Goal: Task Accomplishment & Management: Manage account settings

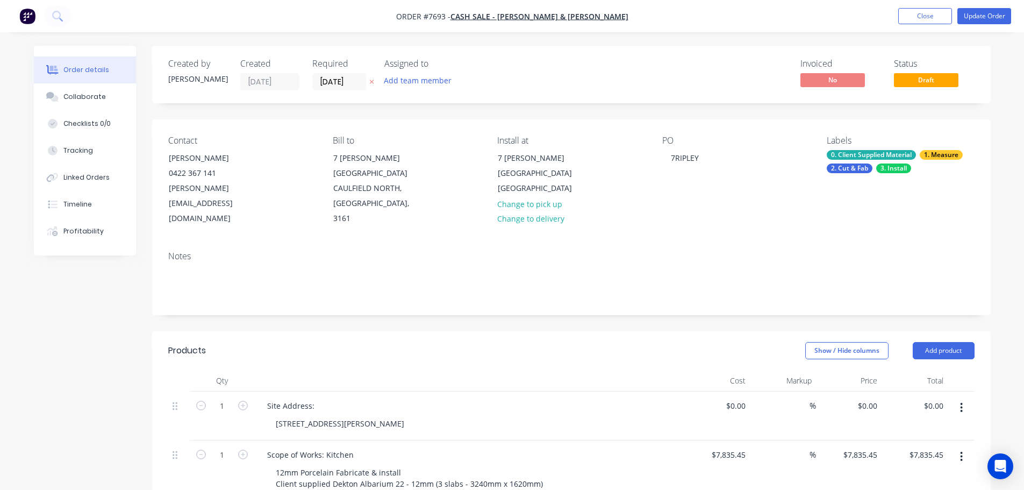
scroll to position [269, 0]
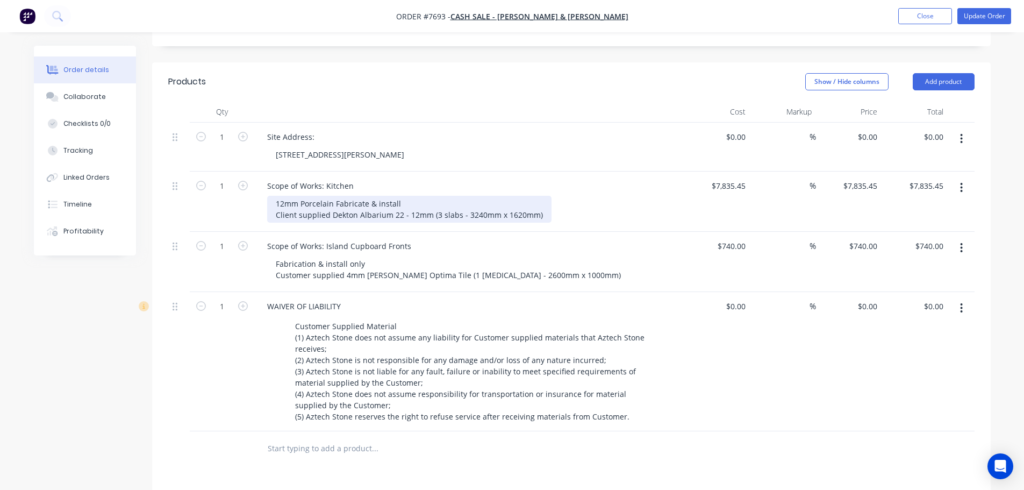
click at [540, 196] on div "12mm Porcelain Fabricate & install Client supplied Dekton Albarium 22 - 12mm (3…" at bounding box center [409, 209] width 284 height 27
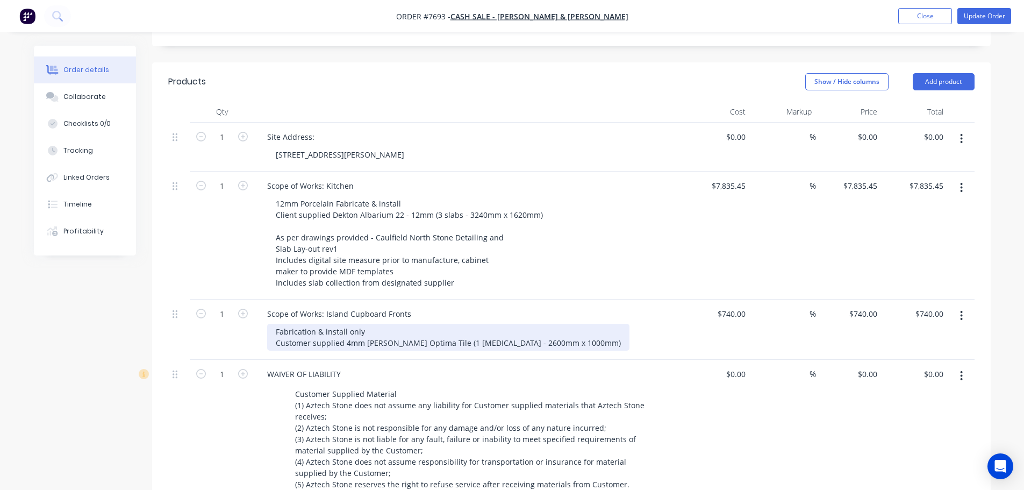
click at [546, 324] on div "Fabrication & install only Customer supplied 4mm Cosentino Optima Tile (1 pce -…" at bounding box center [448, 337] width 362 height 27
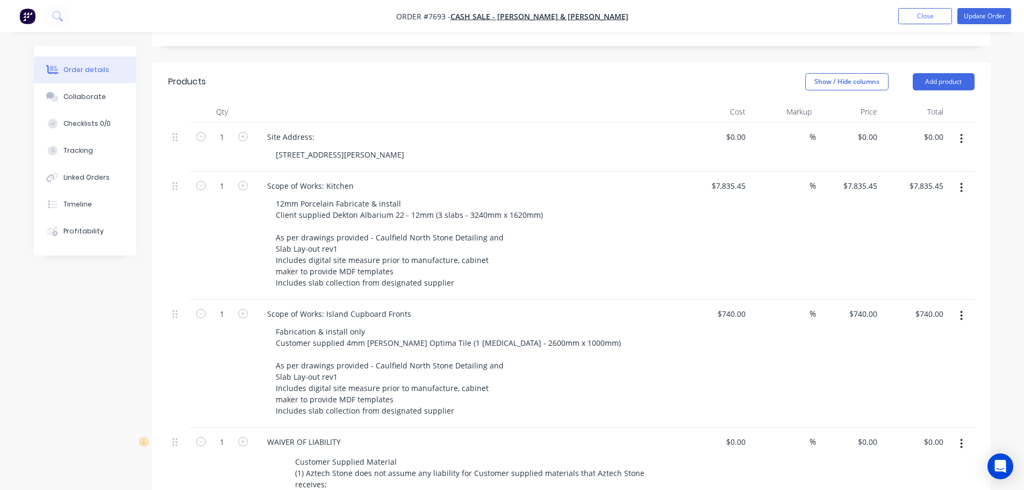
click at [72, 372] on div "Created by Warrick Created 10/09/25 Required 03/10/25 Assigned to Add team memb…" at bounding box center [512, 326] width 957 height 1099
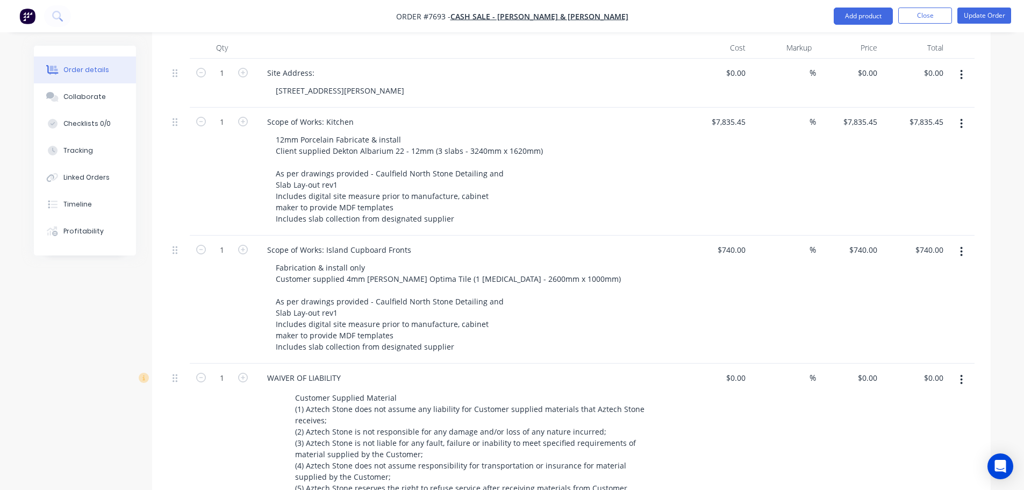
scroll to position [430, 0]
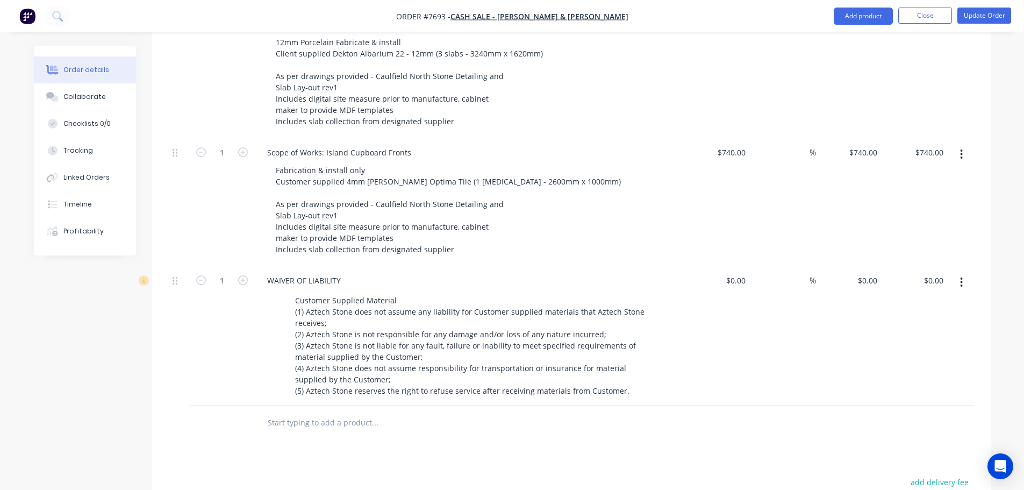
click at [309, 412] on input "text" at bounding box center [374, 423] width 215 height 22
type input "Optima"
drag, startPoint x: 302, startPoint y: 387, endPoint x: 160, endPoint y: 388, distance: 142.0
click at [160, 388] on div "Qty Cost Markup Price Total 1 Site Address: 7 Ripley Grove, Caulfield North 316…" at bounding box center [571, 190] width 839 height 501
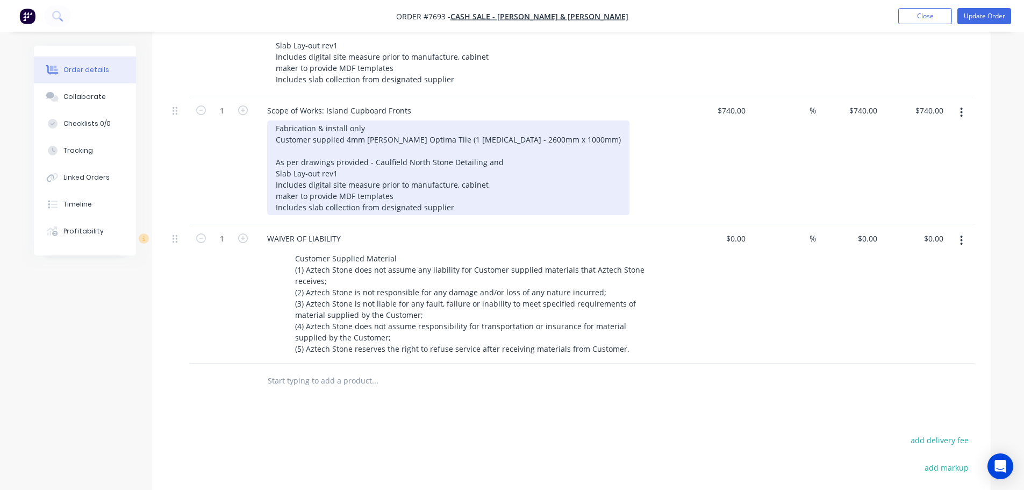
scroll to position [538, 0]
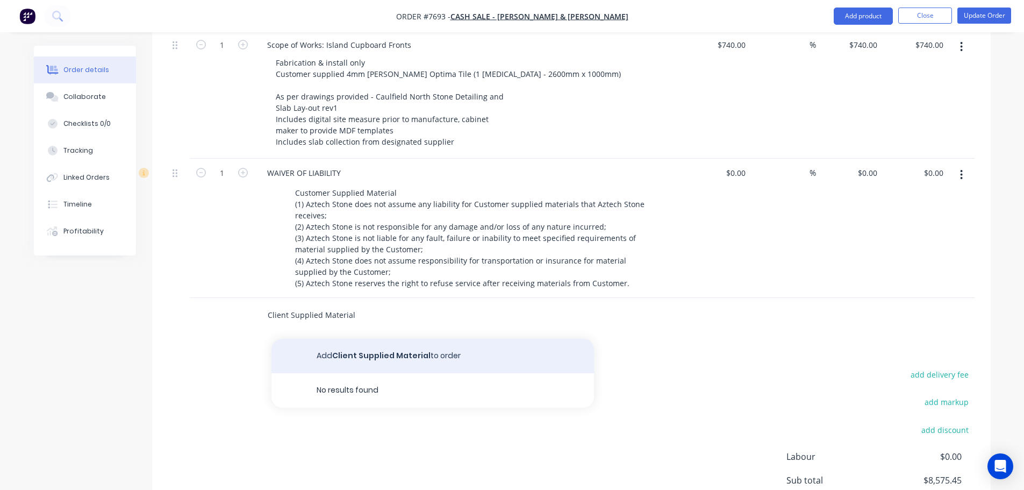
type input "Client Supplied Material"
click at [365, 339] on button "Add Client Supplied Material to order" at bounding box center [433, 356] width 323 height 34
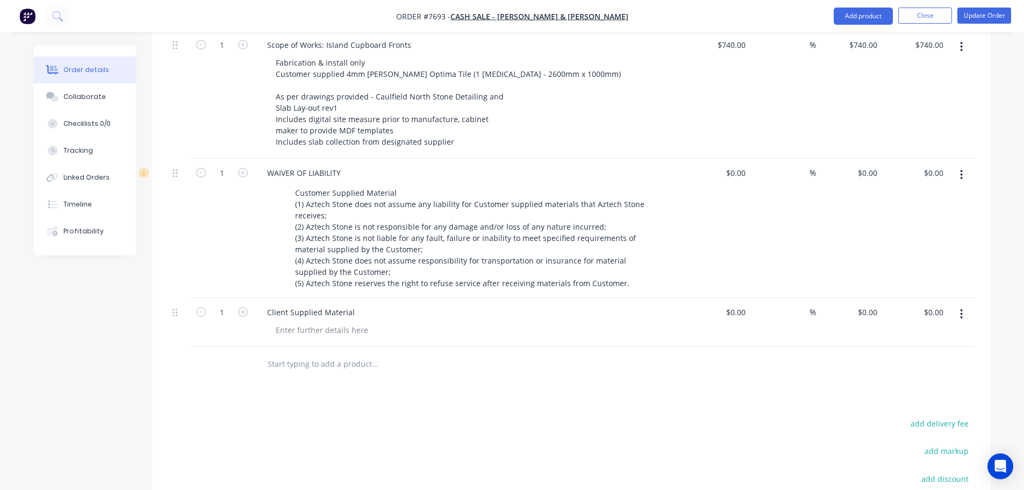
click at [168, 298] on div at bounding box center [179, 322] width 22 height 49
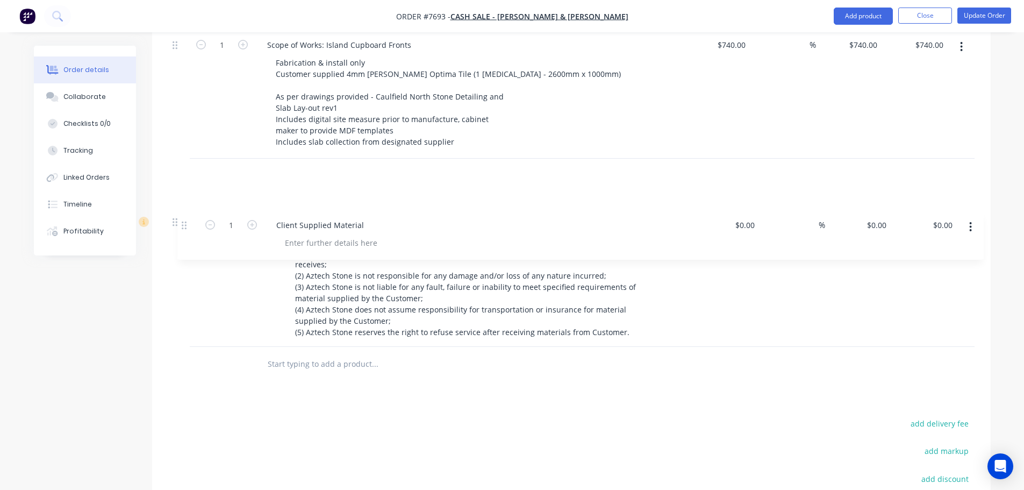
scroll to position [323, 0]
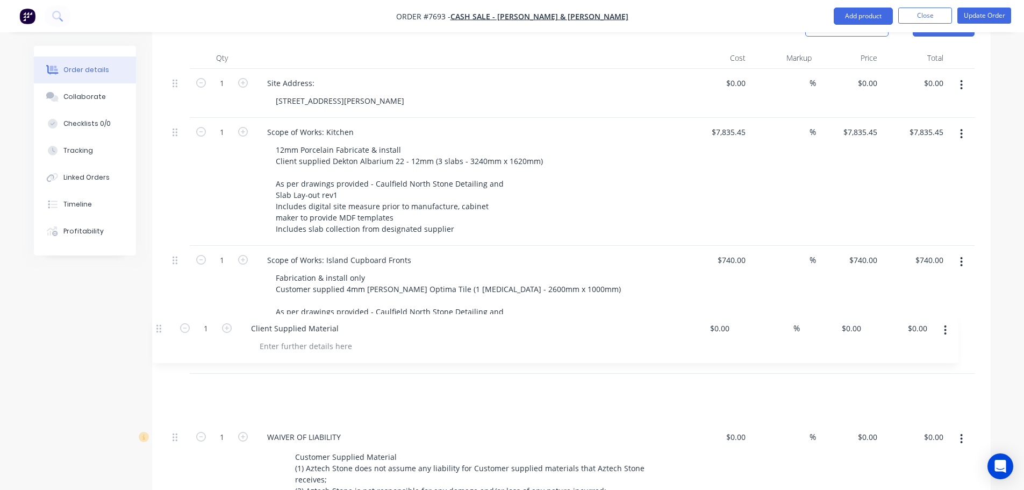
drag, startPoint x: 173, startPoint y: 284, endPoint x: 160, endPoint y: 326, distance: 44.4
click at [160, 326] on div "Qty Cost Markup Price Total 1 Site Address: 7 Ripley Grove, Caulfield North 316…" at bounding box center [571, 322] width 839 height 550
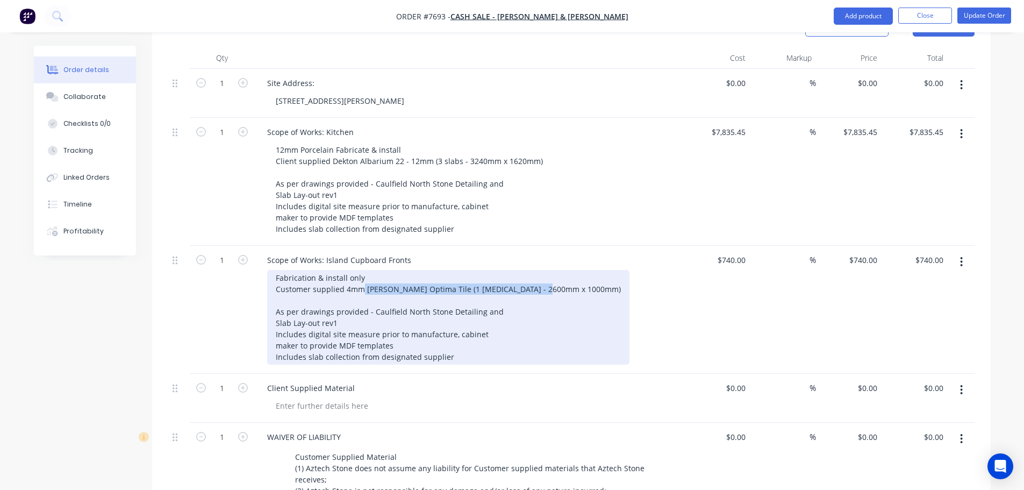
drag, startPoint x: 548, startPoint y: 261, endPoint x: 362, endPoint y: 259, distance: 186.1
click at [362, 270] on div "Fabrication & install only Customer supplied 4mm Cosentino Optima Tile (1 pce -…" at bounding box center [448, 317] width 362 height 95
click at [409, 270] on div "Fabrication & install only Customer supplied 4mm Cosentino Optima Tile (1 pce -…" at bounding box center [448, 317] width 362 height 95
drag, startPoint x: 548, startPoint y: 258, endPoint x: 345, endPoint y: 260, distance: 203.8
click at [345, 270] on div "Fabrication & install only Customer supplied 4mm Cosentino Optima Tile (1 pce -…" at bounding box center [448, 317] width 362 height 95
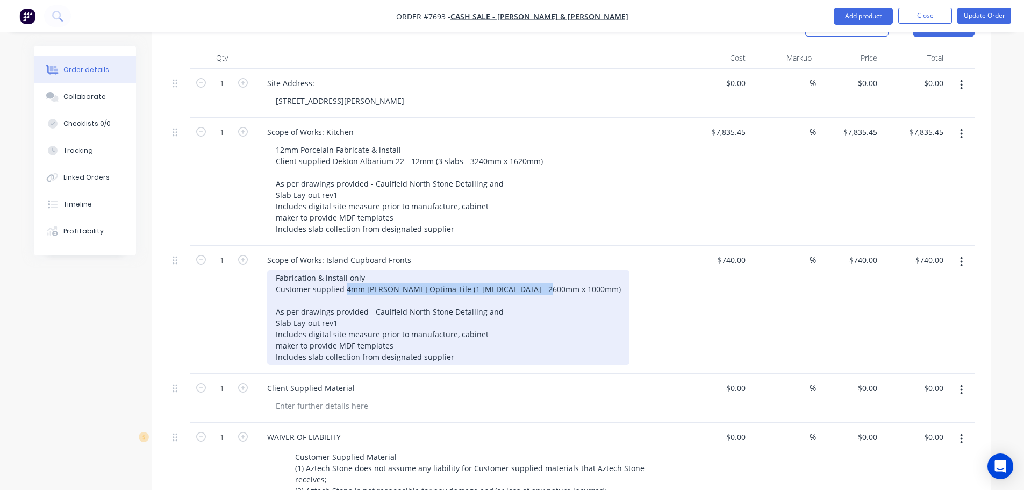
copy div "4mm Cosentino Optima Tile (1 pce - 2600mm x 1000mm)"
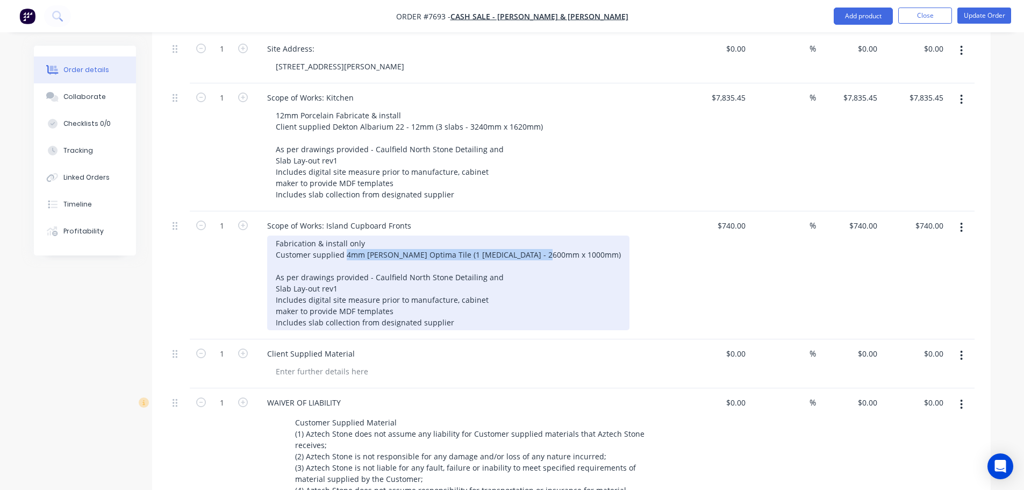
scroll to position [376, 0]
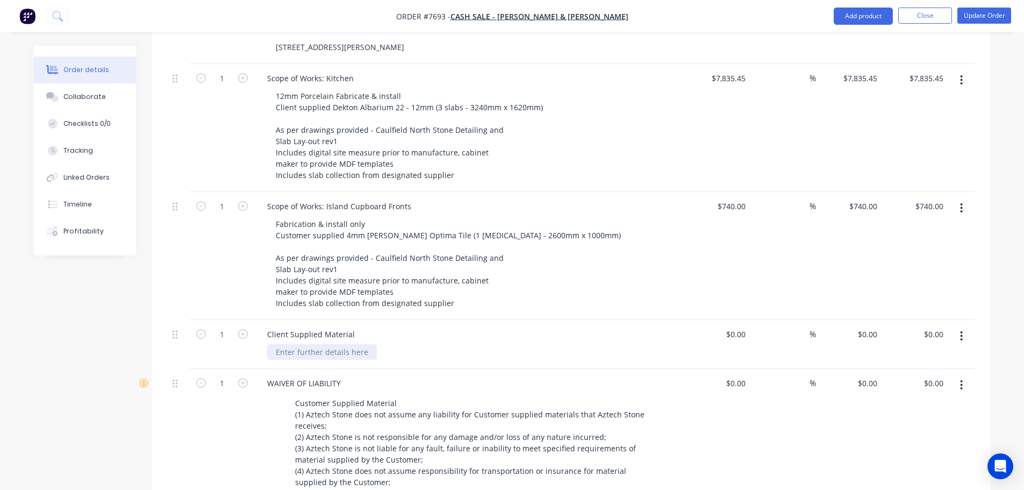
click at [343, 344] on div at bounding box center [322, 352] width 110 height 16
paste div
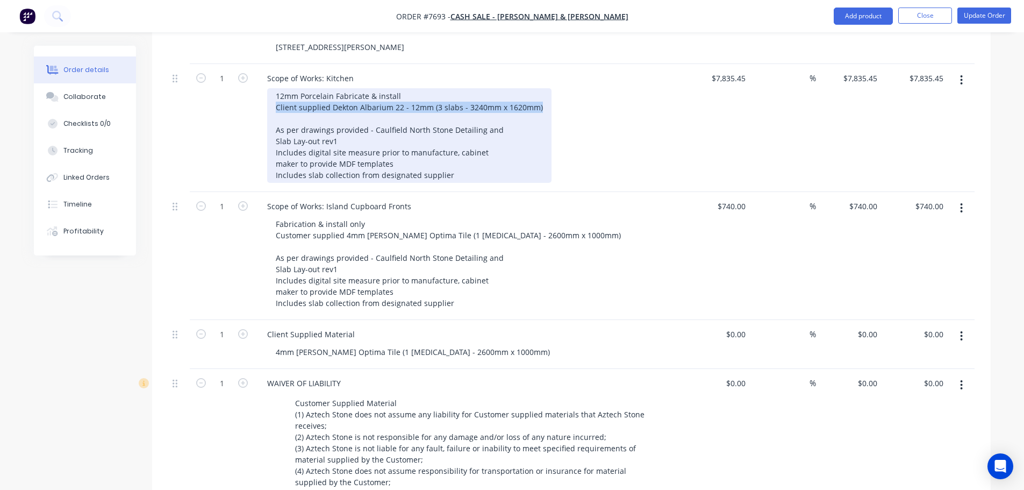
drag, startPoint x: 539, startPoint y: 78, endPoint x: 274, endPoint y: 81, distance: 265.6
click at [274, 88] on div "12mm Porcelain Fabricate & install Client supplied Dekton Albarium 22 - 12mm (3…" at bounding box center [409, 135] width 284 height 95
copy div "Client supplied Dekton Albarium 22 - 12mm (3 slabs - 3240mm x 1620mm)"
click at [409, 88] on div "12mm Porcelain Fabricate & install Client supplied Dekton Albarium 22 - 12mm (3…" at bounding box center [409, 135] width 284 height 95
drag, startPoint x: 329, startPoint y: 79, endPoint x: 556, endPoint y: 79, distance: 226.9
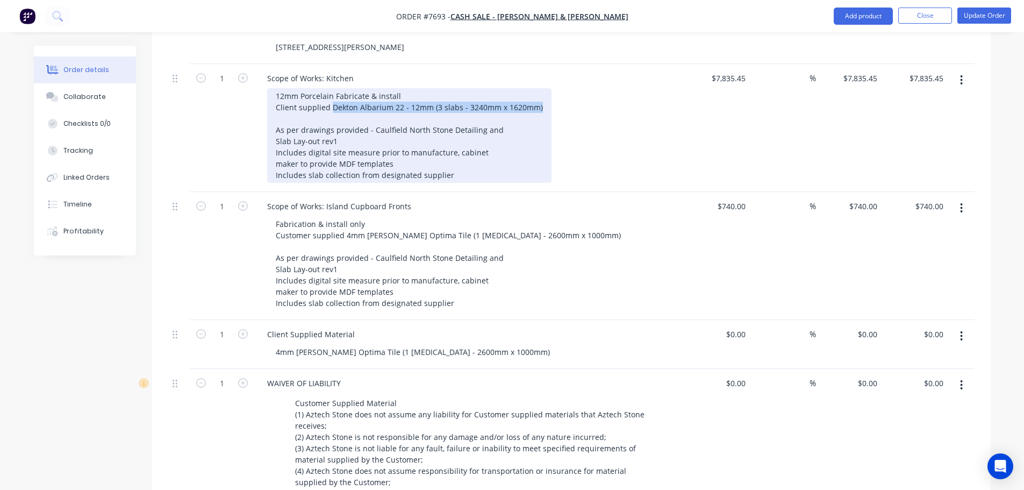
click at [556, 88] on div "12mm Porcelain Fabricate & install Client supplied Dekton Albarium 22 - 12mm (3…" at bounding box center [473, 135] width 413 height 95
copy div "Dekton Albarium 22 - 12mm (3 slabs - 3240mm x 1620mm)"
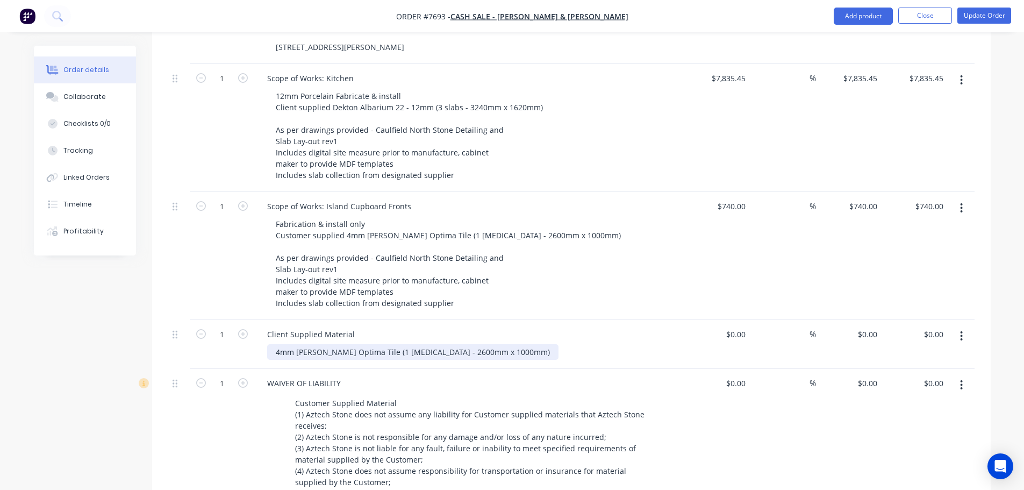
click at [274, 344] on div "4mm Cosentino Optima Tile (1 pce - 2600mm x 1000mm)" at bounding box center [412, 352] width 291 height 16
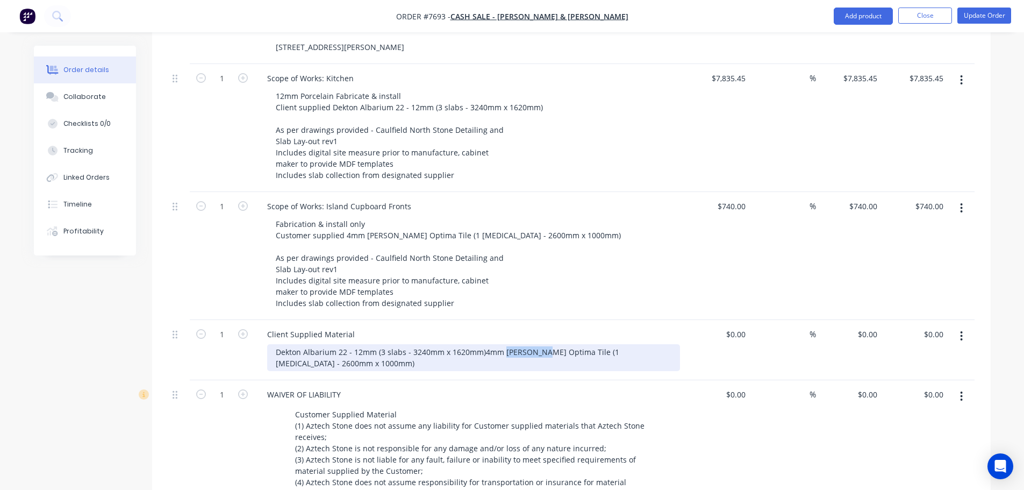
drag, startPoint x: 333, startPoint y: 335, endPoint x: 297, endPoint y: 332, distance: 36.7
click at [297, 344] on div "Dekton Albarium 22 - 12mm (3 slabs - 3240mm x 1620mm) 4mm Cosentino Optima Tile…" at bounding box center [473, 357] width 413 height 27
click at [416, 344] on div "Dekton Albarium 22 - 12mm (3 slabs - 3240mm x 1620mm) Cosentino 4mm Optima Tile…" at bounding box center [412, 357] width 291 height 27
click at [483, 344] on div "Dekton Albarium 22 - 12mm (3 slabs - 3240mm x 1620mm) Cosentino 4mm Optima Tile…" at bounding box center [412, 357] width 291 height 27
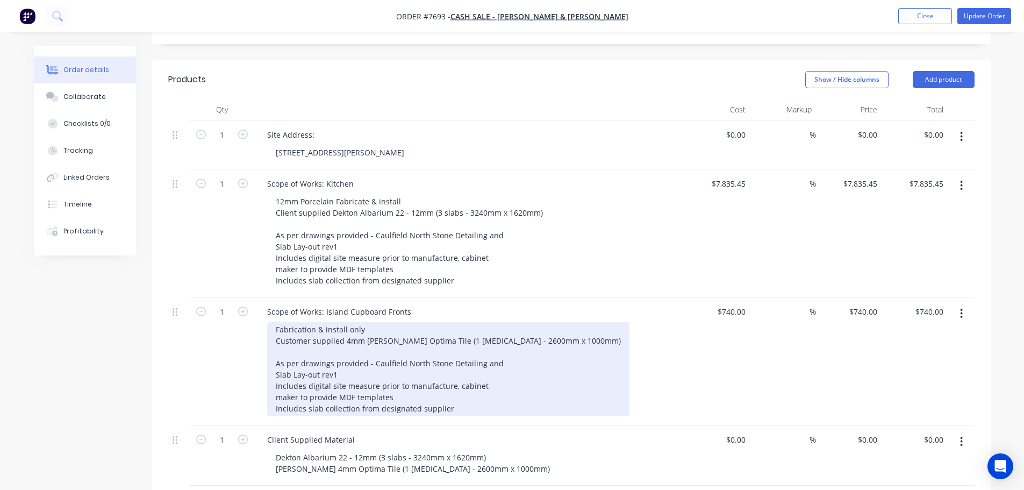
scroll to position [269, 0]
click at [453, 325] on div "Fabrication & install only Customer supplied 4mm Cosentino Optima Tile (1 pce -…" at bounding box center [448, 371] width 362 height 95
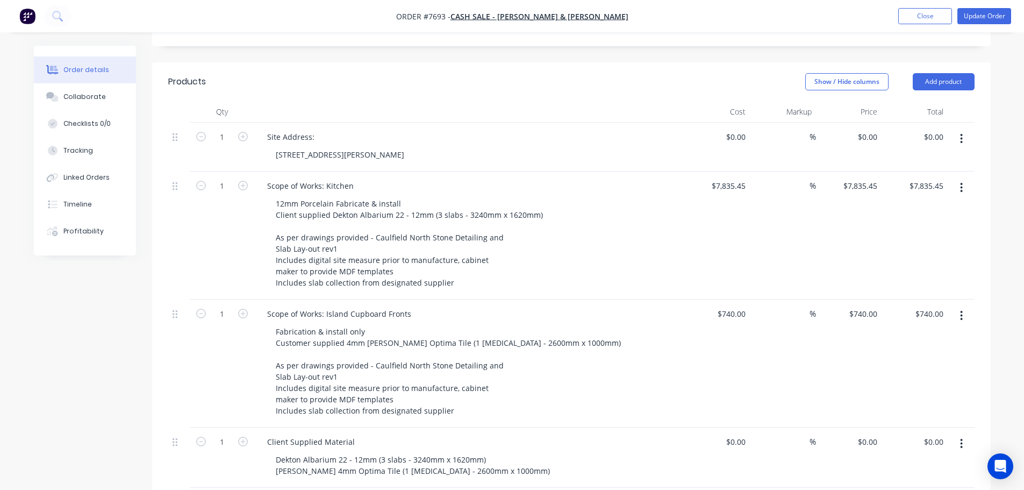
click at [94, 377] on div "Created by Warrick Created 10/09/25 Required 03/10/25 Assigned to Add team memb…" at bounding box center [512, 356] width 957 height 1159
click at [984, 21] on button "Update Order" at bounding box center [985, 16] width 54 height 16
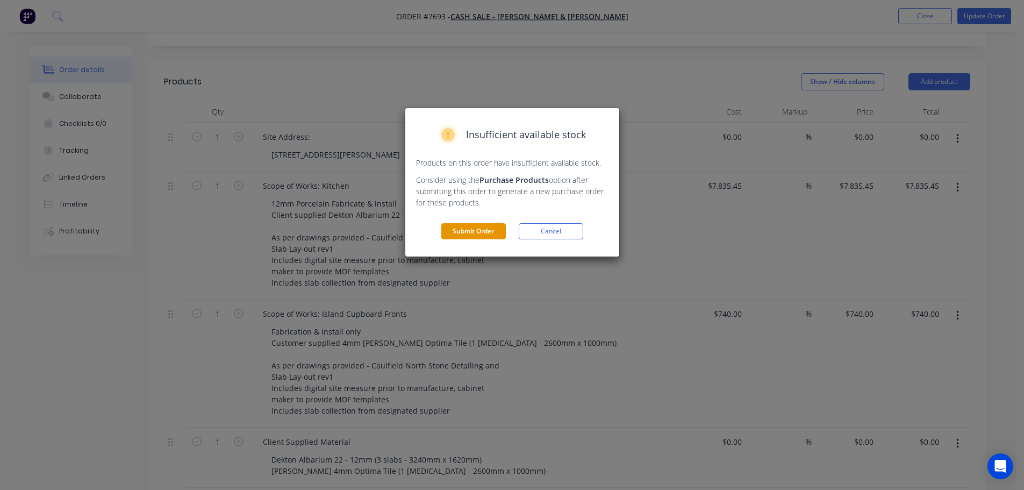
click at [444, 229] on button "Submit Order" at bounding box center [473, 231] width 65 height 16
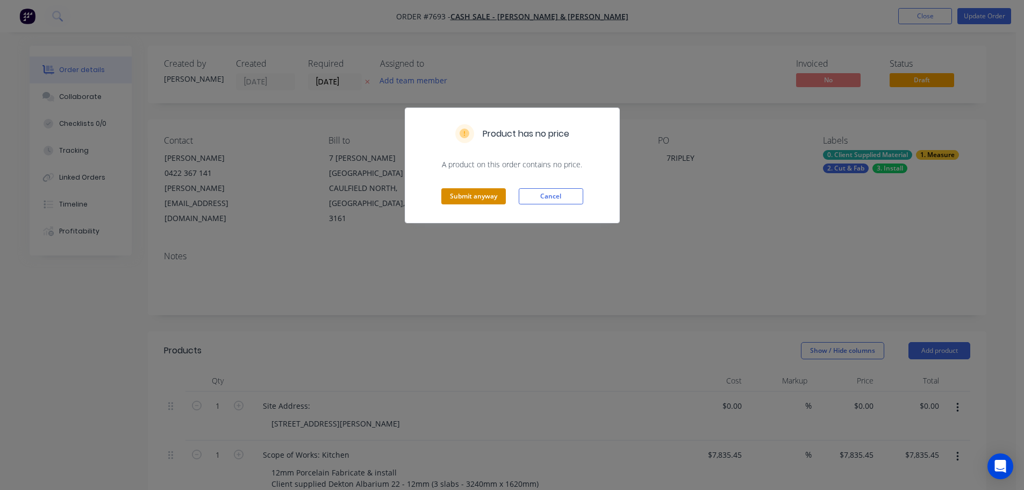
click at [491, 192] on button "Submit anyway" at bounding box center [473, 196] width 65 height 16
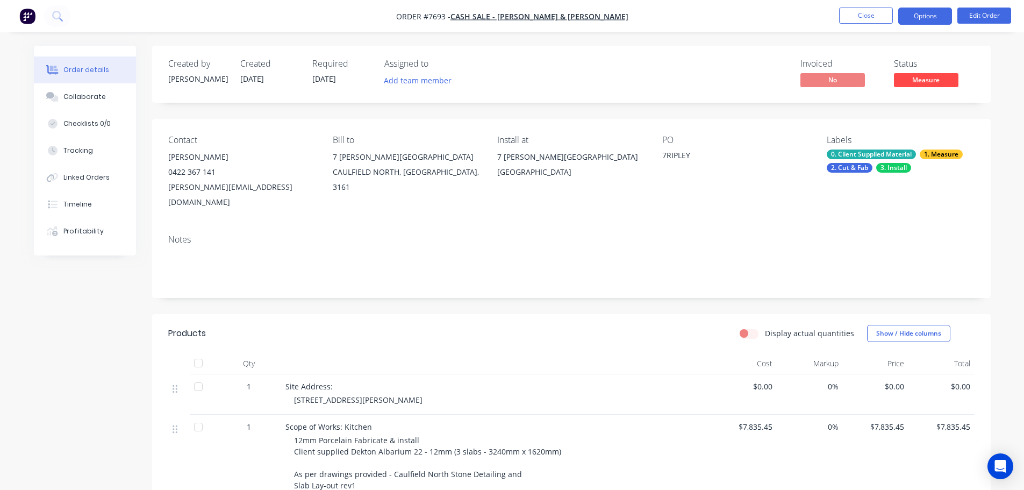
click at [907, 19] on button "Options" at bounding box center [925, 16] width 54 height 17
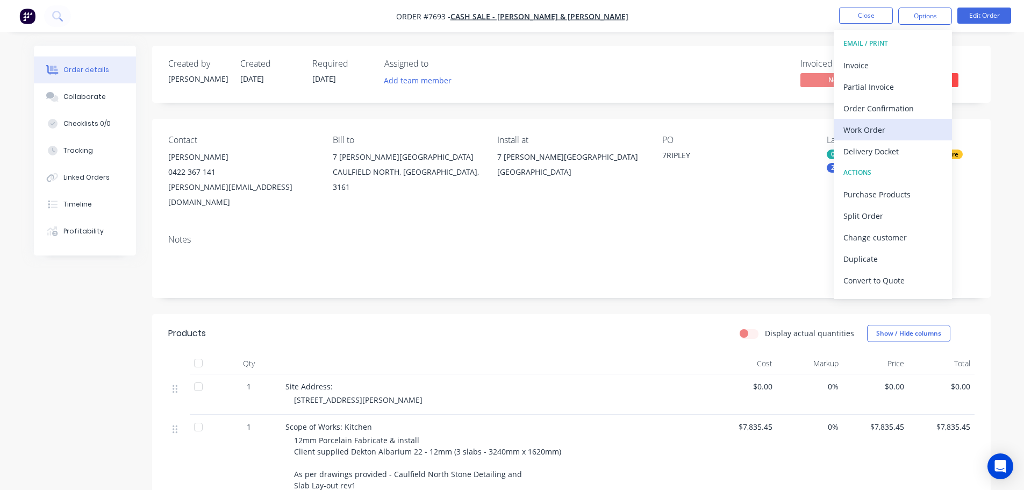
click at [892, 130] on div "Work Order" at bounding box center [893, 130] width 99 height 16
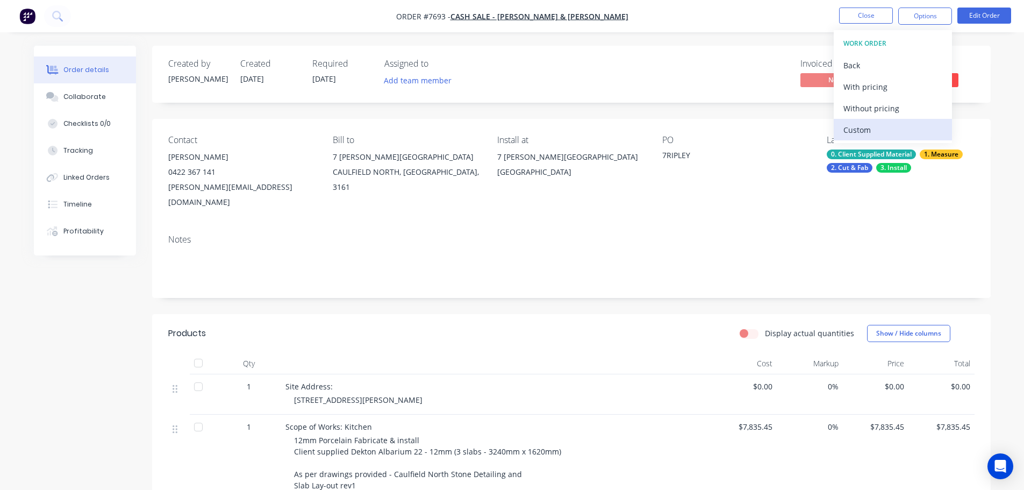
click at [891, 134] on div "Custom" at bounding box center [893, 130] width 99 height 16
click at [892, 108] on div "Without pricing" at bounding box center [893, 109] width 99 height 16
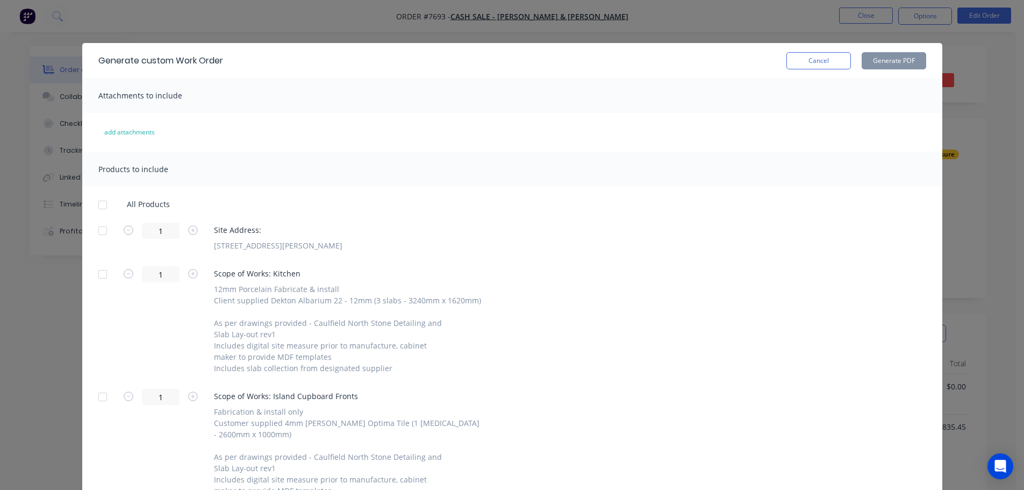
click at [96, 227] on div at bounding box center [103, 231] width 22 height 22
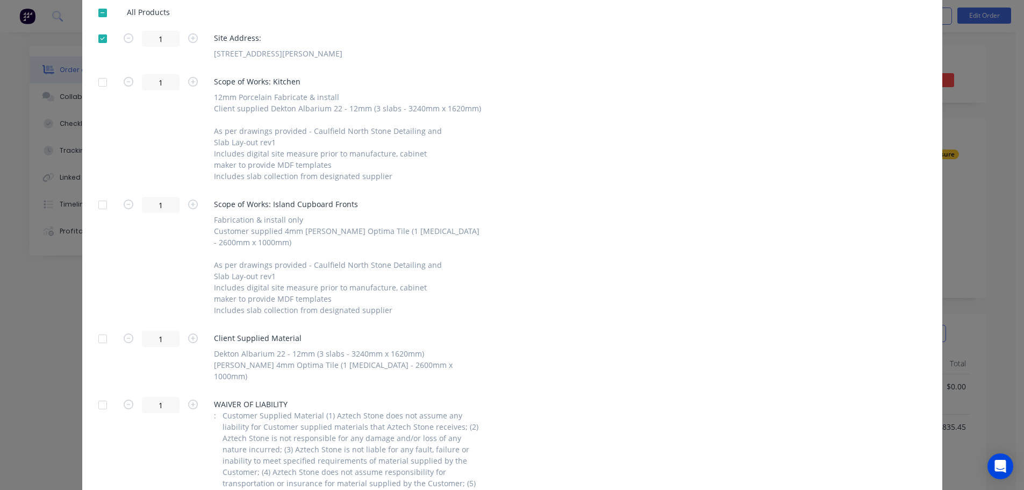
scroll to position [238, 0]
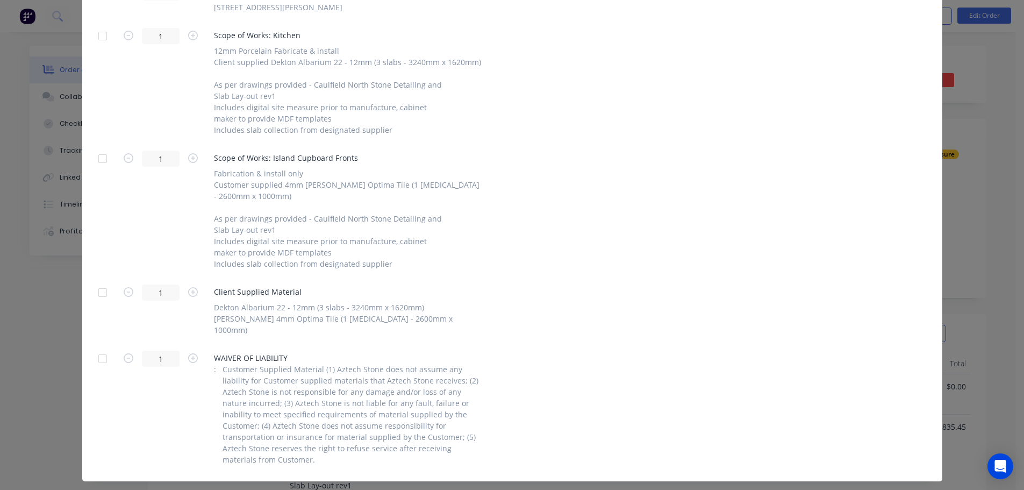
drag, startPoint x: 95, startPoint y: 286, endPoint x: 101, endPoint y: 282, distance: 6.7
click at [95, 285] on div at bounding box center [103, 293] width 22 height 22
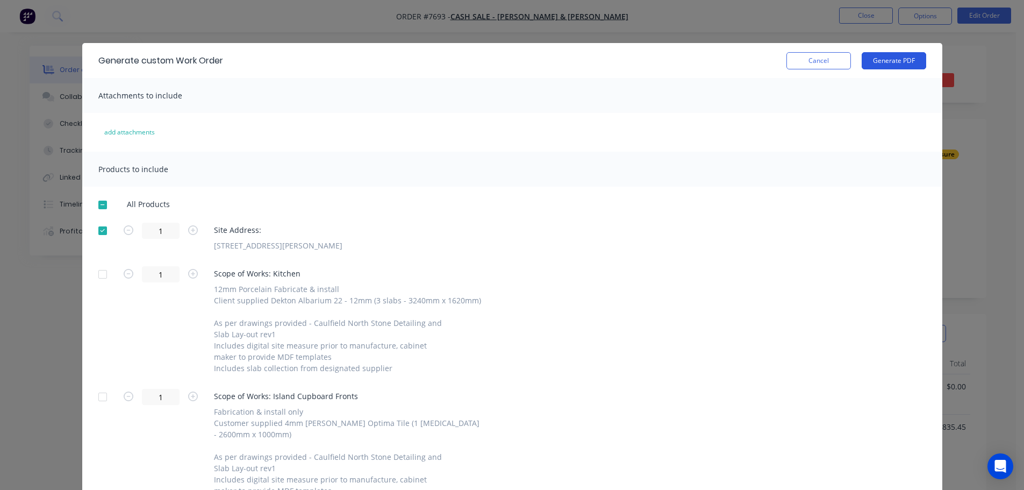
click at [875, 60] on button "Generate PDF" at bounding box center [894, 60] width 65 height 17
click at [798, 64] on button "Cancel" at bounding box center [819, 60] width 65 height 17
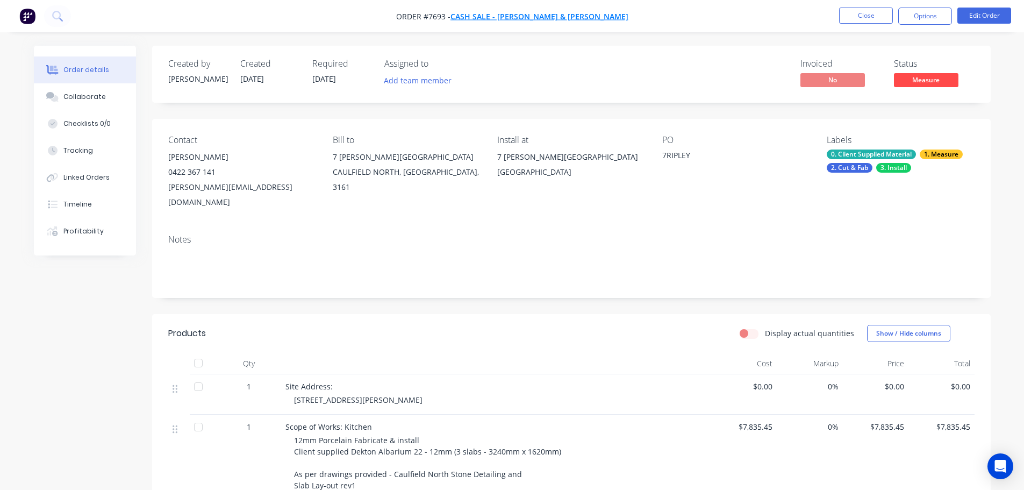
drag, startPoint x: 616, startPoint y: 21, endPoint x: 312, endPoint y: 48, distance: 305.0
click at [482, 18] on nav "Order #7693 - Cash Sale - Gemma Hudson & Josh Feldschuh Close Options Edit Order" at bounding box center [512, 16] width 1024 height 32
click at [862, 18] on button "Close" at bounding box center [866, 16] width 54 height 16
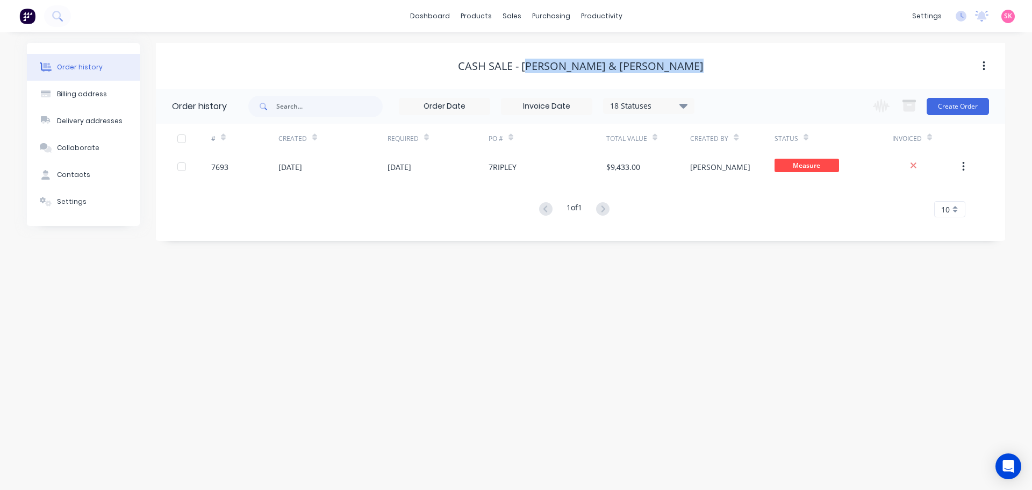
drag, startPoint x: 621, startPoint y: 75, endPoint x: 523, endPoint y: 66, distance: 98.2
click at [523, 66] on div "Cash Sale - Gemma Hudson & Josh Feldschuh" at bounding box center [581, 66] width 850 height 13
click at [97, 102] on button "Billing address" at bounding box center [83, 94] width 113 height 27
select select "AU"
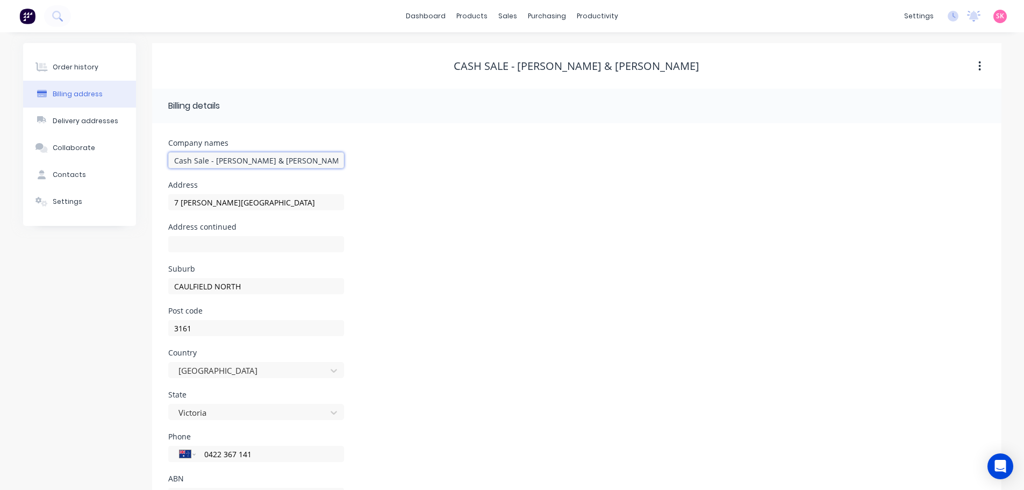
drag, startPoint x: 336, startPoint y: 160, endPoint x: 215, endPoint y: 169, distance: 121.3
click at [215, 169] on div "Cash Sale - Gemma Hudson & Josh Feldschuh" at bounding box center [256, 165] width 176 height 32
click at [92, 74] on button "Order history" at bounding box center [79, 67] width 113 height 27
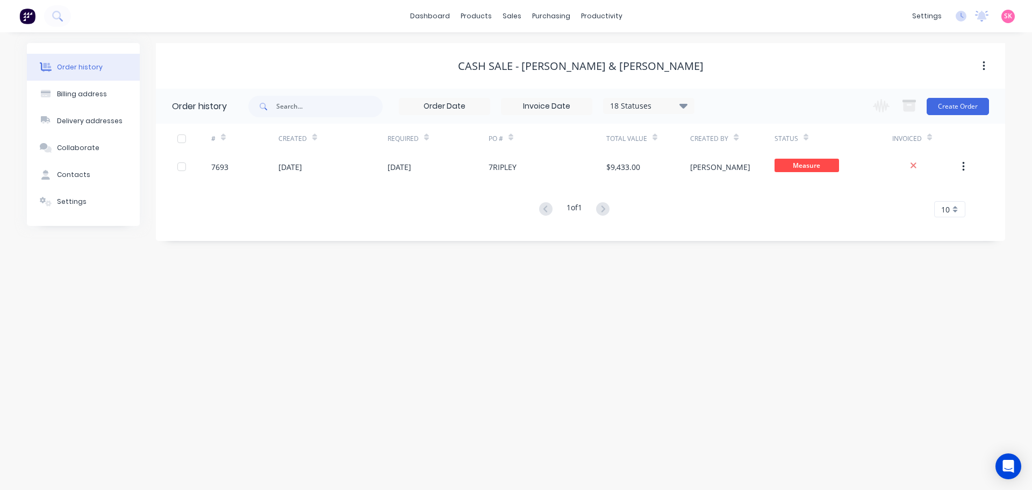
click at [566, 323] on div "Order history Billing address Delivery addresses Collaborate Contacts Settings …" at bounding box center [516, 261] width 1032 height 458
click at [523, 58] on link "Sales Orders" at bounding box center [568, 51] width 142 height 22
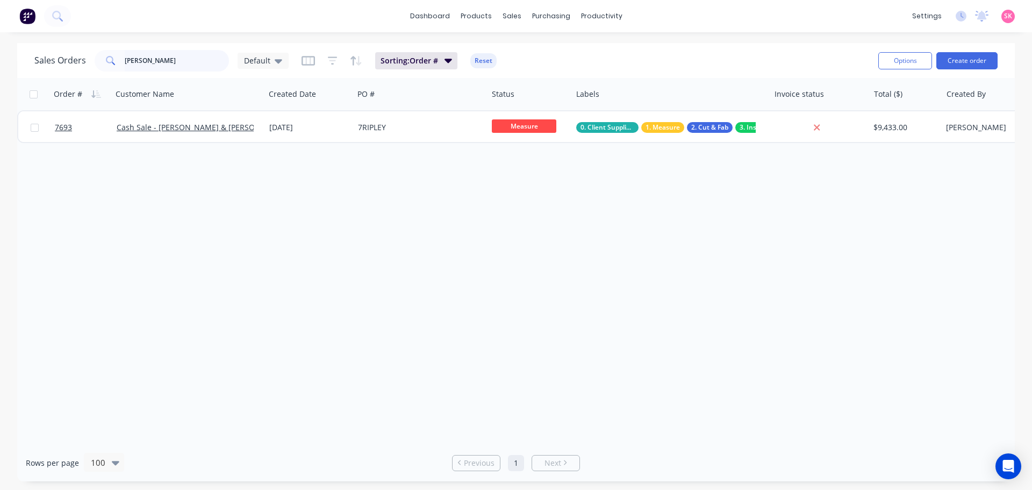
drag, startPoint x: 176, startPoint y: 67, endPoint x: 81, endPoint y: 67, distance: 95.2
click at [81, 67] on div "Sales Orders josh Default" at bounding box center [161, 61] width 254 height 22
type input "ihs"
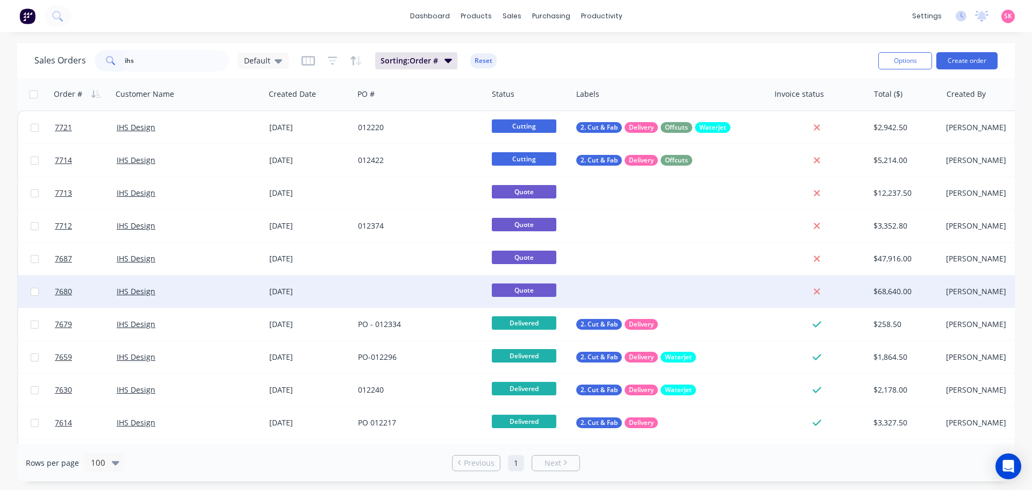
click at [413, 282] on div at bounding box center [421, 291] width 134 height 32
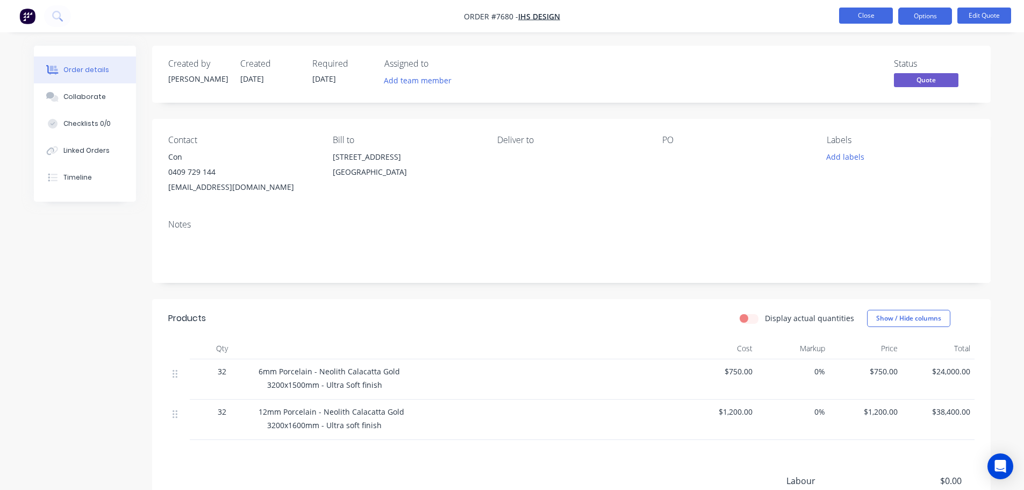
click at [862, 16] on button "Close" at bounding box center [866, 16] width 54 height 16
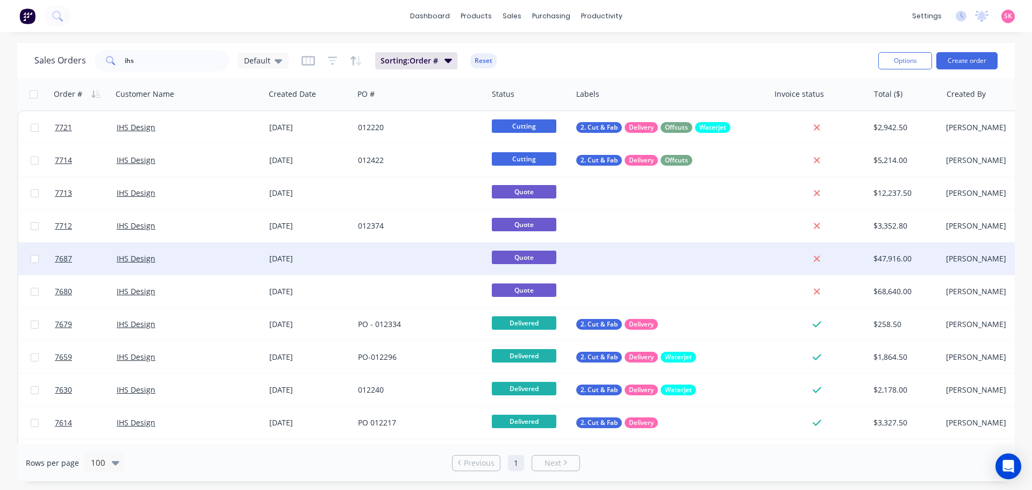
click at [417, 260] on div at bounding box center [421, 259] width 134 height 32
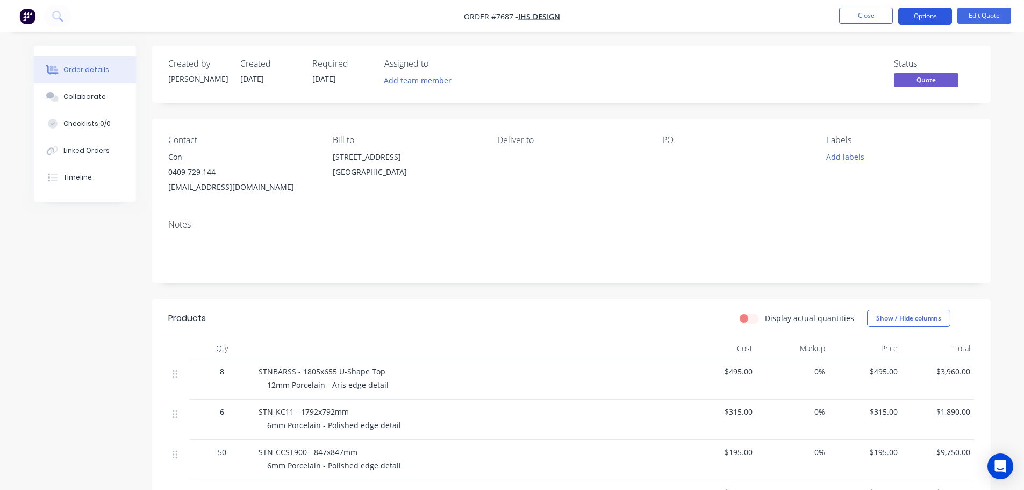
click at [939, 18] on button "Options" at bounding box center [925, 16] width 54 height 17
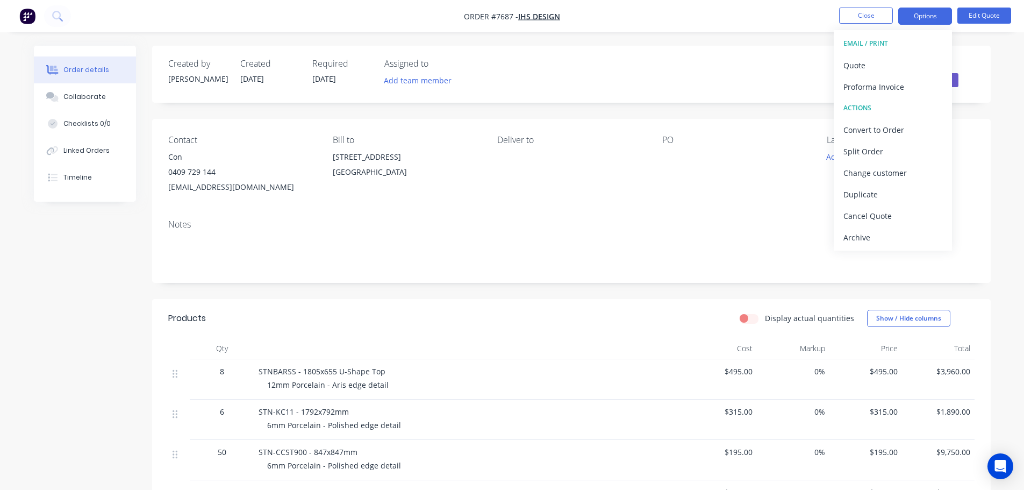
drag, startPoint x: 747, startPoint y: 68, endPoint x: 865, endPoint y: 4, distance: 134.0
click at [749, 67] on div "Status Quote" at bounding box center [733, 74] width 483 height 31
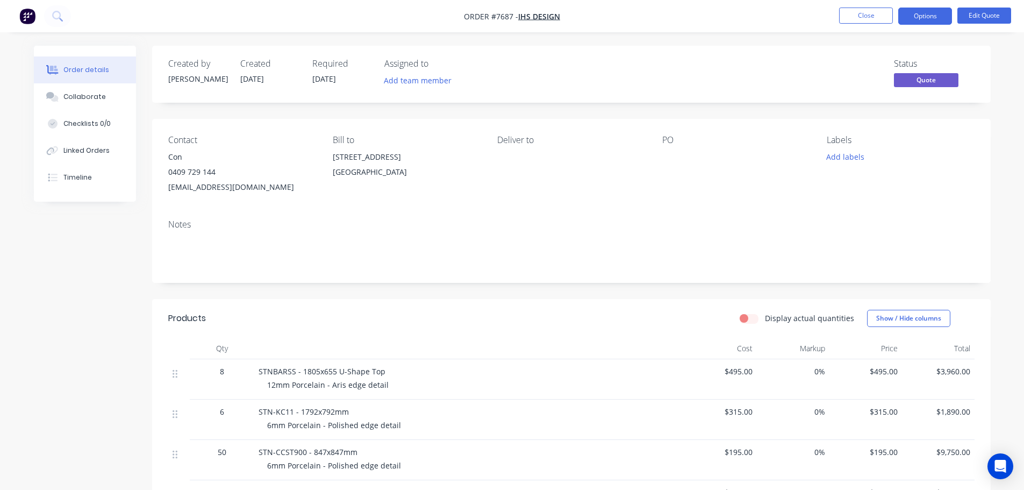
click at [867, 3] on nav "Order #7687 - IHS Design Close Options Edit Quote" at bounding box center [512, 16] width 1024 height 32
click at [872, 13] on button "Close" at bounding box center [866, 16] width 54 height 16
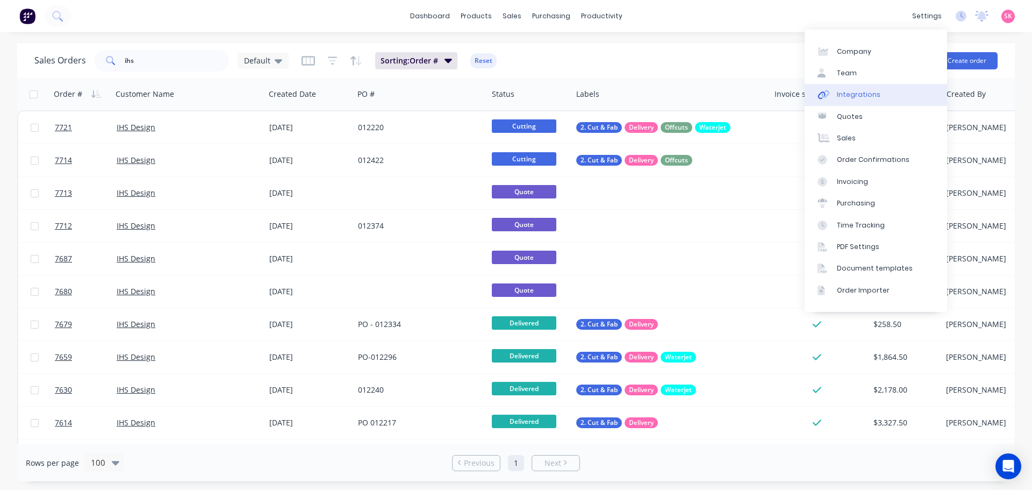
click at [916, 91] on link "Integrations" at bounding box center [876, 95] width 142 height 22
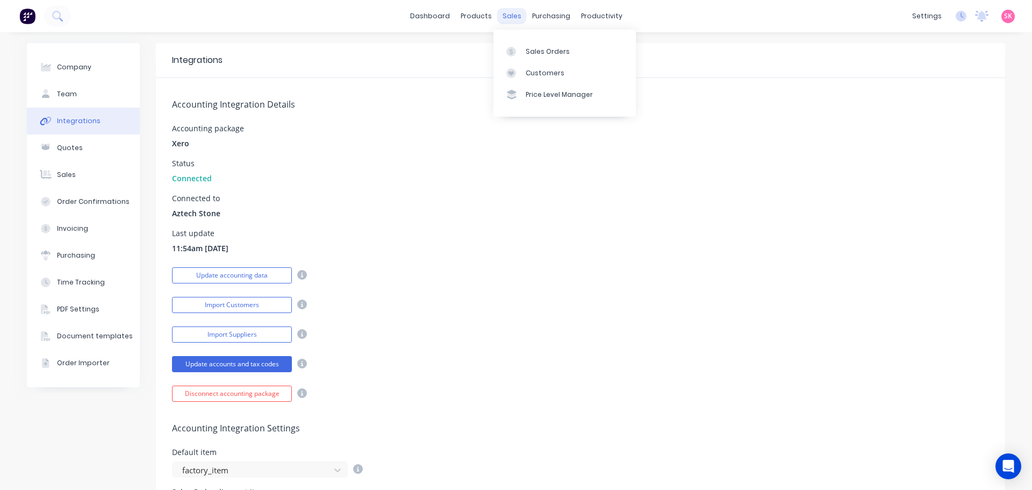
click at [527, 53] on div "Sales Orders" at bounding box center [548, 52] width 44 height 10
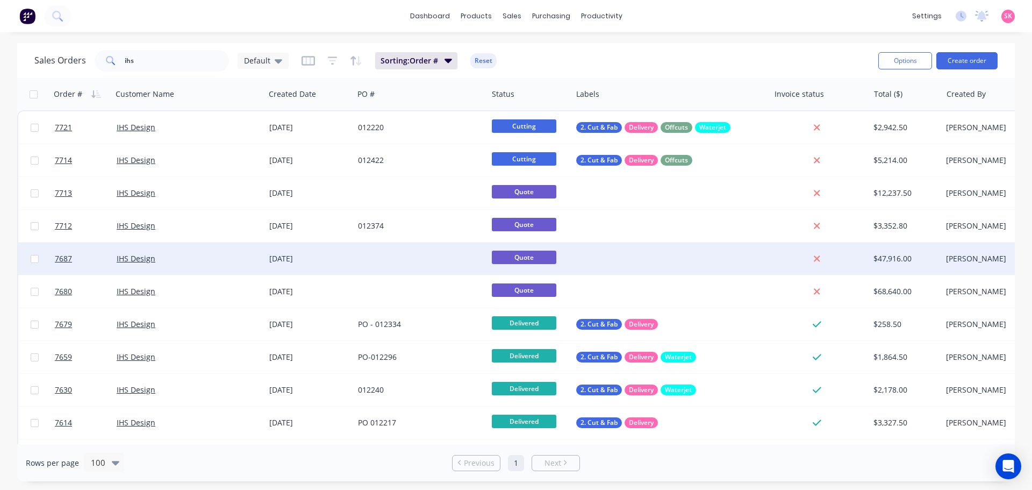
click at [404, 258] on div at bounding box center [421, 259] width 134 height 32
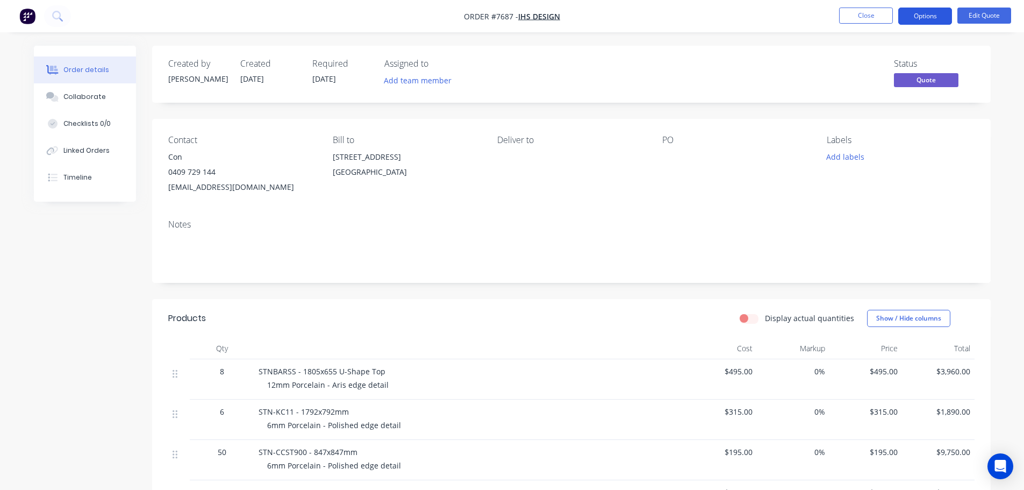
click at [903, 15] on button "Options" at bounding box center [925, 16] width 54 height 17
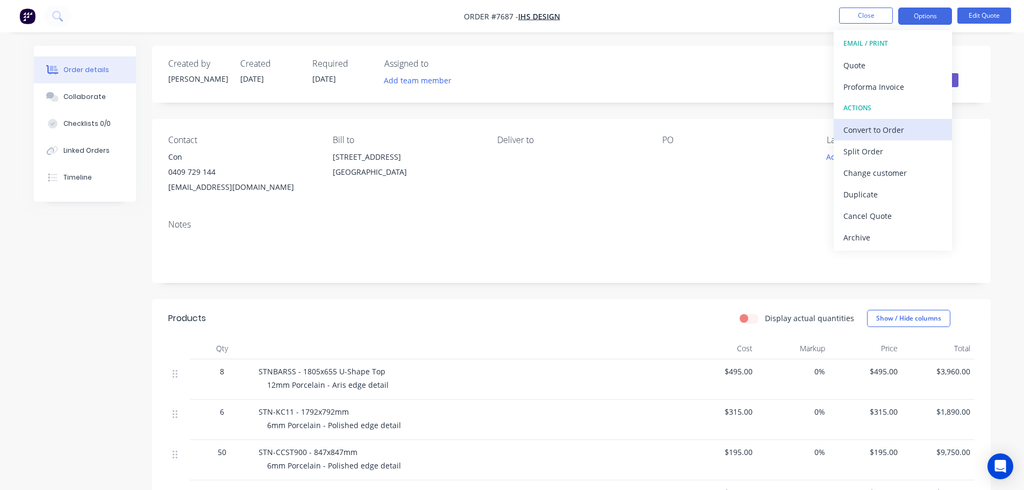
click at [894, 130] on div "Convert to Order" at bounding box center [893, 130] width 99 height 16
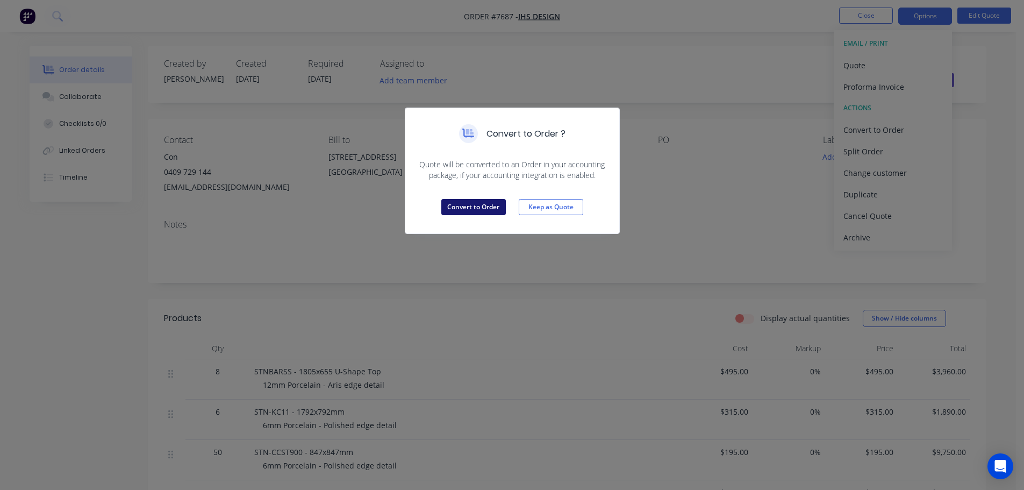
click at [486, 213] on button "Convert to Order" at bounding box center [473, 207] width 65 height 16
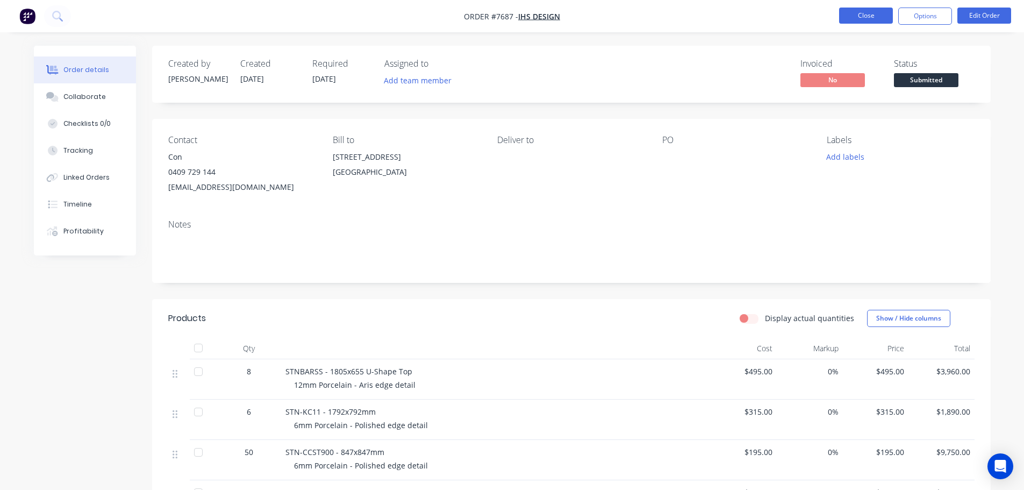
click at [847, 16] on button "Close" at bounding box center [866, 16] width 54 height 16
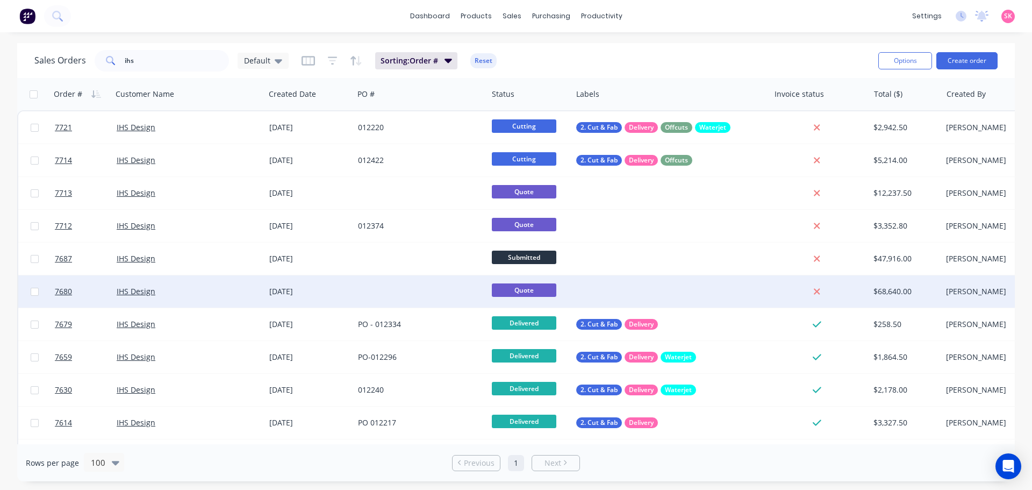
click at [400, 293] on div at bounding box center [421, 291] width 134 height 32
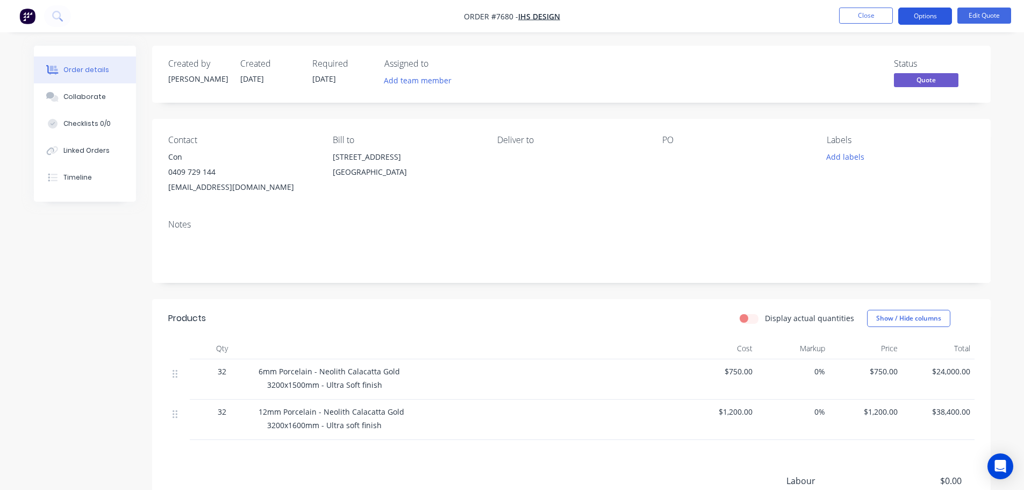
click at [914, 17] on button "Options" at bounding box center [925, 16] width 54 height 17
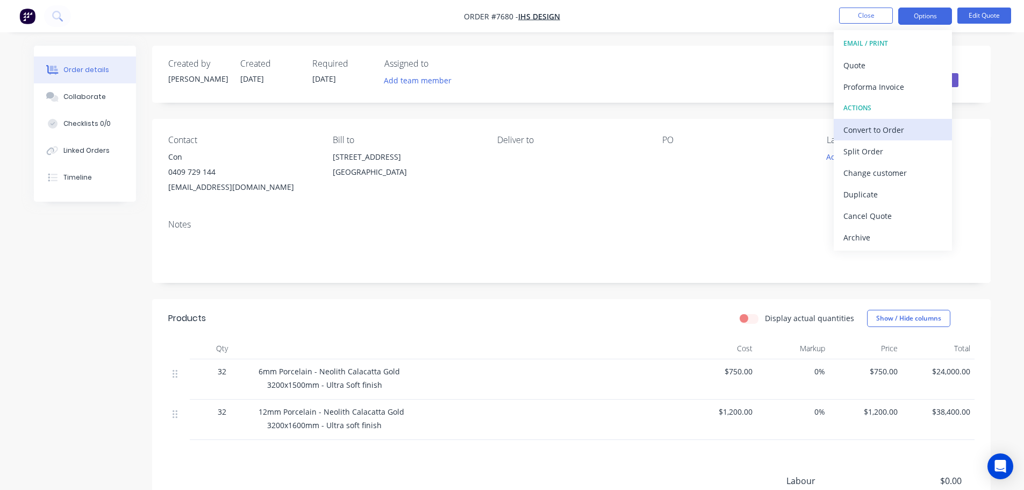
click at [896, 129] on div "Convert to Order" at bounding box center [893, 130] width 99 height 16
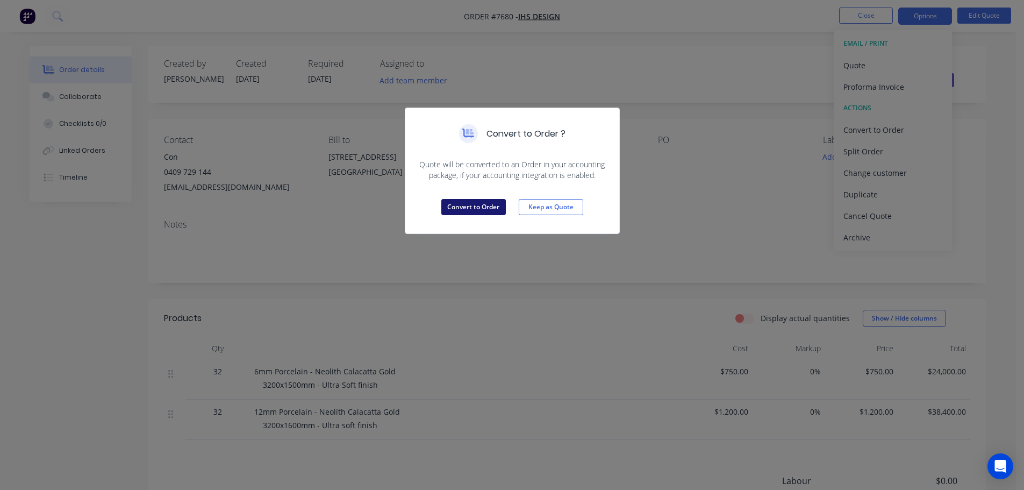
click at [475, 214] on button "Convert to Order" at bounding box center [473, 207] width 65 height 16
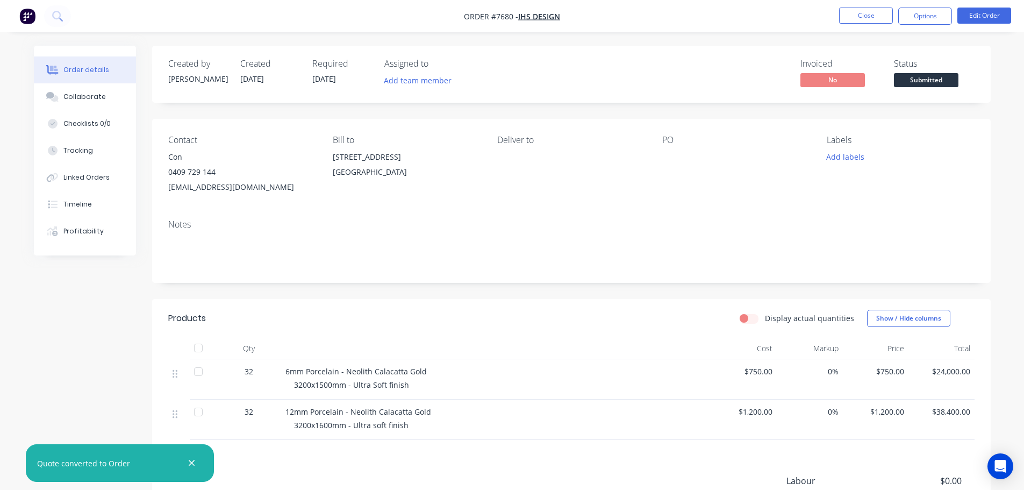
click at [930, 87] on span "Submitted" at bounding box center [926, 79] width 65 height 13
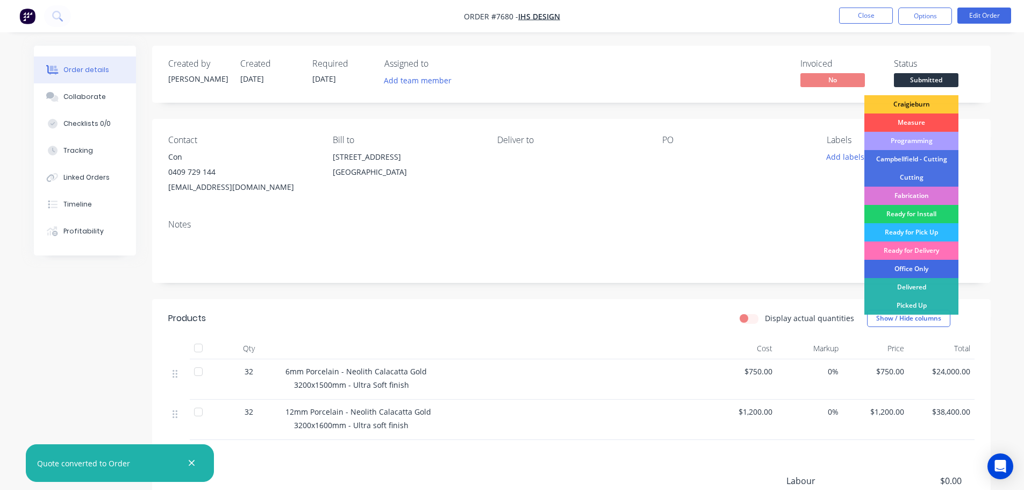
click at [923, 266] on div "Office Only" at bounding box center [912, 269] width 94 height 18
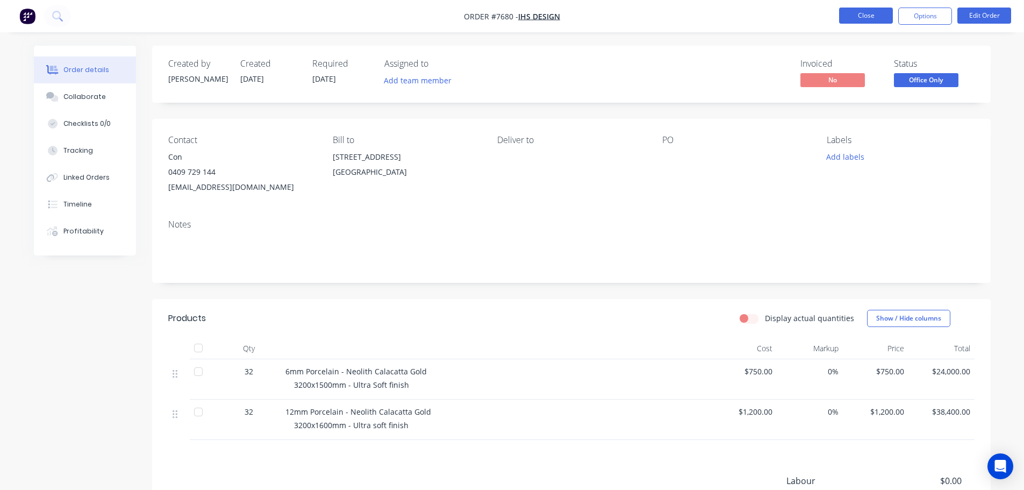
click at [867, 12] on button "Close" at bounding box center [866, 16] width 54 height 16
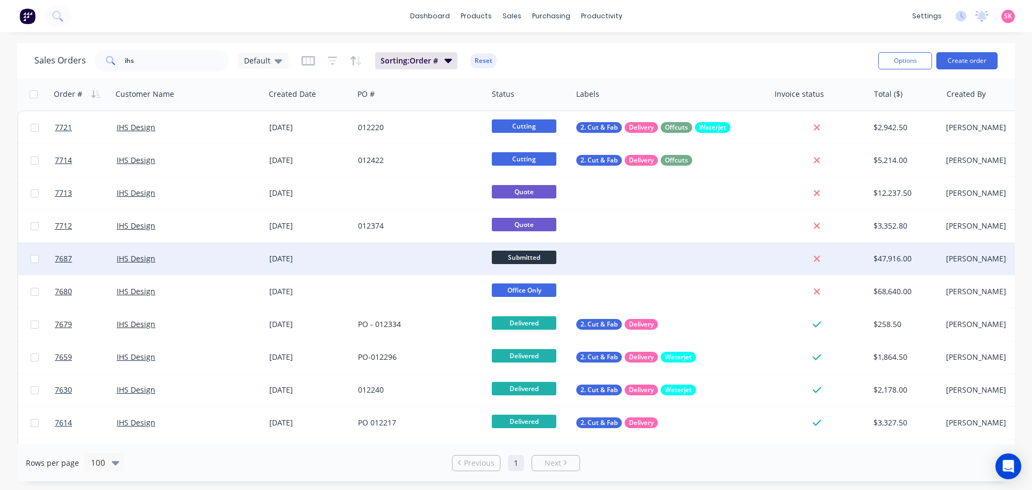
click at [399, 256] on div at bounding box center [421, 259] width 134 height 32
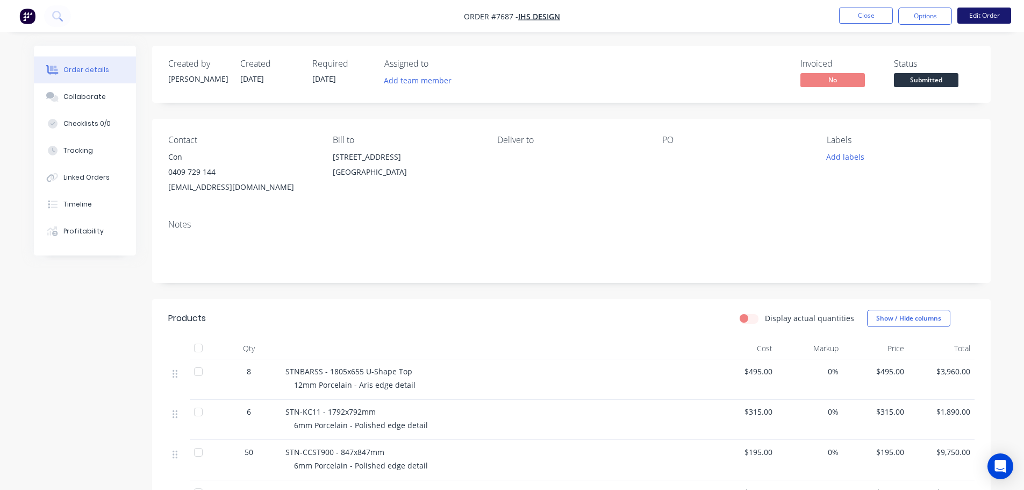
click at [967, 16] on button "Edit Order" at bounding box center [985, 16] width 54 height 16
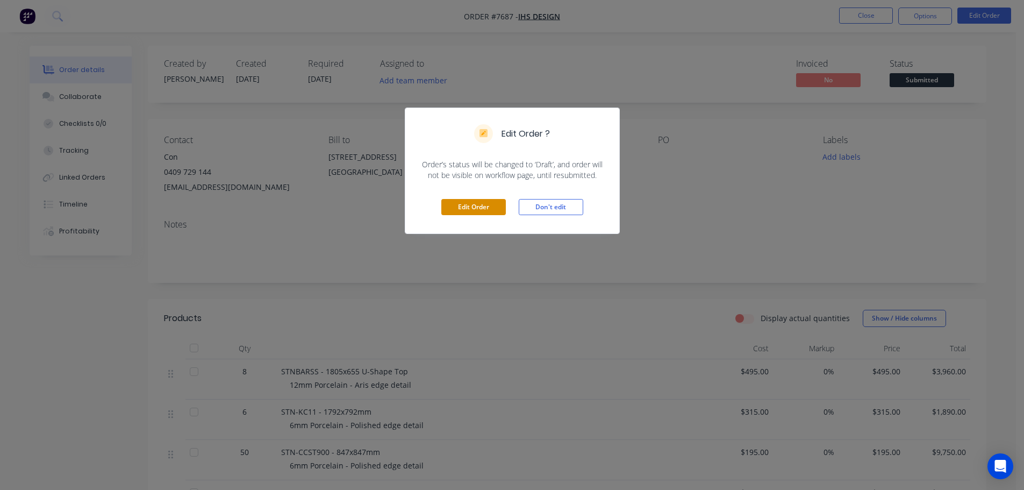
click at [475, 208] on button "Edit Order" at bounding box center [473, 207] width 65 height 16
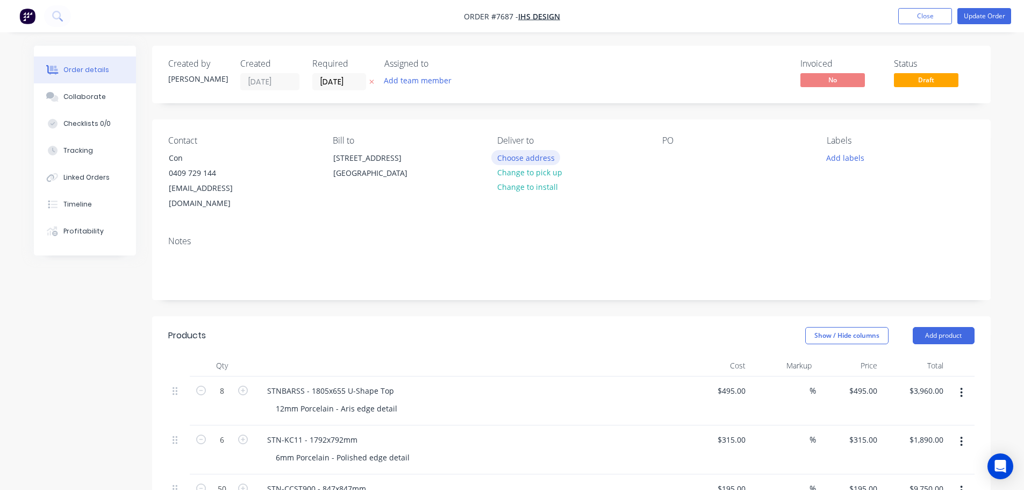
click at [523, 160] on button "Choose address" at bounding box center [525, 157] width 69 height 15
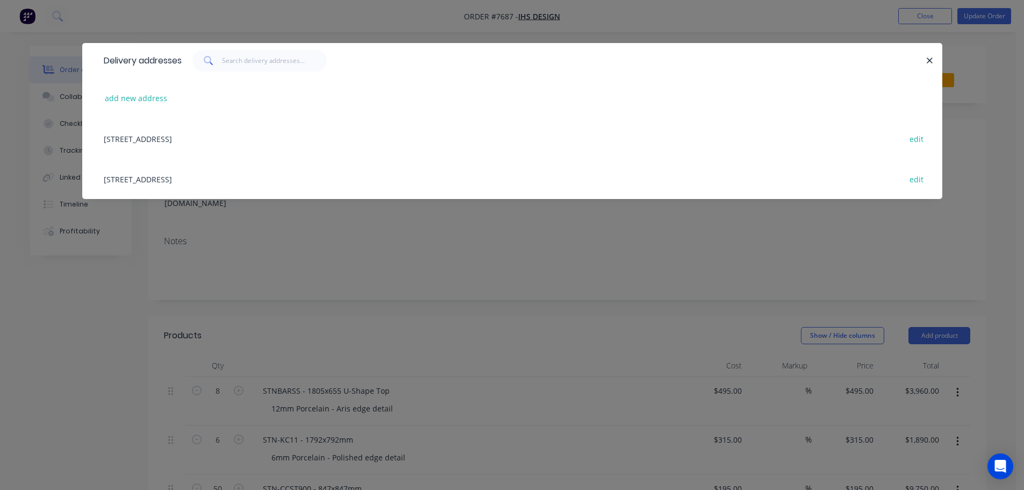
click at [216, 179] on div "93 - 103 Pacific Drive, Keysborough , Victoria, Australia, 3173 edit" at bounding box center [512, 179] width 828 height 40
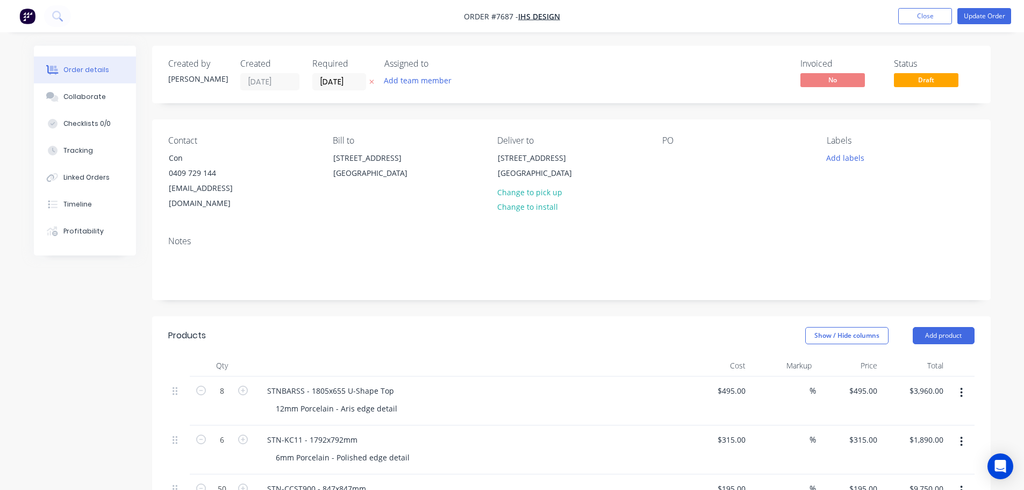
click at [651, 161] on div "Contact Con 0409 729 144 con@ihs-design.com Bill to 93 - 103 Pacific Drive Keys…" at bounding box center [571, 173] width 839 height 108
click at [666, 159] on div at bounding box center [670, 158] width 17 height 16
click at [993, 18] on button "Update Order" at bounding box center [985, 16] width 54 height 16
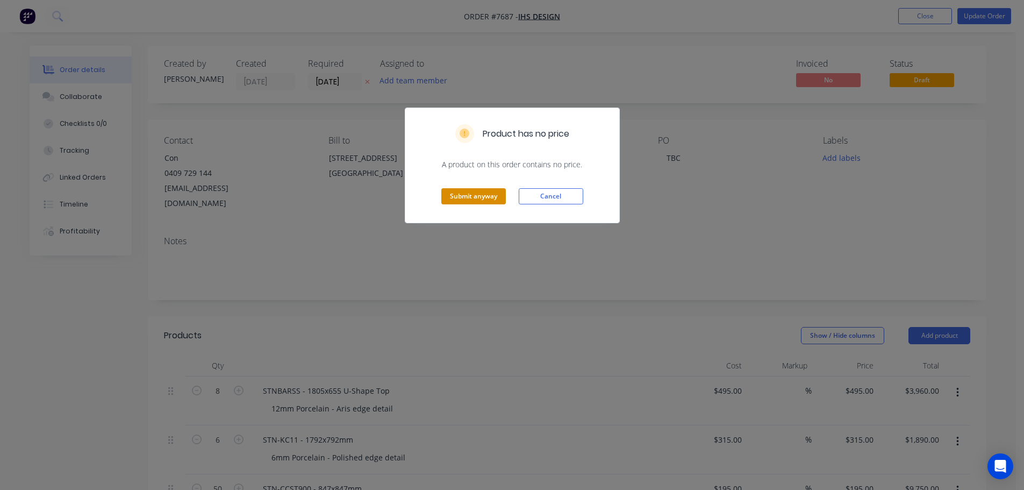
click at [470, 191] on button "Submit anyway" at bounding box center [473, 196] width 65 height 16
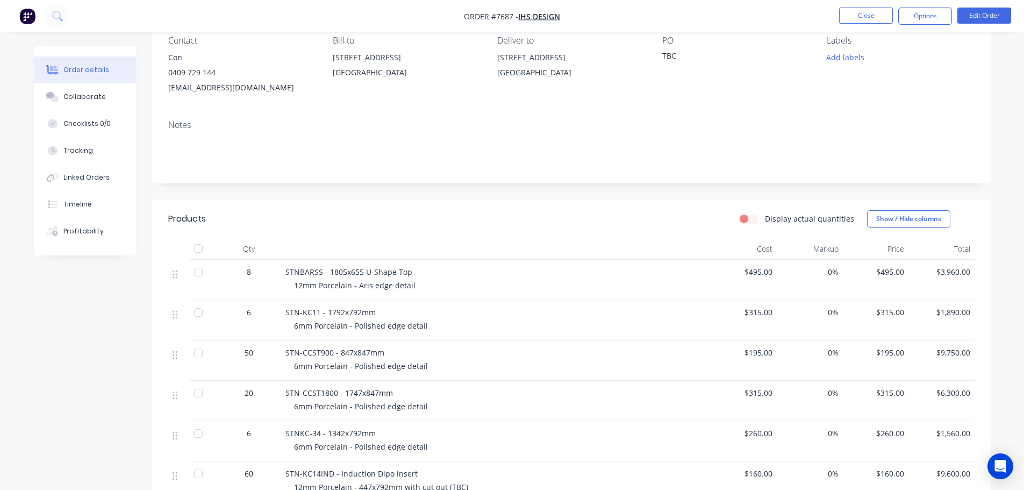
scroll to position [269, 0]
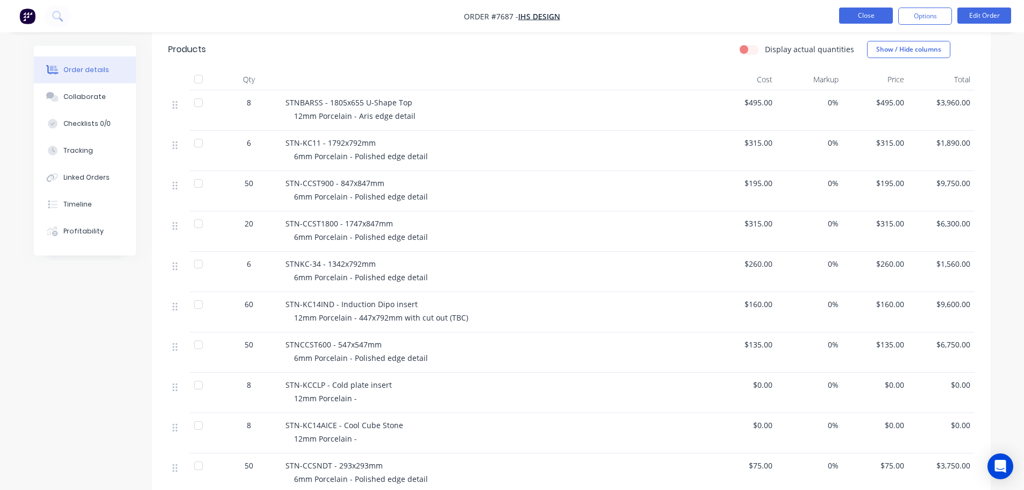
click at [858, 23] on button "Close" at bounding box center [866, 16] width 54 height 16
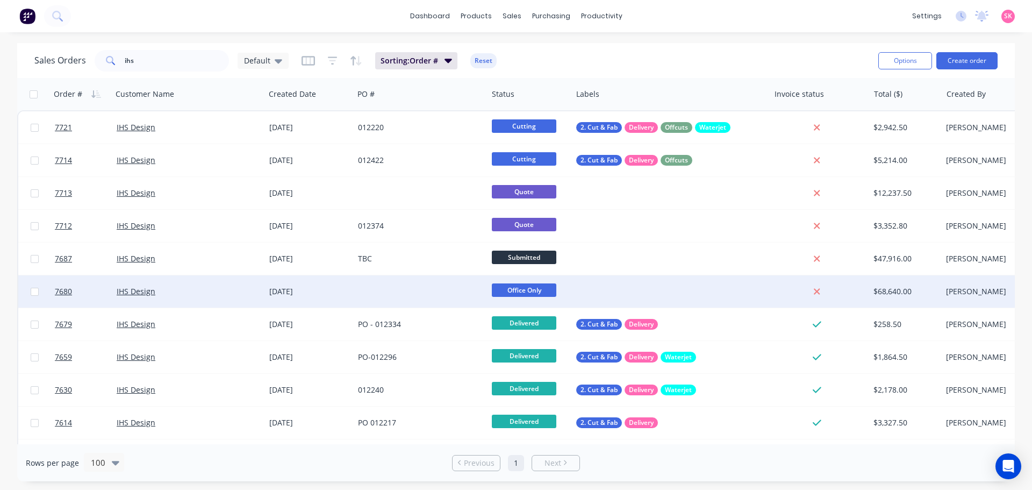
click at [405, 290] on div at bounding box center [421, 291] width 134 height 32
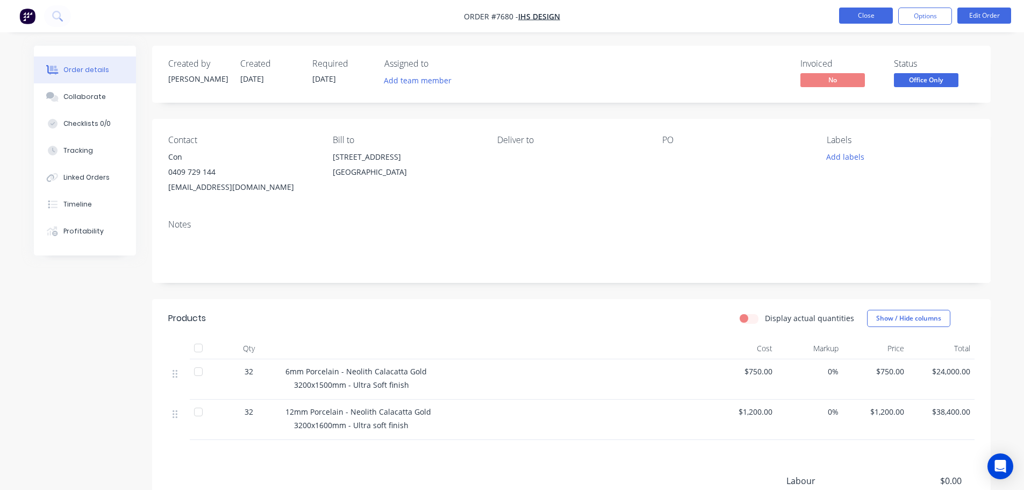
click at [853, 12] on button "Close" at bounding box center [866, 16] width 54 height 16
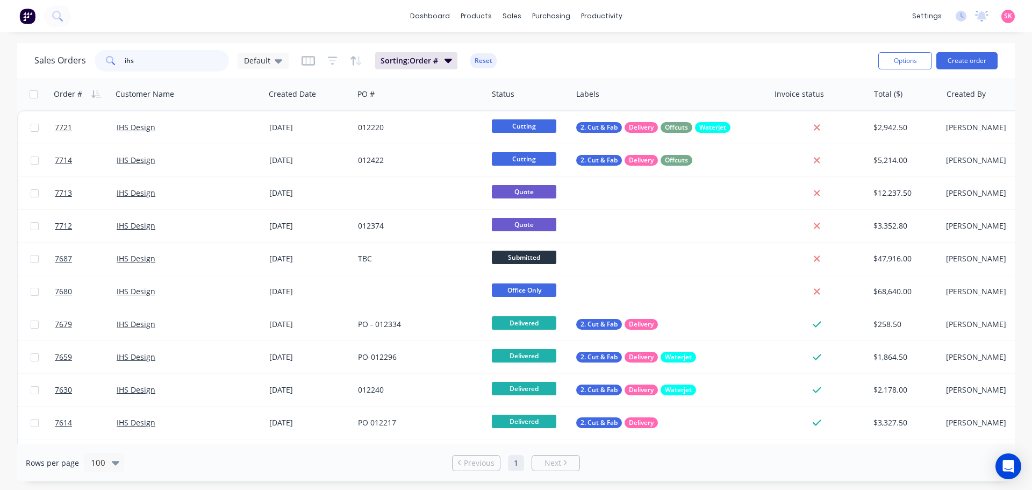
drag, startPoint x: 147, startPoint y: 67, endPoint x: 92, endPoint y: 68, distance: 54.9
click at [93, 68] on div "Sales Orders ihs Default" at bounding box center [161, 61] width 254 height 22
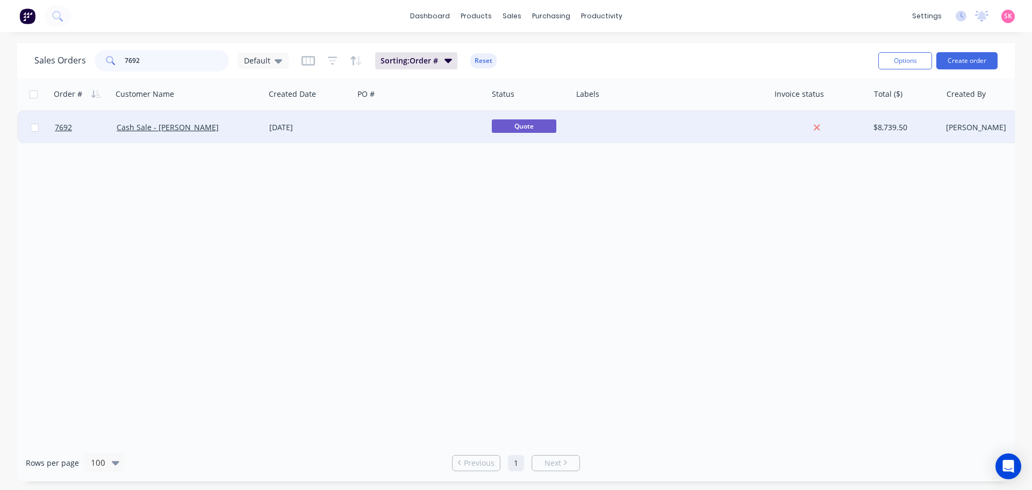
type input "7692"
click at [275, 127] on div "24 Aug 2025" at bounding box center [309, 127] width 80 height 11
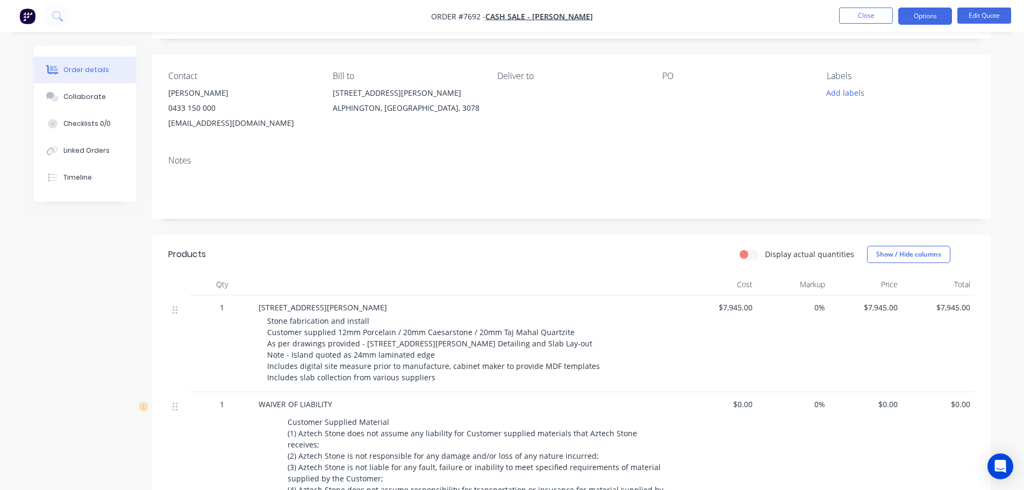
scroll to position [215, 0]
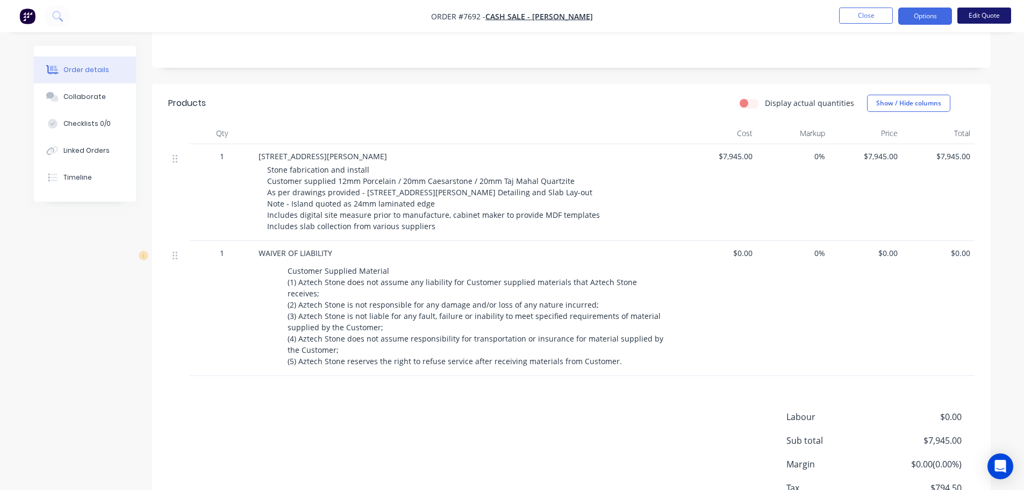
click at [987, 16] on button "Edit Quote" at bounding box center [985, 16] width 54 height 16
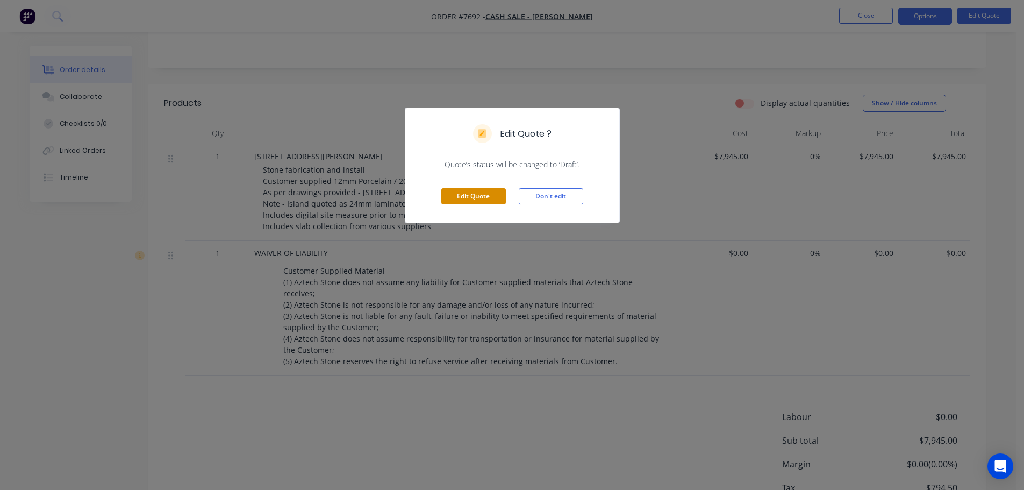
click at [476, 195] on button "Edit Quote" at bounding box center [473, 196] width 65 height 16
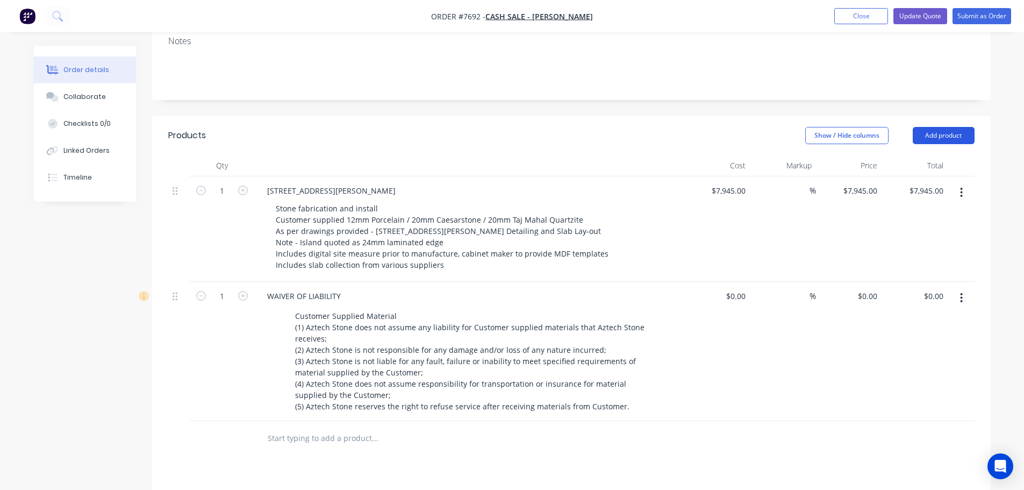
click at [951, 127] on button "Add product" at bounding box center [944, 135] width 62 height 17
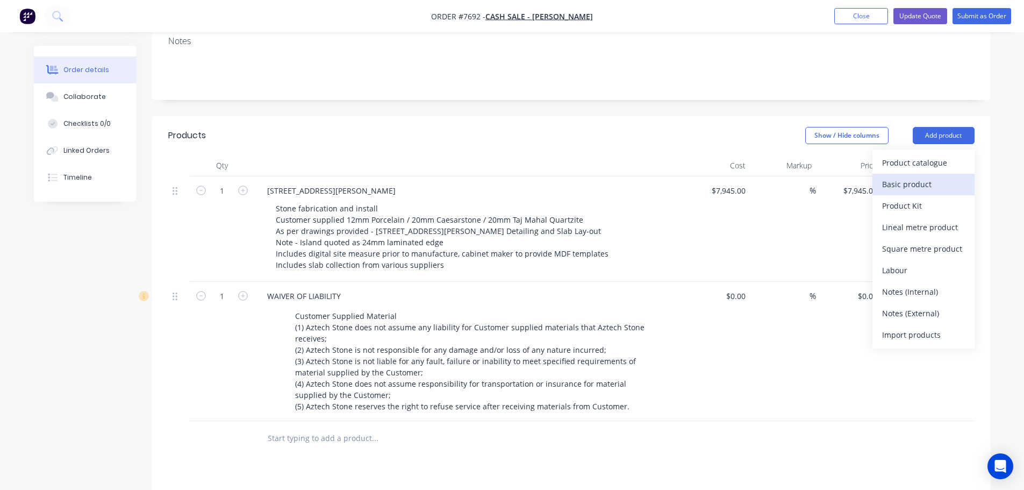
click at [932, 176] on div "Basic product" at bounding box center [923, 184] width 83 height 16
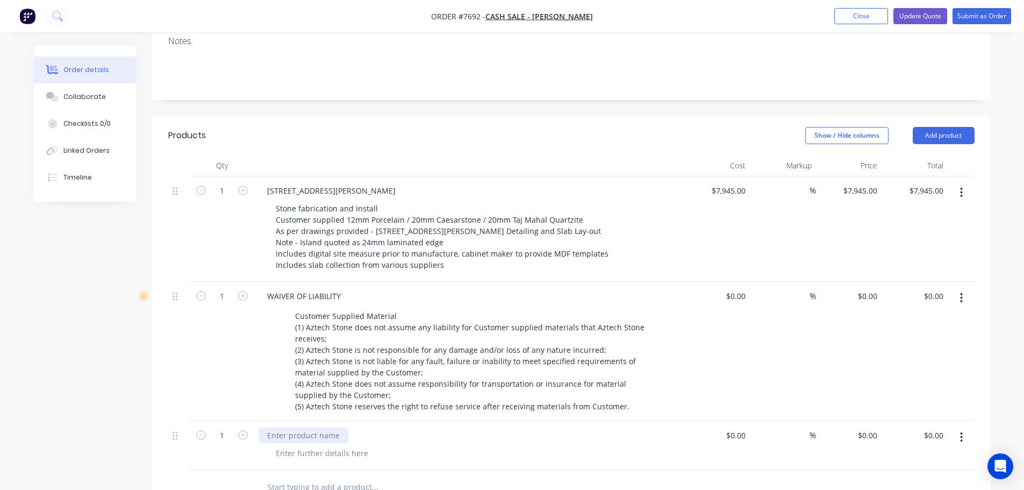
click at [301, 427] on div at bounding box center [304, 435] width 90 height 16
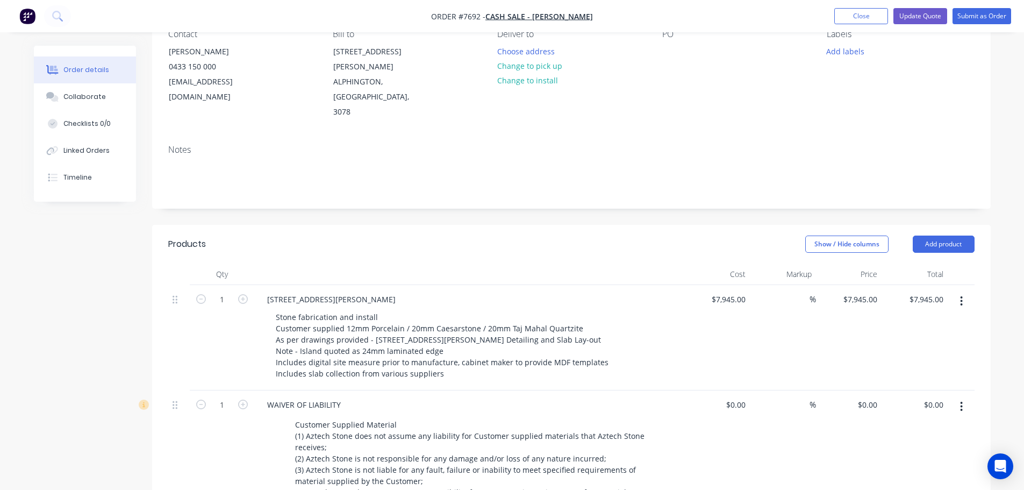
scroll to position [269, 0]
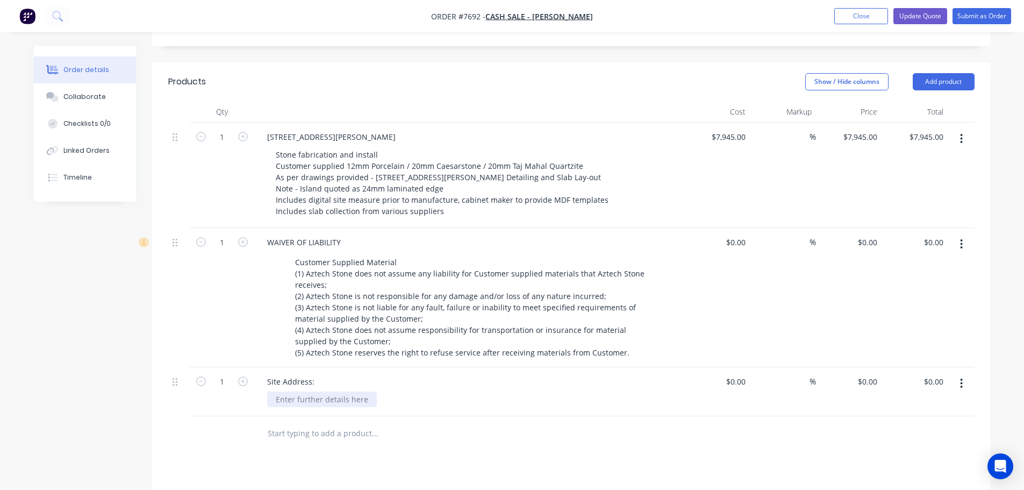
click at [317, 391] on div at bounding box center [322, 399] width 110 height 16
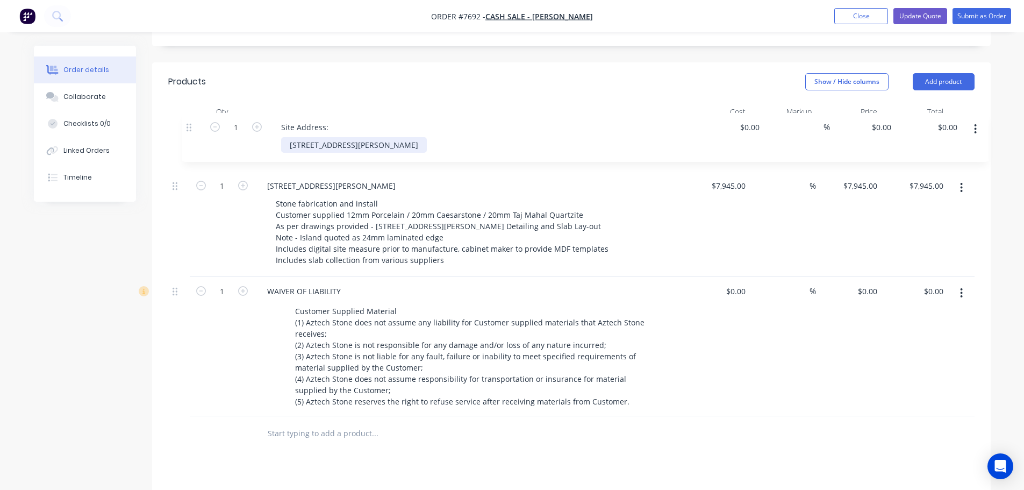
drag, startPoint x: 176, startPoint y: 353, endPoint x: 194, endPoint y: 123, distance: 230.8
click at [190, 123] on div "1 7A Rex Avenue, Alphington Stone fabrication and install Customer supplied 12m…" at bounding box center [571, 270] width 807 height 294
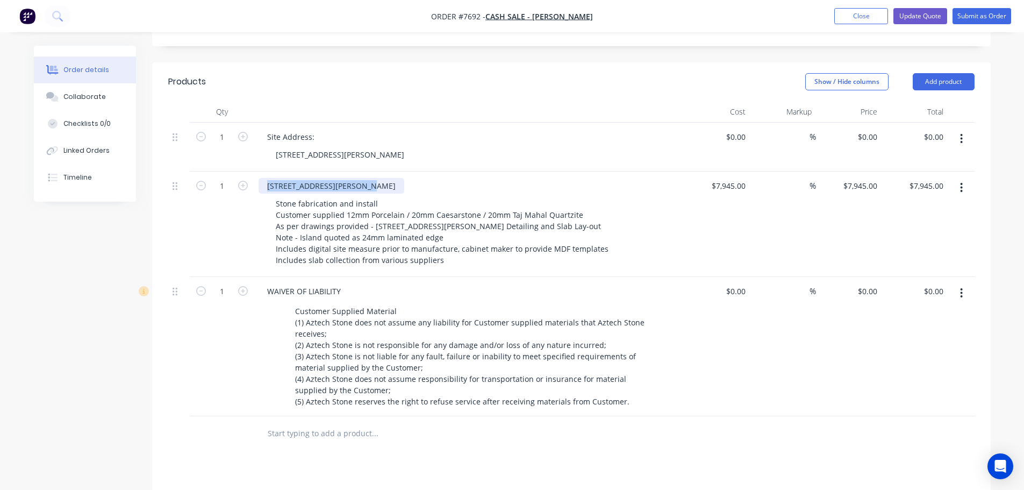
drag, startPoint x: 361, startPoint y: 156, endPoint x: 237, endPoint y: 156, distance: 124.2
click at [237, 172] on div "1 7A Rex Avenue, Alphington Stone fabrication and install Customer supplied 12m…" at bounding box center [571, 224] width 807 height 105
click at [153, 363] on div "Qty Cost Markup Price Total 1 Site Address: 7A Rex Avenue, Alphington $0.00 $0.…" at bounding box center [571, 276] width 839 height 350
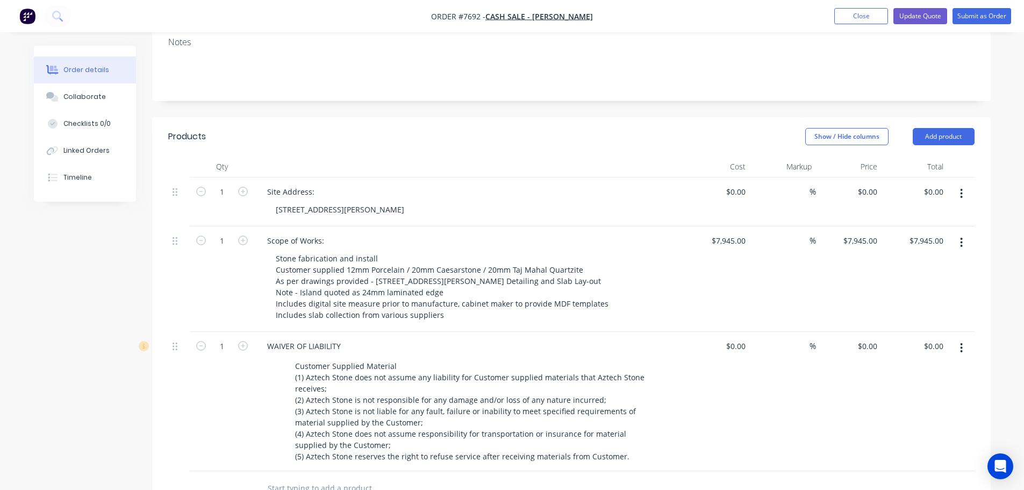
scroll to position [215, 0]
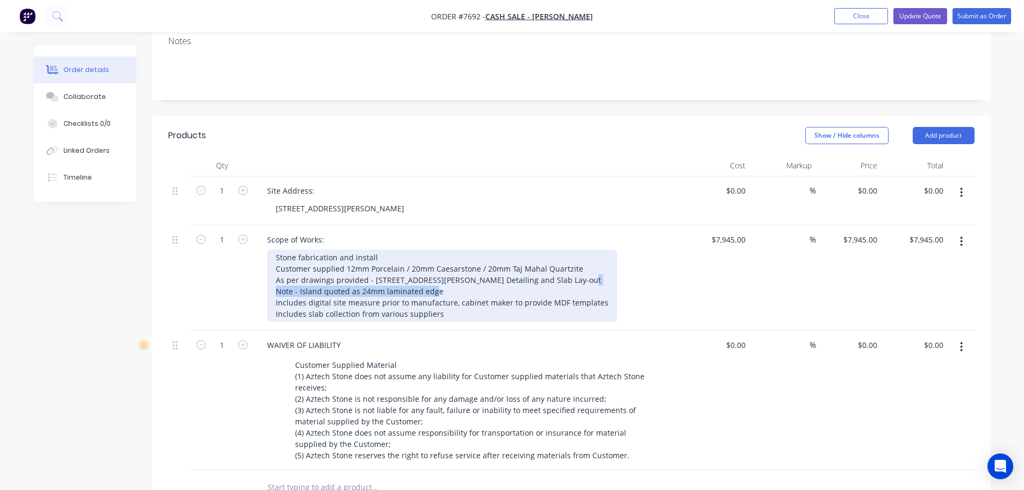
drag, startPoint x: 416, startPoint y: 261, endPoint x: 234, endPoint y: 263, distance: 181.8
click at [240, 262] on div "1 Scope of Works: Stone fabrication and install Customer supplied 12mm Porcelai…" at bounding box center [571, 277] width 807 height 105
click at [315, 261] on div "Stone fabrication and install Customer supplied 12mm Porcelain / 20mm Caesarsto…" at bounding box center [442, 285] width 350 height 72
drag, startPoint x: 473, startPoint y: 261, endPoint x: 464, endPoint y: 261, distance: 8.6
click at [472, 261] on div "Stone fabrication and install Customer supplied 12mm Porcelain / 20mm Caesarsto…" at bounding box center [442, 285] width 350 height 72
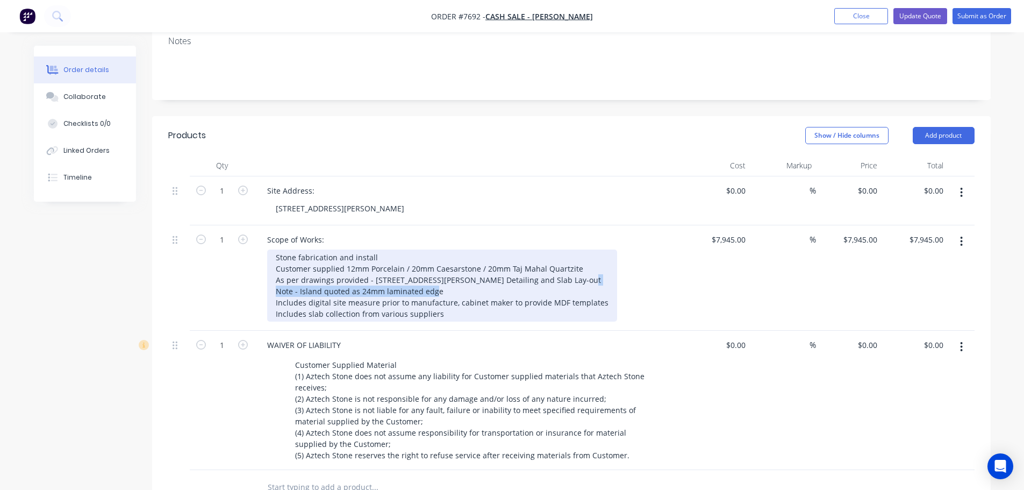
click at [460, 261] on div "Stone fabrication and install Customer supplied 12mm Porcelain / 20mm Caesarsto…" at bounding box center [442, 285] width 350 height 72
drag, startPoint x: 350, startPoint y: 259, endPoint x: 324, endPoint y: 259, distance: 26.3
click at [324, 259] on div "Stone fabrication and install Customer supplied 12mm Porcelain / 20mm Caesarsto…" at bounding box center [442, 285] width 350 height 72
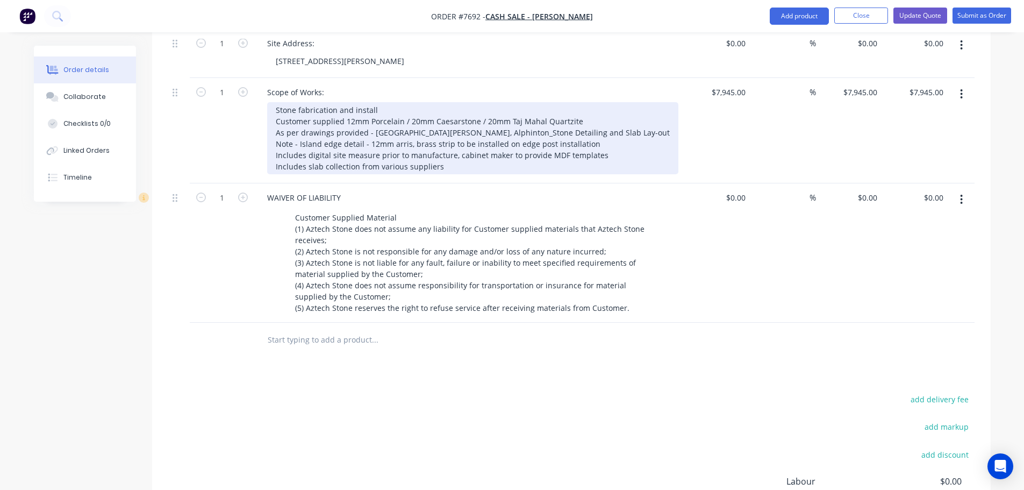
scroll to position [376, 0]
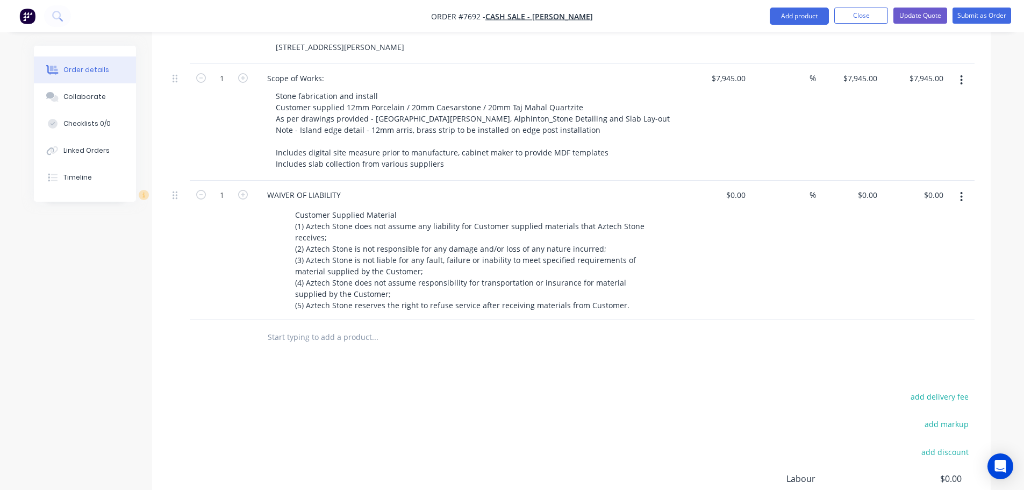
click at [336, 326] on input "text" at bounding box center [374, 337] width 215 height 22
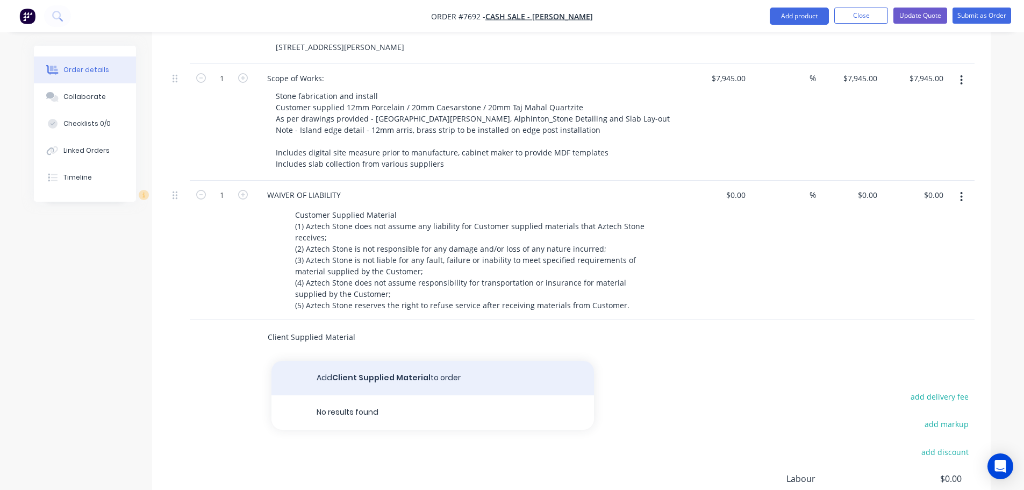
type input "Client Supplied Material"
click at [404, 361] on button "Add Client Supplied Material to order" at bounding box center [433, 378] width 323 height 34
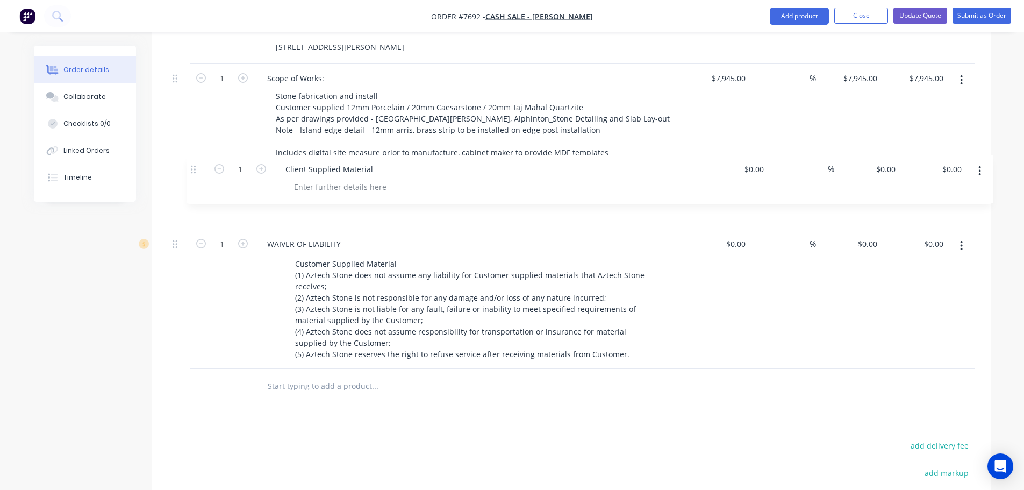
drag, startPoint x: 178, startPoint y: 303, endPoint x: 199, endPoint y: 159, distance: 145.2
click at [199, 159] on div "1 Site Address: 7A Rex Avenue, Alphington $0.00 $0.00 % $0.00 $0.00 $0.00 $0.00…" at bounding box center [571, 192] width 807 height 354
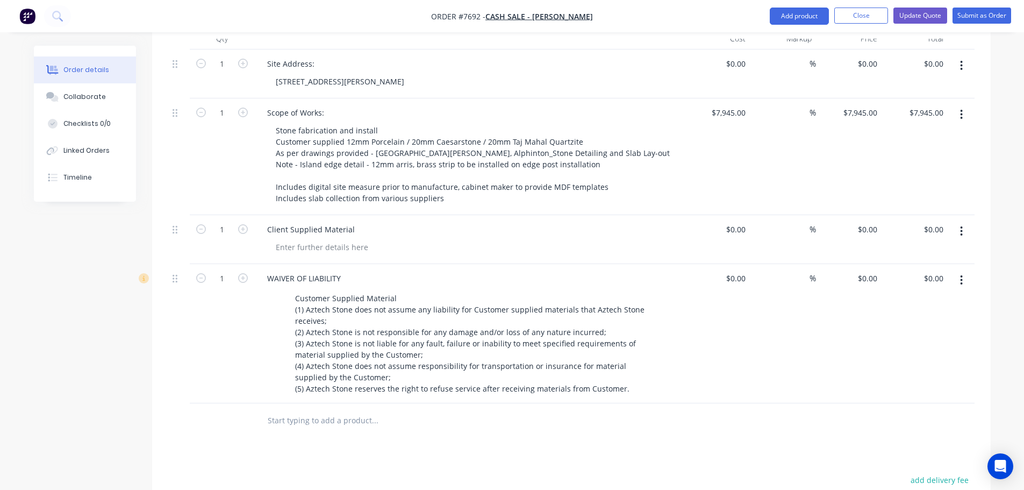
scroll to position [323, 0]
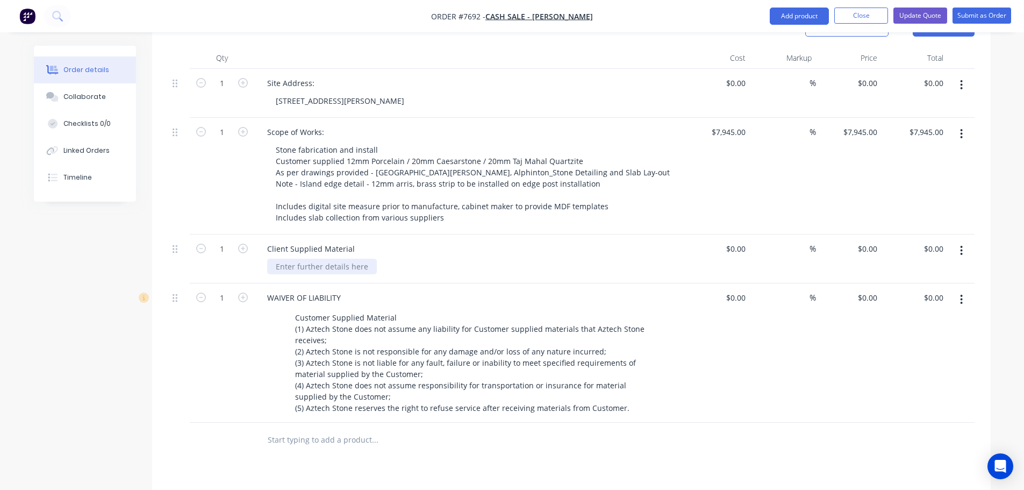
click at [315, 259] on div at bounding box center [322, 267] width 110 height 16
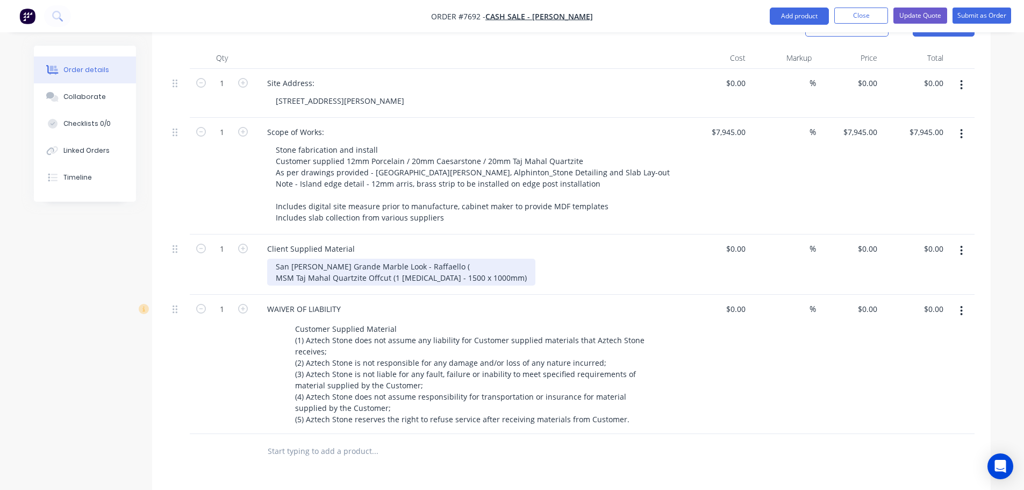
click at [462, 259] on div "San Marco Marazzi Grande Marble Look - Raffaello ( MSM Taj Mahal Quartzite Offc…" at bounding box center [401, 272] width 268 height 27
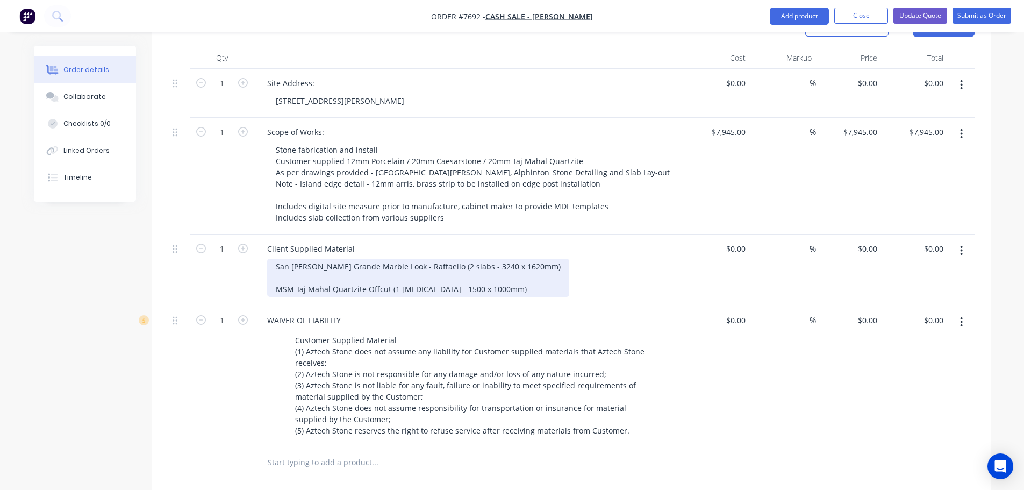
click at [455, 259] on div "San Marco Marazzi Grande Marble Look - Raffaello (2 slabs - 3240 x 1620mm) MSM …" at bounding box center [418, 278] width 302 height 38
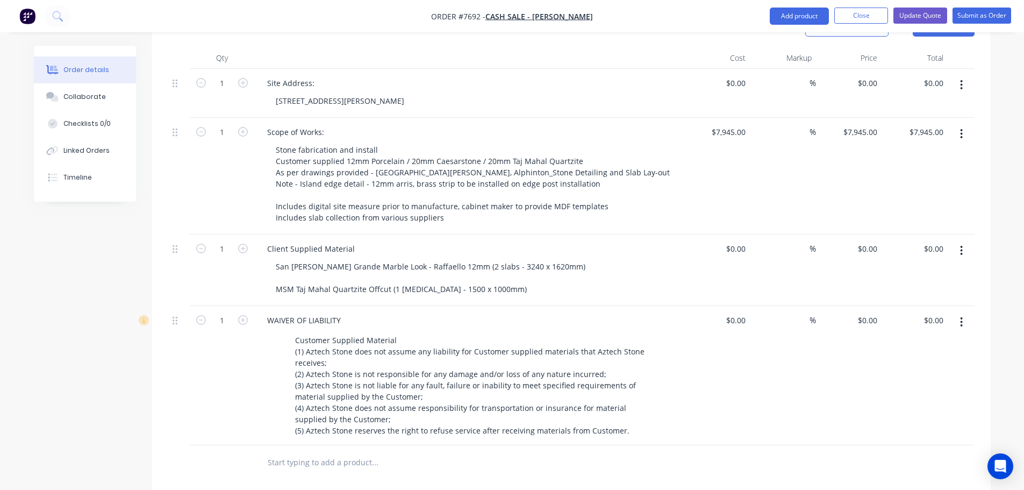
click at [114, 398] on div "Created by Warrick Created 24/08/25 Required 24/08/25 Assigned to Add team memb…" at bounding box center [512, 238] width 957 height 1031
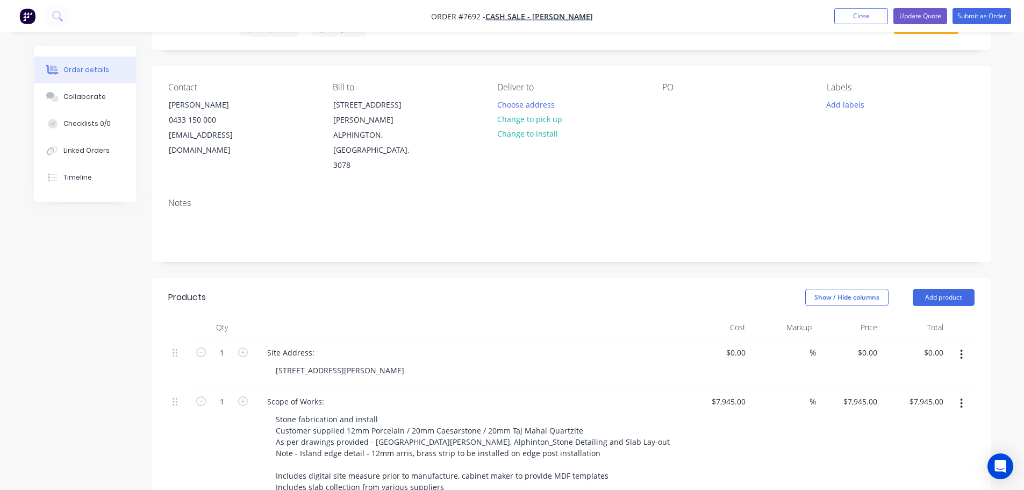
scroll to position [0, 0]
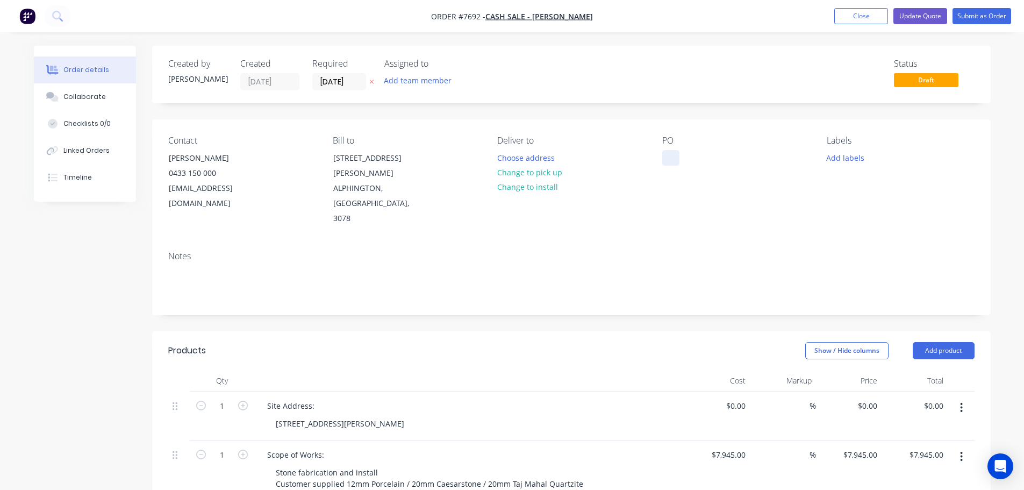
click at [678, 158] on div at bounding box center [670, 158] width 17 height 16
click at [859, 158] on button "Add labels" at bounding box center [845, 157] width 49 height 15
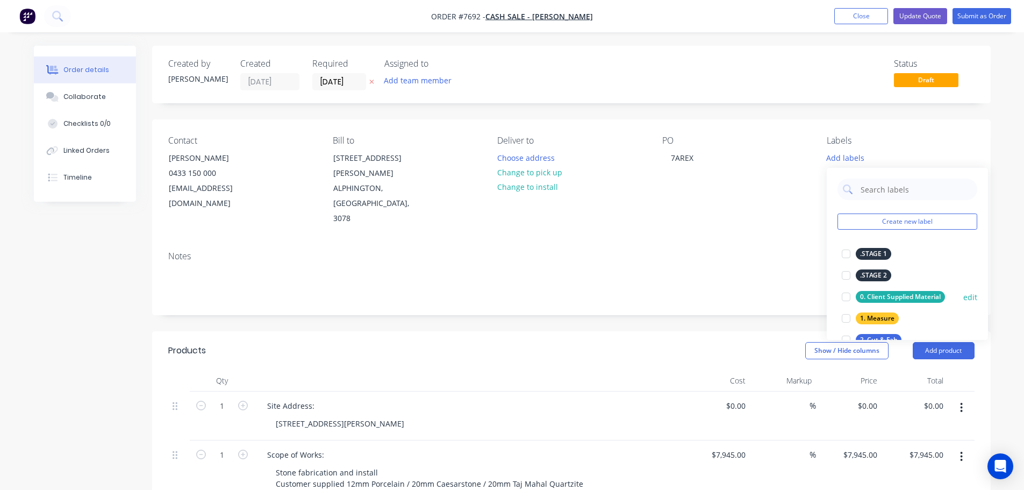
click at [843, 297] on div at bounding box center [847, 297] width 22 height 22
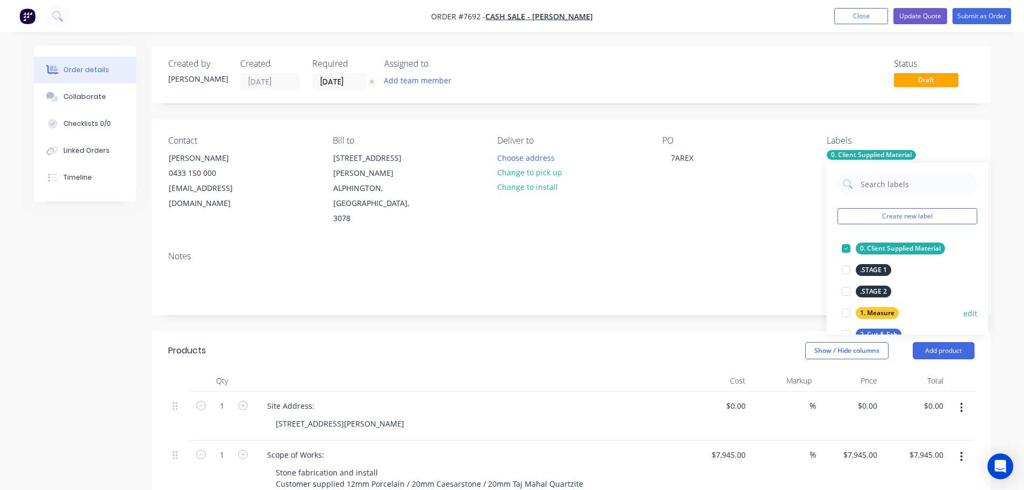
click at [844, 315] on div at bounding box center [847, 313] width 22 height 22
click at [848, 326] on div at bounding box center [847, 335] width 22 height 22
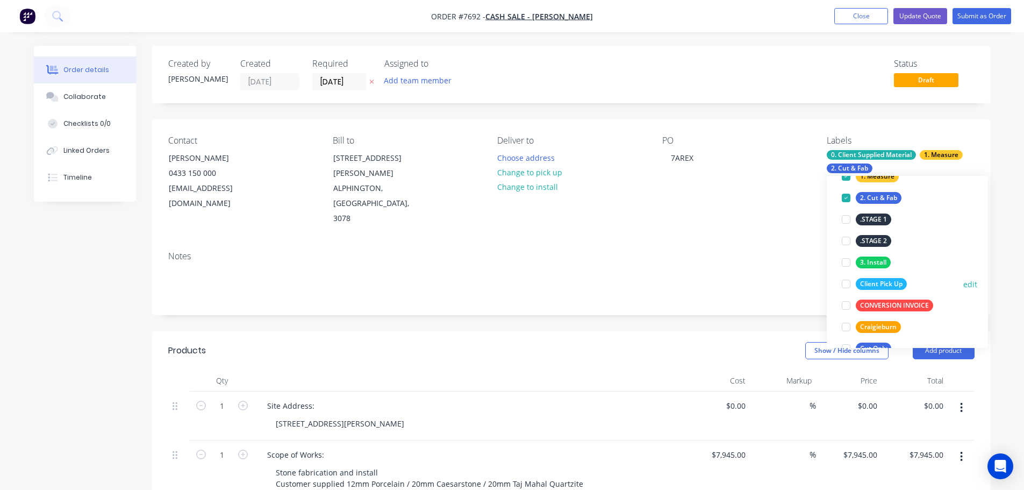
scroll to position [108, 0]
click at [848, 262] on div at bounding box center [847, 262] width 22 height 22
click at [533, 183] on button "Change to install" at bounding box center [527, 187] width 72 height 15
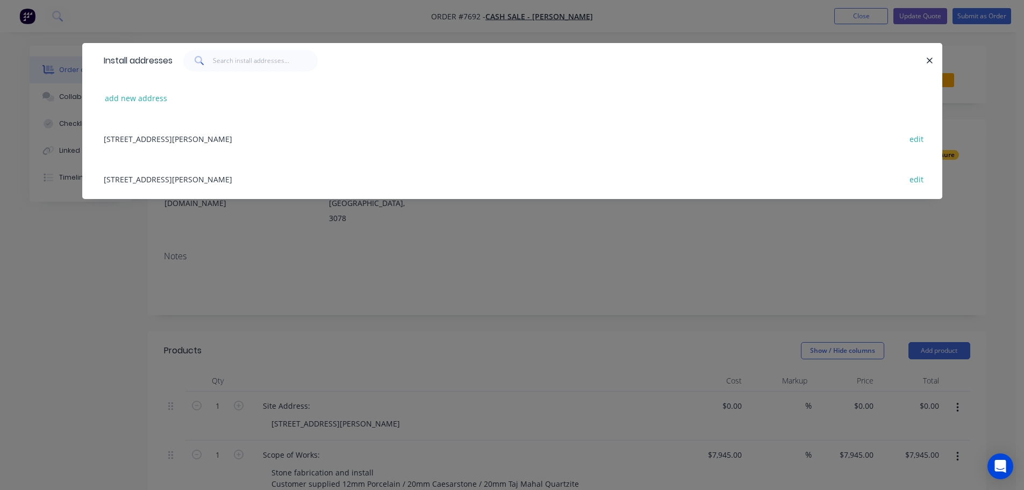
click at [159, 141] on div "7A Rex Avenue, ALPHINGTON, Victoria, Australia, 3078 edit" at bounding box center [512, 138] width 828 height 40
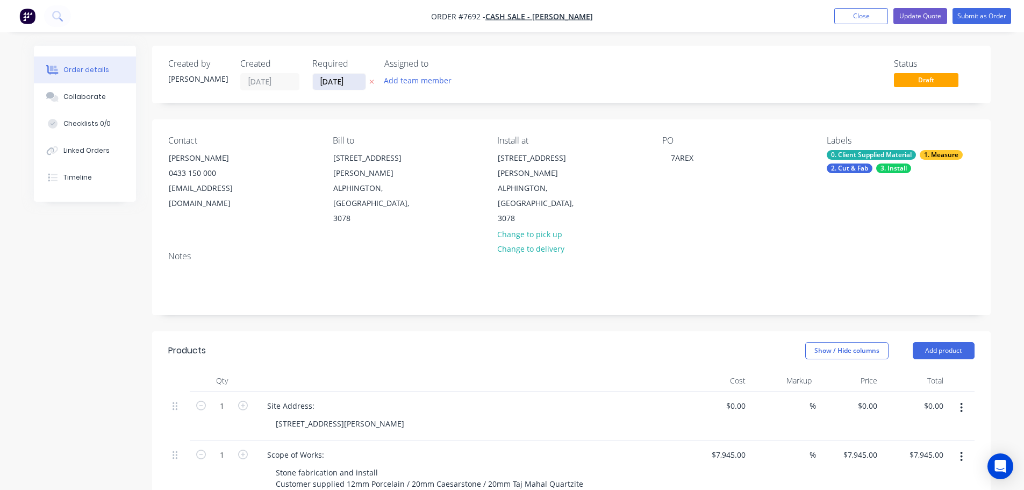
click at [347, 83] on input "24/08/25" at bounding box center [339, 82] width 53 height 16
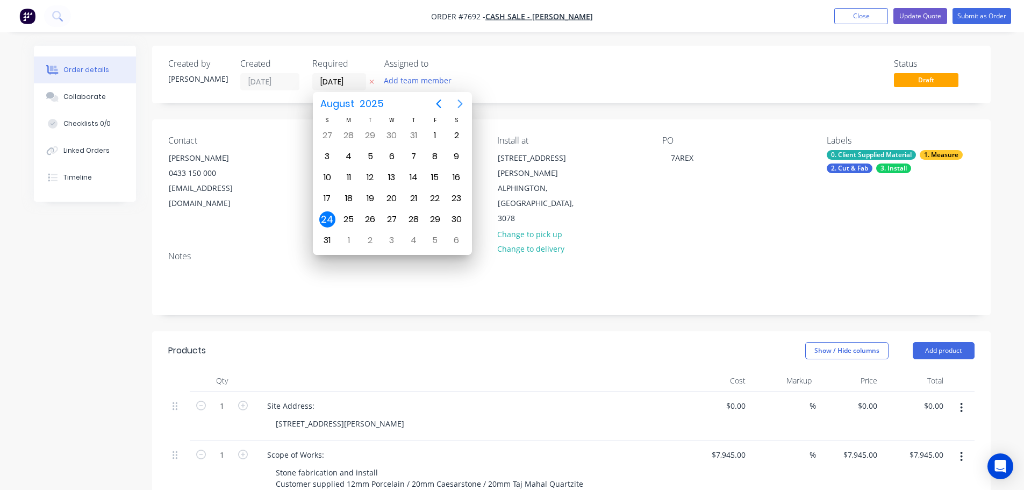
click at [462, 102] on icon "Next page" at bounding box center [460, 103] width 13 height 13
click at [347, 239] on div "6" at bounding box center [349, 240] width 16 height 16
type input "[DATE]"
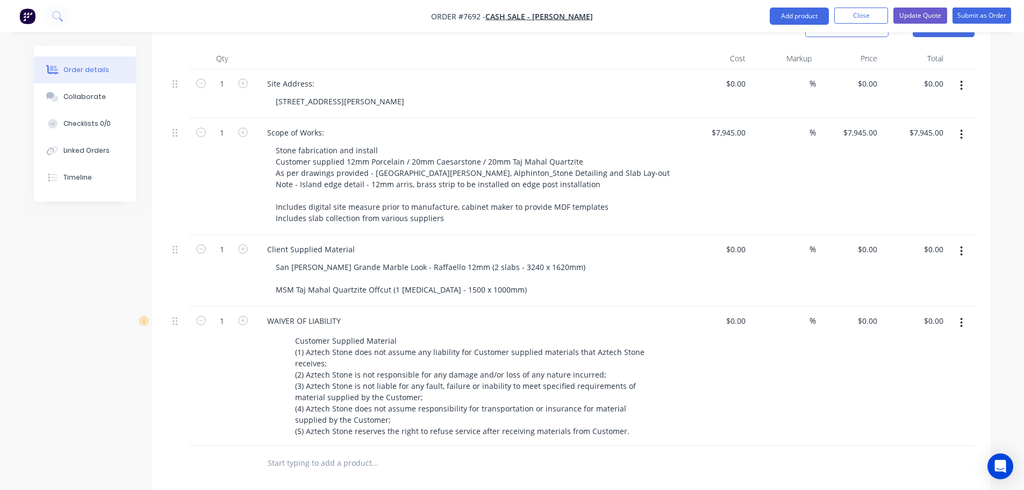
scroll to position [269, 0]
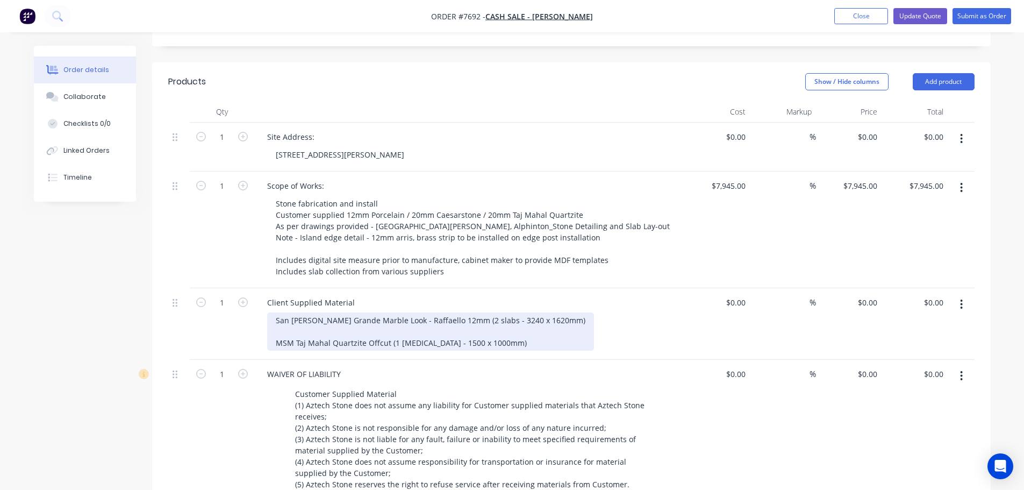
click at [415, 312] on div "San Marco Marazzi Grande Marble Look - Raffaello 12mm (2 slabs - 3240 x 1620mm)…" at bounding box center [430, 331] width 327 height 38
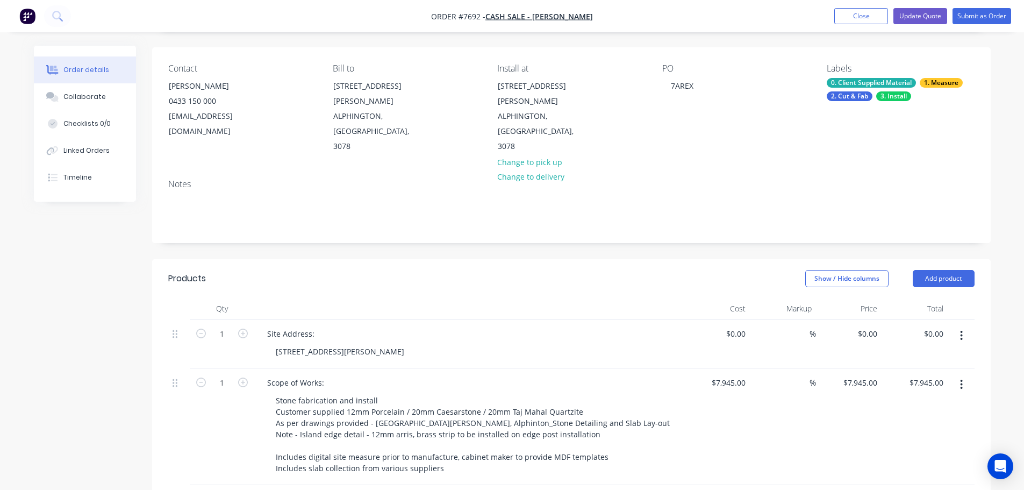
scroll to position [0, 0]
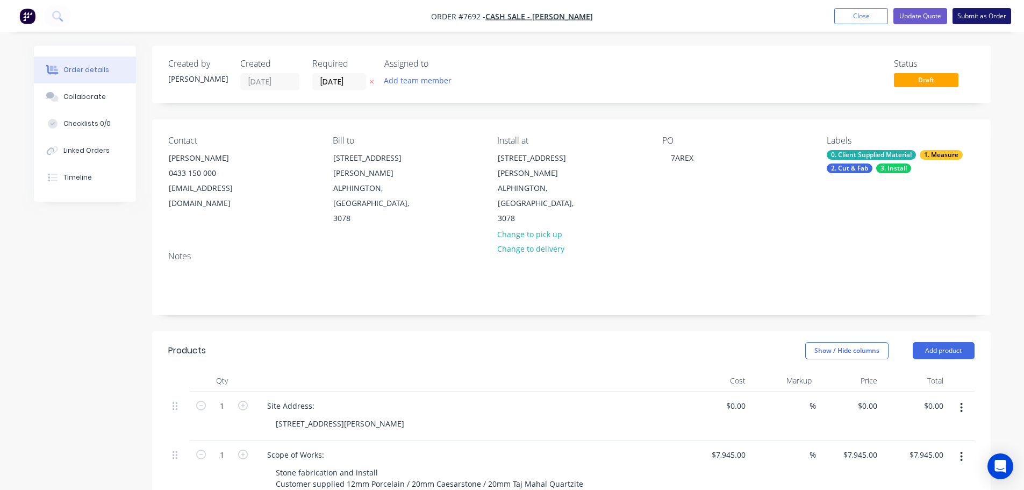
click at [965, 17] on button "Submit as Order" at bounding box center [982, 16] width 59 height 16
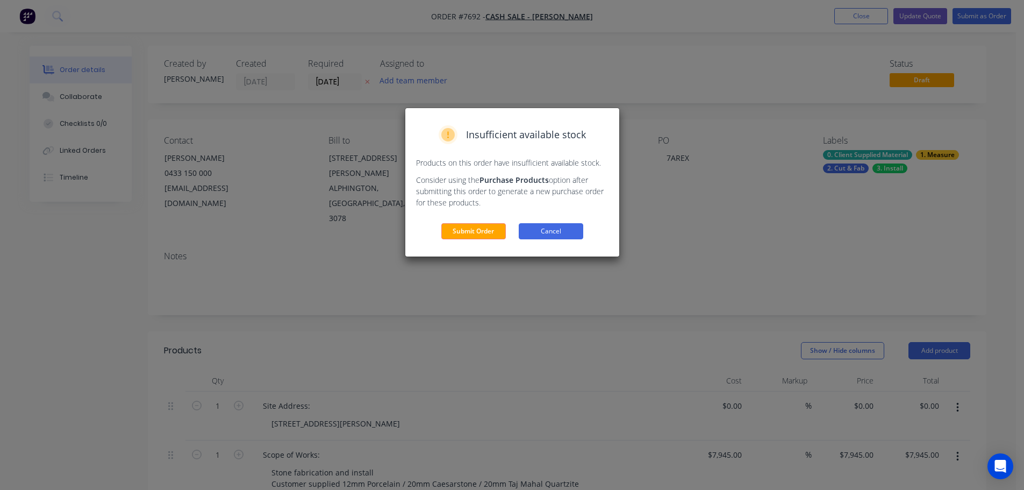
click at [538, 237] on button "Cancel" at bounding box center [551, 231] width 65 height 16
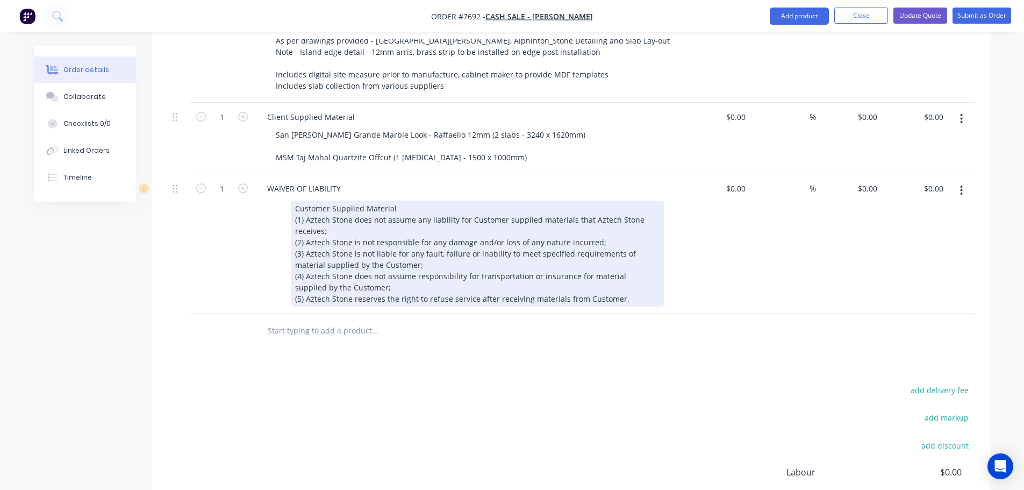
scroll to position [376, 0]
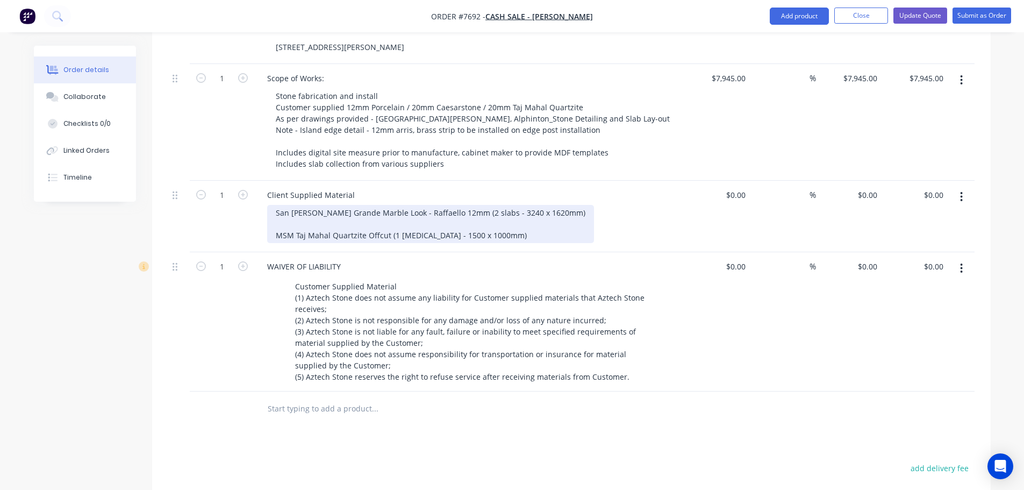
click at [452, 205] on div "San Marco Marazzi Grande Marble Look - Raffaello 12mm (2 slabs - 3240 x 1620mm)…" at bounding box center [430, 224] width 327 height 38
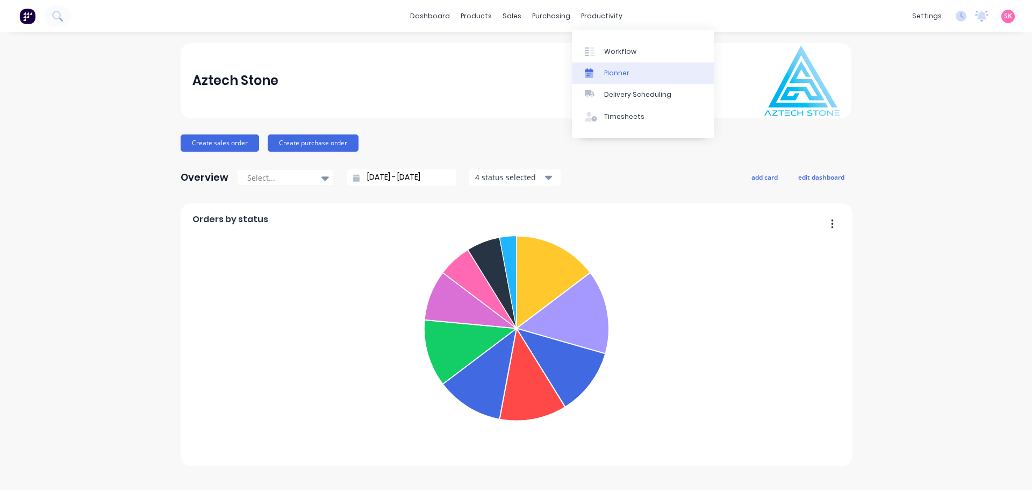
click at [623, 74] on div "Planner" at bounding box center [616, 73] width 25 height 10
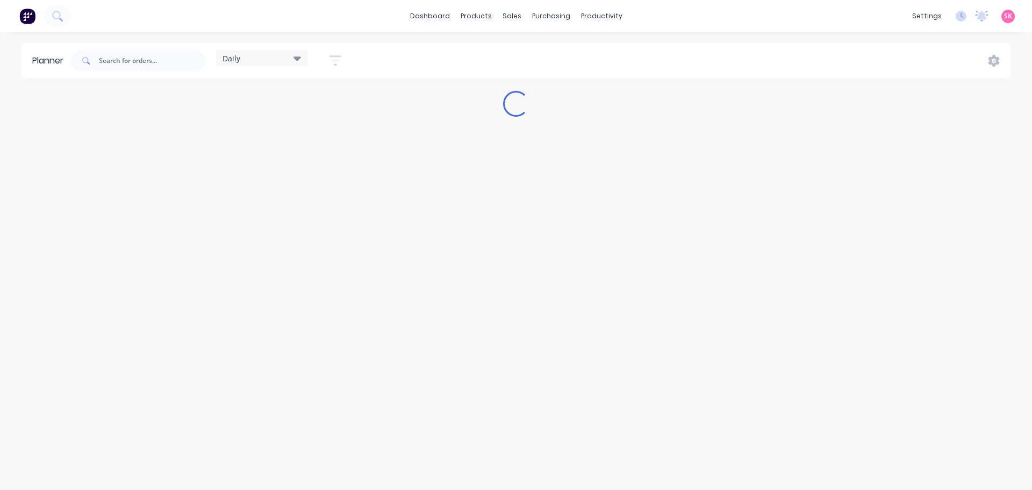
type input "7588"
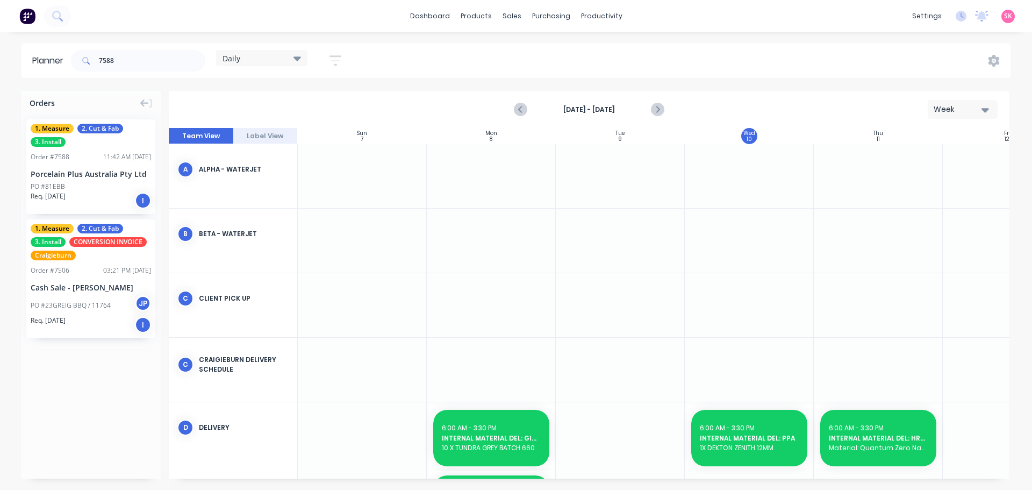
scroll to position [0, 1]
drag, startPoint x: 117, startPoint y: 56, endPoint x: 63, endPoint y: 68, distance: 54.4
click at [75, 64] on div "7588" at bounding box center [138, 61] width 134 height 22
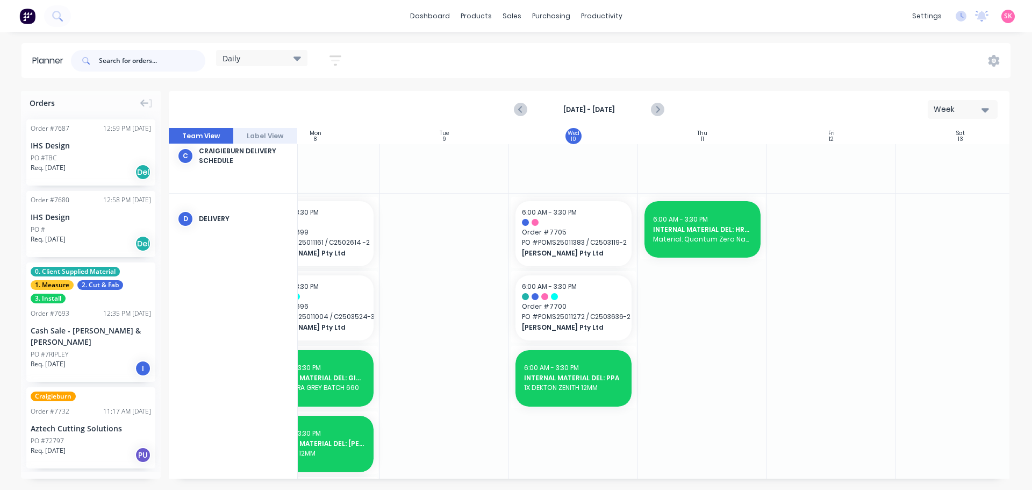
scroll to position [227, 196]
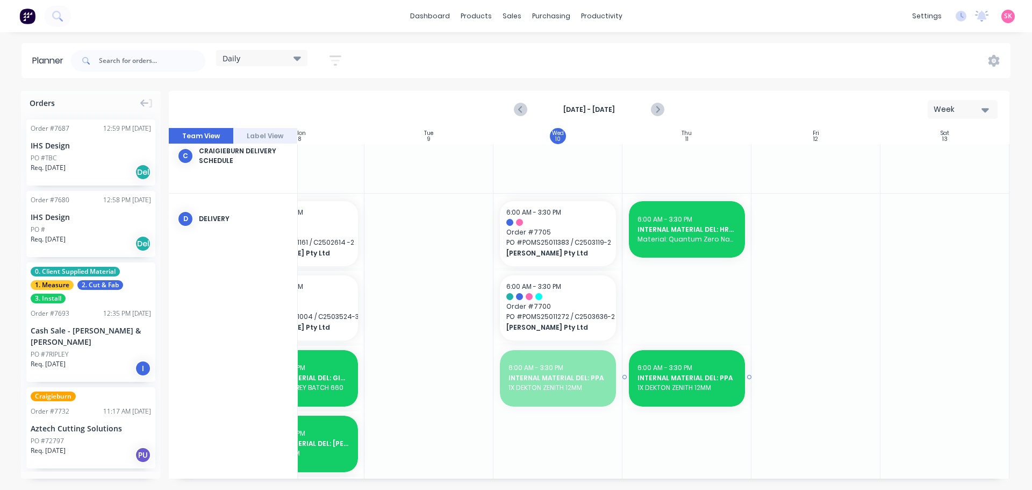
drag, startPoint x: 538, startPoint y: 379, endPoint x: 557, endPoint y: 374, distance: 19.4
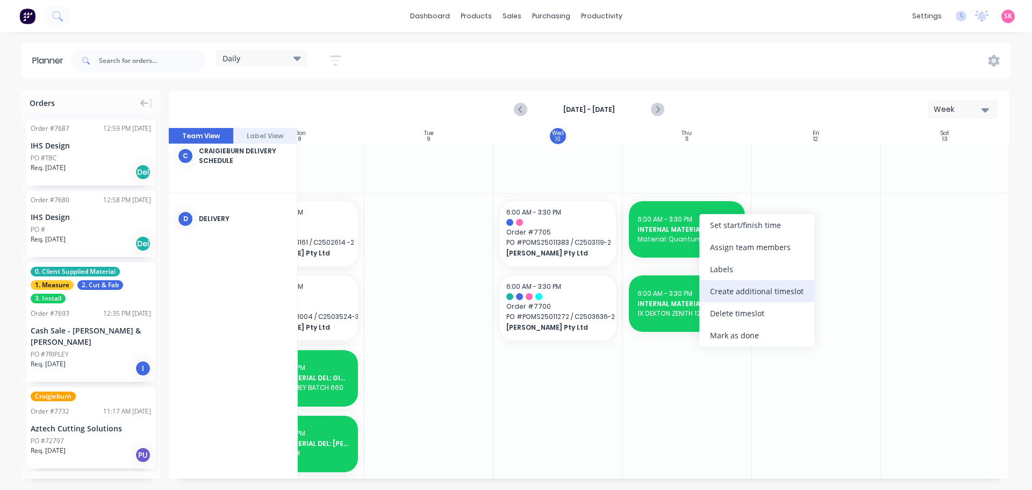
click at [751, 295] on div "Create additional timeslot" at bounding box center [757, 291] width 115 height 22
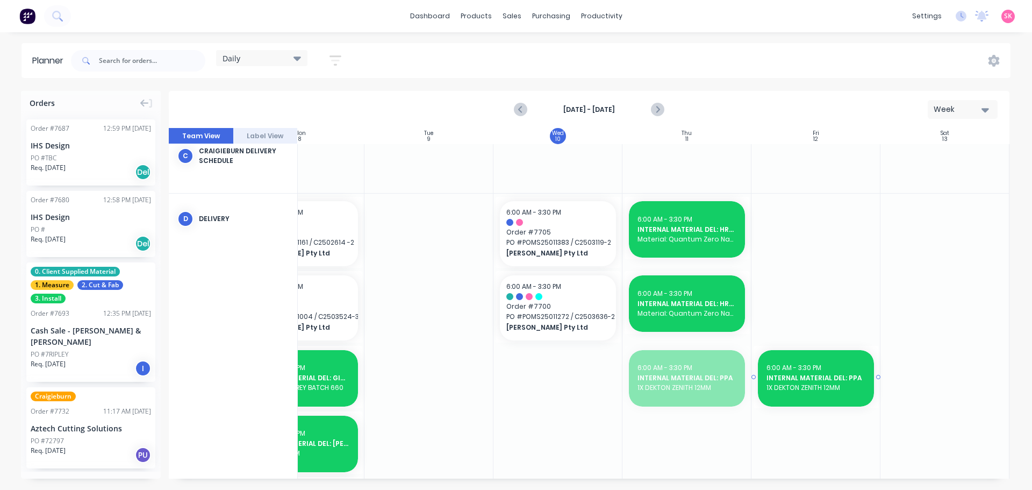
drag, startPoint x: 685, startPoint y: 365, endPoint x: 705, endPoint y: 365, distance: 19.9
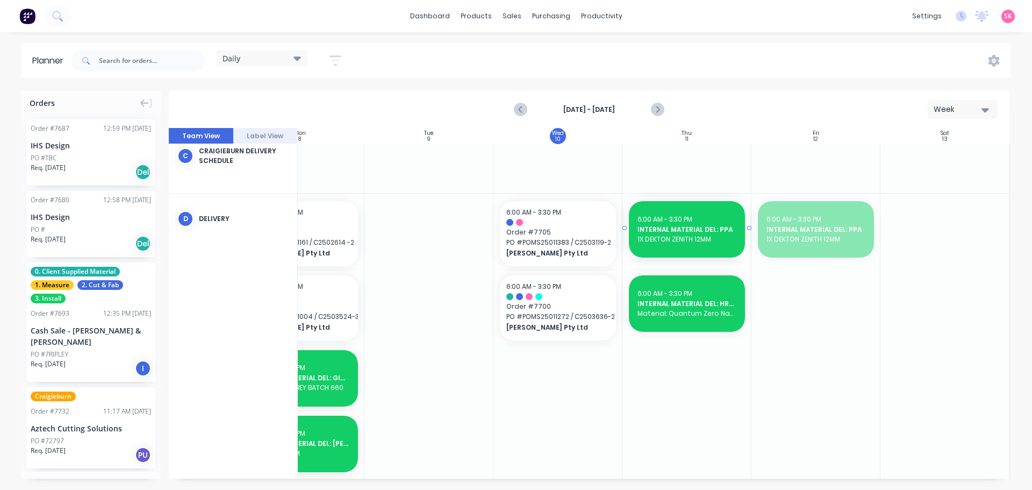
drag, startPoint x: 781, startPoint y: 255, endPoint x: 771, endPoint y: 253, distance: 9.9
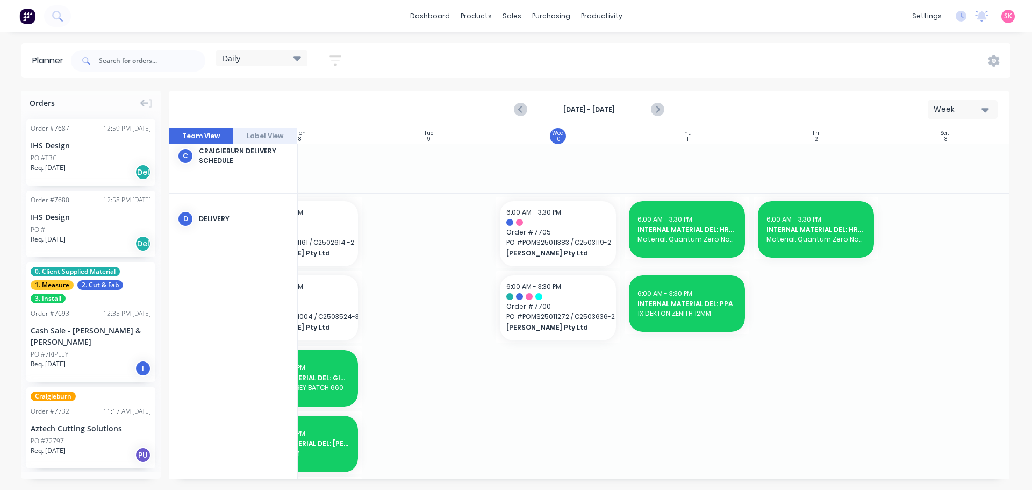
click at [825, 223] on div "6:00 AM - 3:30 PM" at bounding box center [816, 220] width 99 height 10
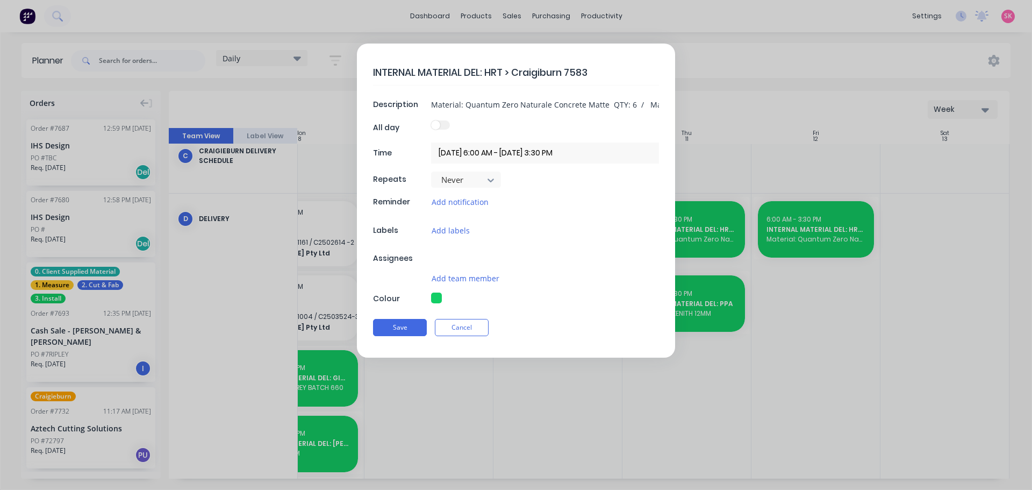
type textarea "x"
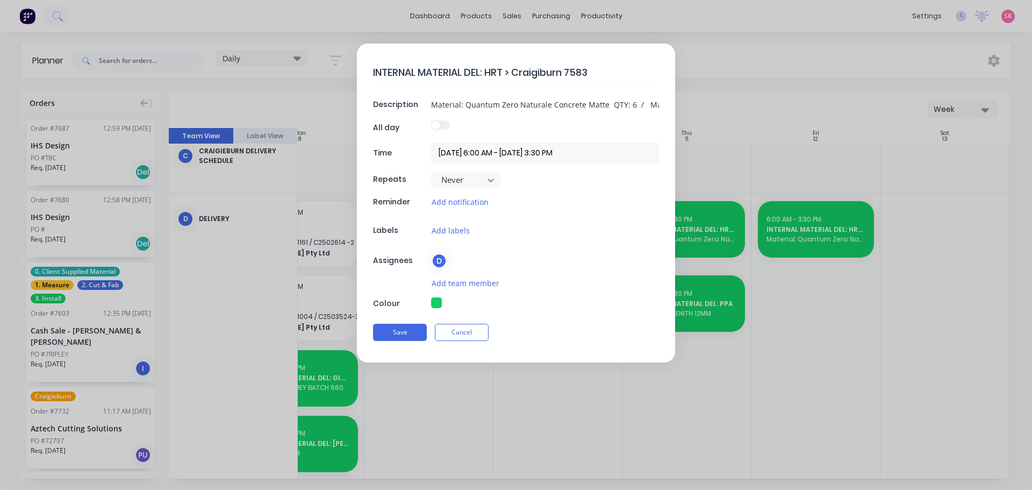
drag, startPoint x: 559, startPoint y: 75, endPoint x: 489, endPoint y: 77, distance: 70.5
click at [489, 77] on textarea "INTERNAL MATERIAL DEL: HRT > Craigiburn 7583" at bounding box center [516, 72] width 286 height 25
type textarea "INTERNAL MATERIAL DEL: i"
type textarea "x"
type textarea "INTERNAL MATERIAL DEL: ih"
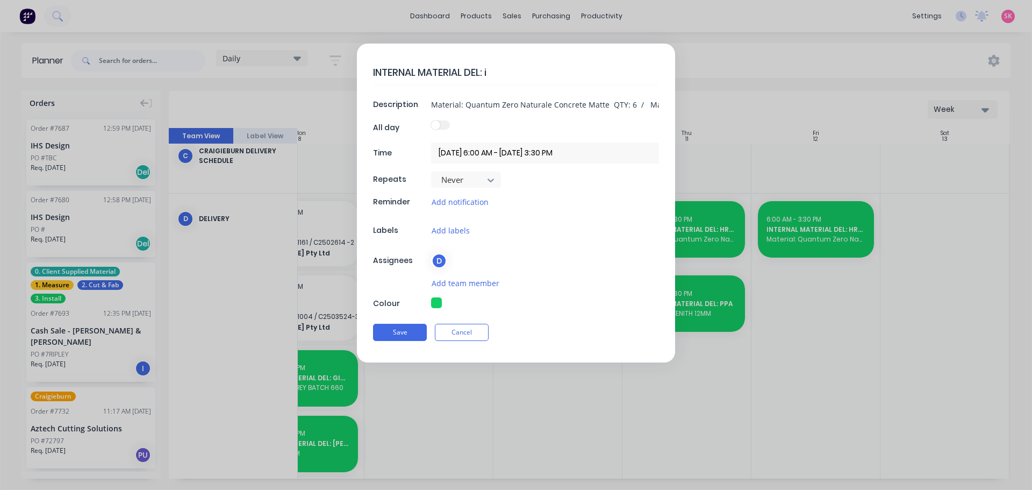
type textarea "x"
type textarea "INTERNAL MATERIAL DEL: ihs"
type textarea "x"
type textarea "INTERNAL MATERIAL DEL: ih"
type textarea "x"
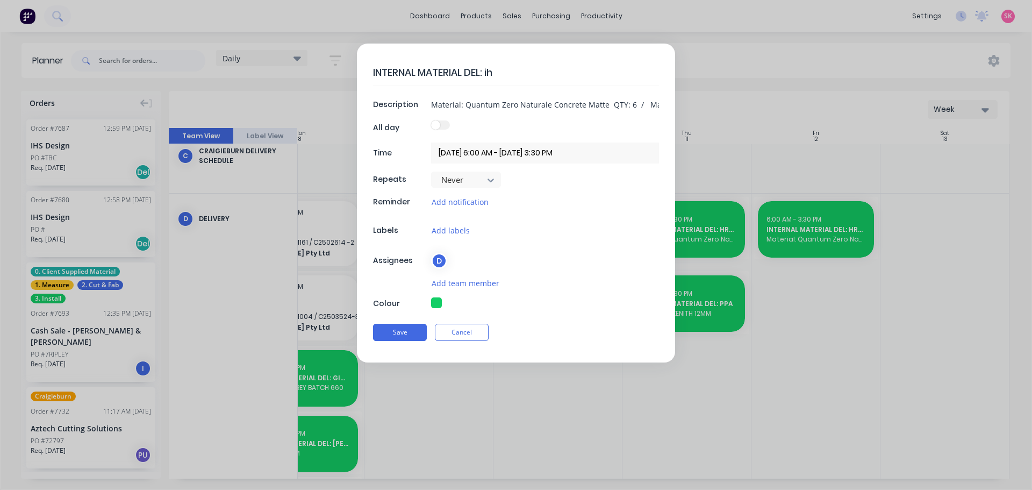
type textarea "INTERNAL MATERIAL DEL: i"
type textarea "x"
type textarea "INTERNAL MATERIAL DEL:"
type textarea "x"
type textarea "INTERNAL MATERIAL DEL: HI"
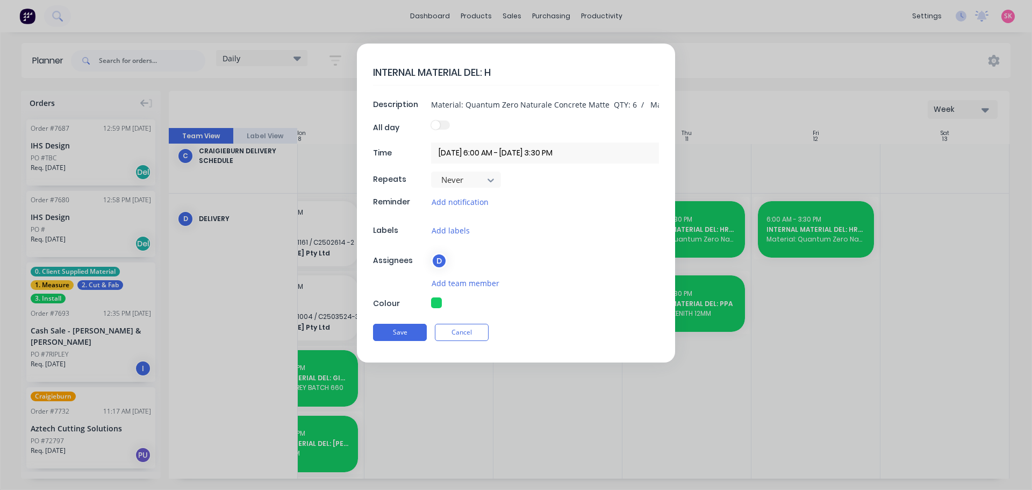
type textarea "x"
type textarea "INTERNAL MATERIAL DEL: HIS"
type textarea "x"
type textarea "INTERNAL MATERIAL DEL: HI"
type textarea "x"
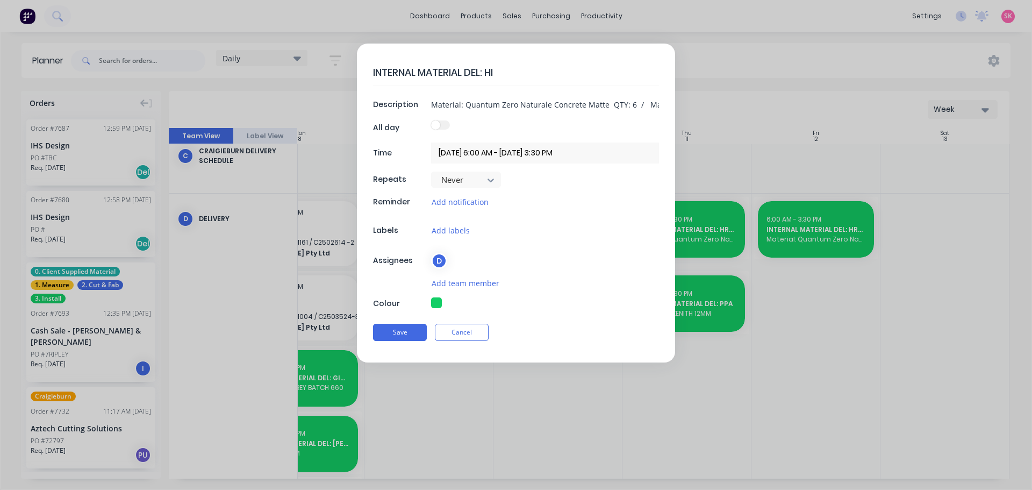
type textarea "INTERNAL MATERIAL DEL: H"
type textarea "x"
type textarea "INTERNAL MATERIAL DEL:"
type textarea "x"
type textarea "INTERNAL MATERIAL DEL: I"
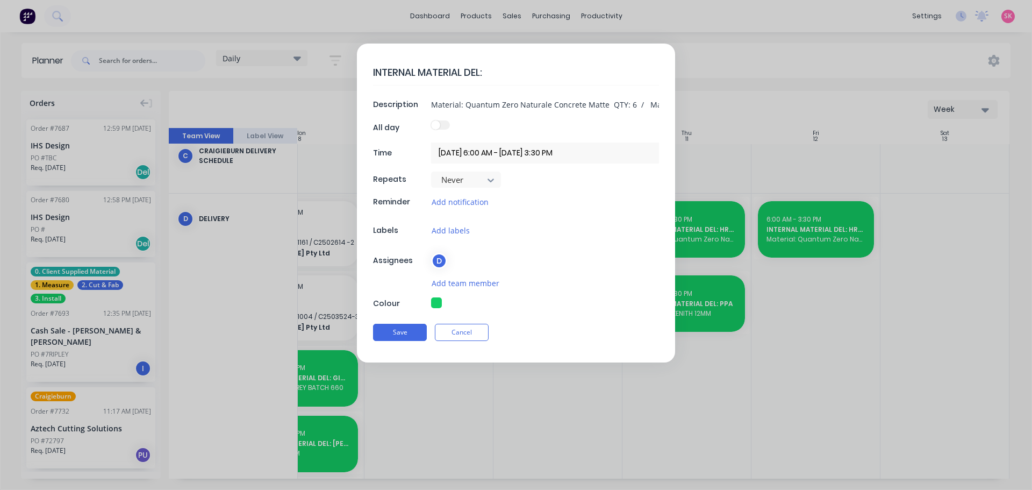
type textarea "x"
type textarea "INTERNAL MATERIAL DEL: IH"
type textarea "x"
type textarea "INTERNAL MATERIAL DEL: IHS"
type textarea "x"
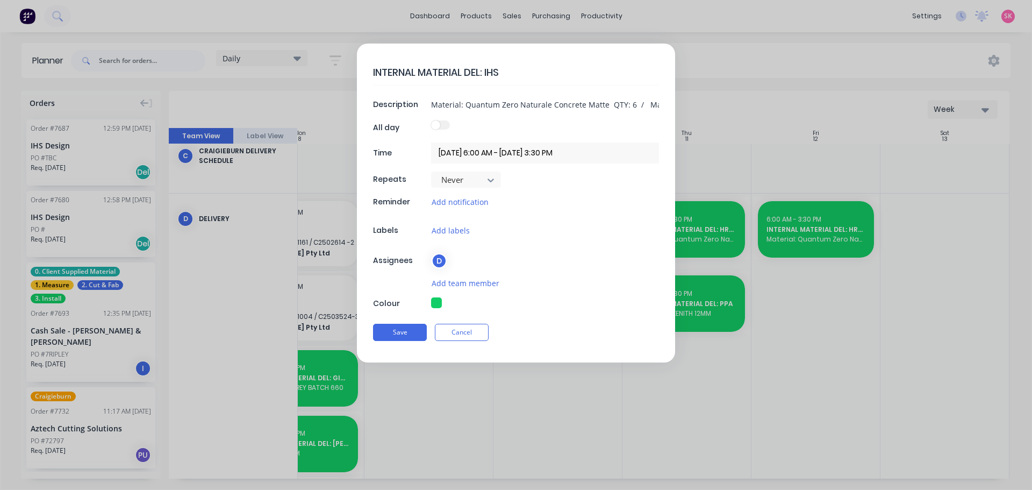
type textarea "INTERNAL MATERIAL DEL: IHS"
type textarea "x"
type textarea "INTERNAL MATERIAL DEL: IHS 7"
type textarea "x"
type textarea "INTERNAL MATERIAL DEL: IHS 76"
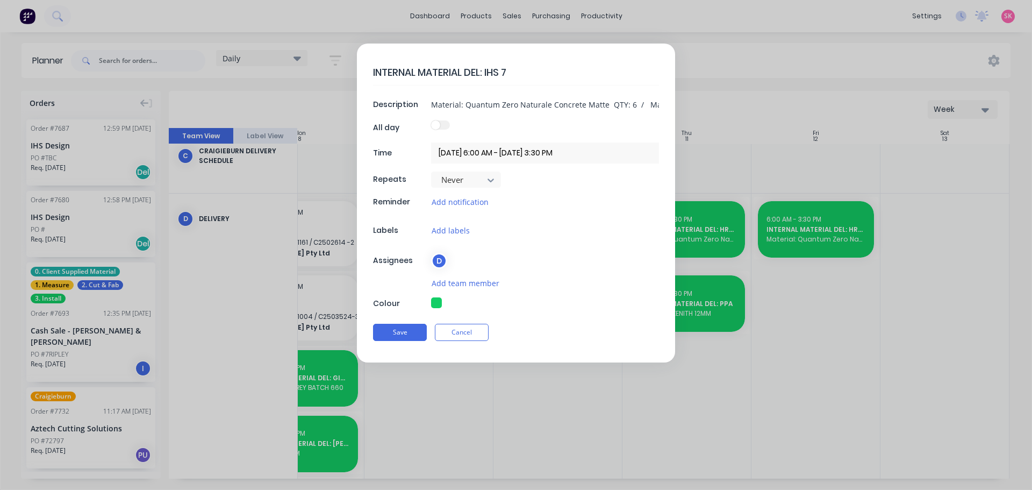
type textarea "x"
type textarea "INTERNAL MATERIAL DEL: IHS 768"
type textarea "x"
type textarea "INTERNAL MATERIAL DEL: IHS 7687"
type textarea "x"
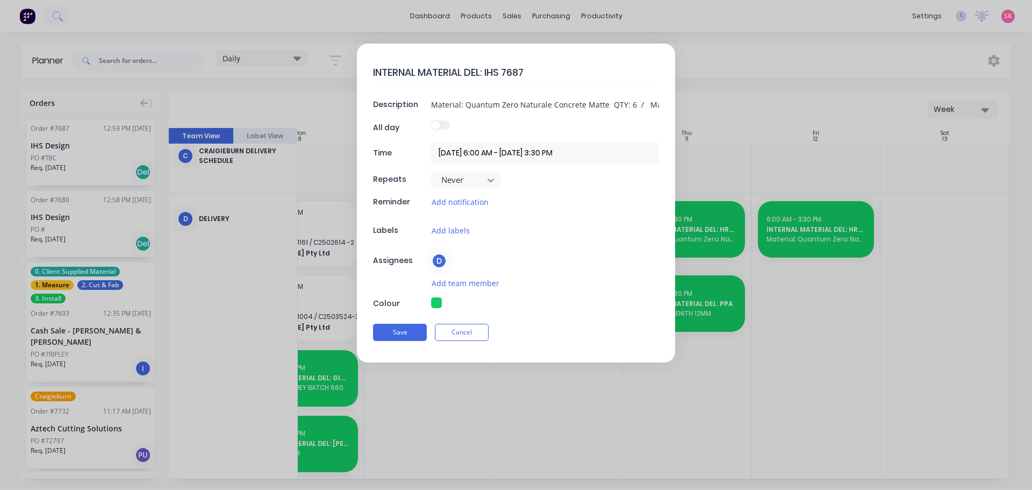
type textarea "INTERNAL MATERIAL DEL: IHS 7687"
type textarea "x"
type textarea "INTERNAL MATERIAL DEL: IHS 7687"
type textarea "x"
click at [470, 105] on input "Material: Quantum Zero Naturale Concrete Matte QTY: 6 / Material: Quantum Zero …" at bounding box center [545, 104] width 228 height 16
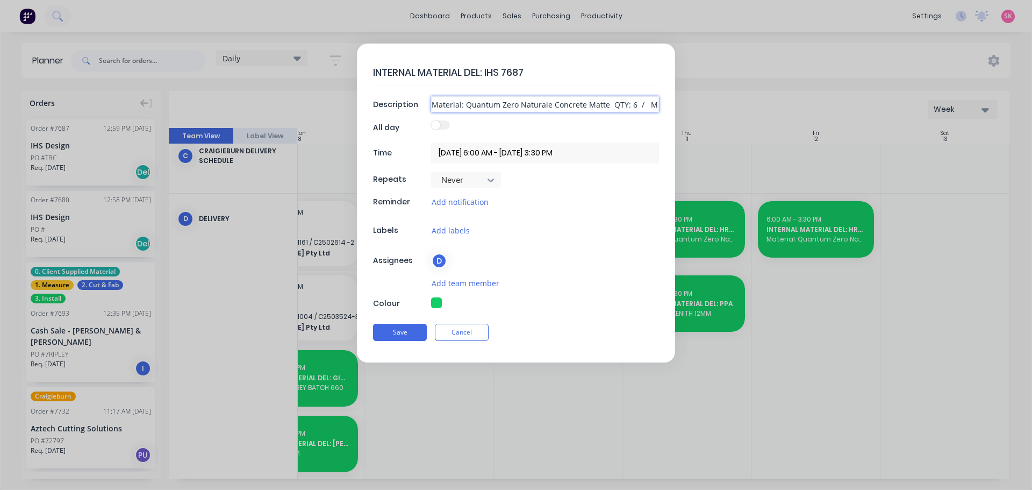
click at [516, 105] on input "Material: Quantum Zero Naturale Concrete Matte QTY: 6 / Material: Quantum Zero …" at bounding box center [545, 104] width 228 height 16
type input "3"
type textarea "x"
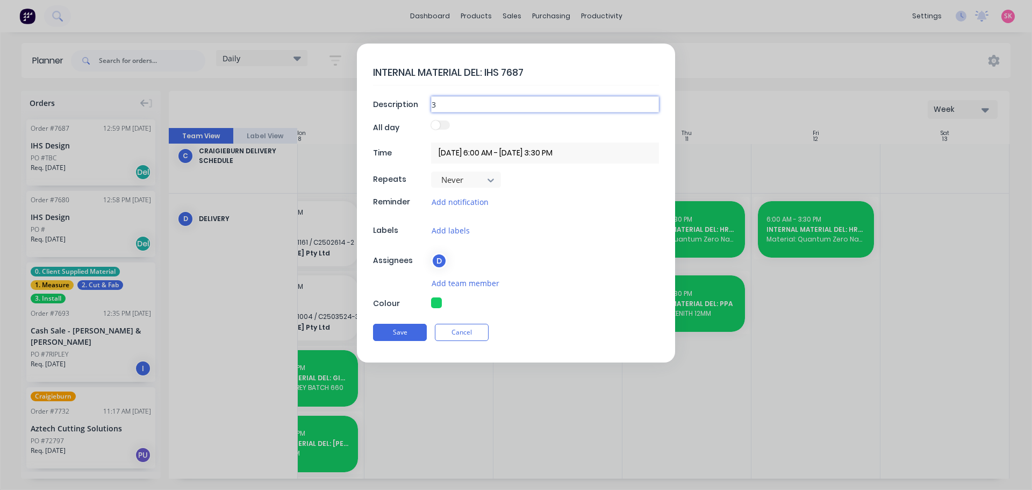
type input "32"
type textarea "x"
type input "32X"
type textarea "x"
type input "32"
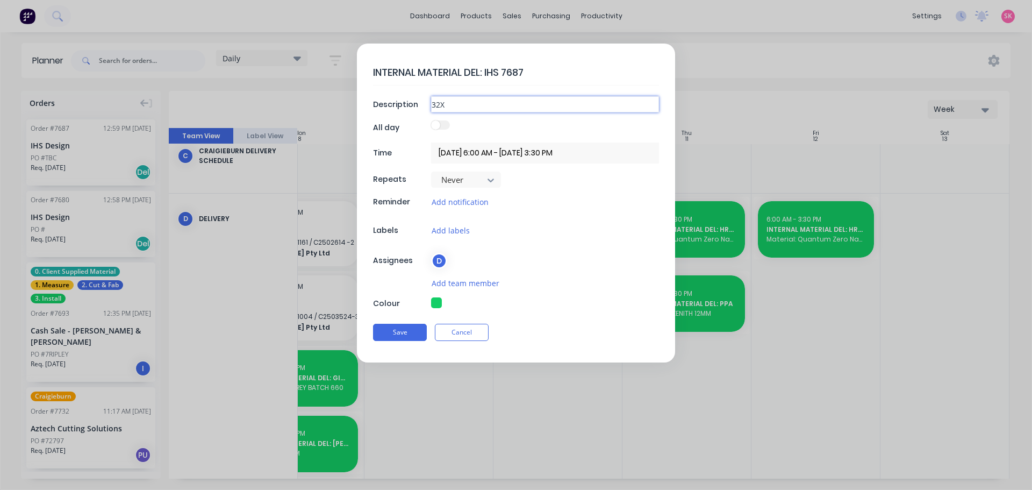
type textarea "x"
type input "32"
type textarea "x"
type input "32 X"
type textarea "x"
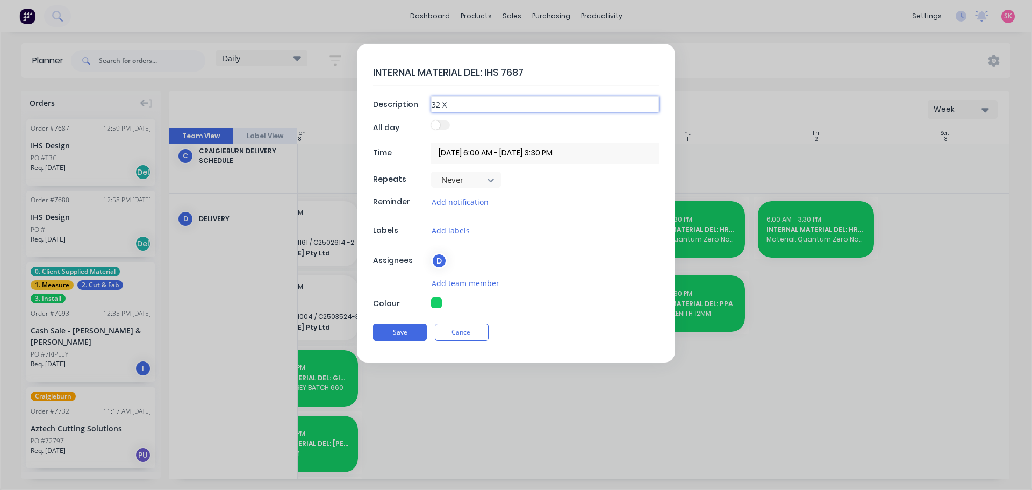
type input "32"
type textarea "x"
type input "32 x"
type textarea "x"
type input "32 x"
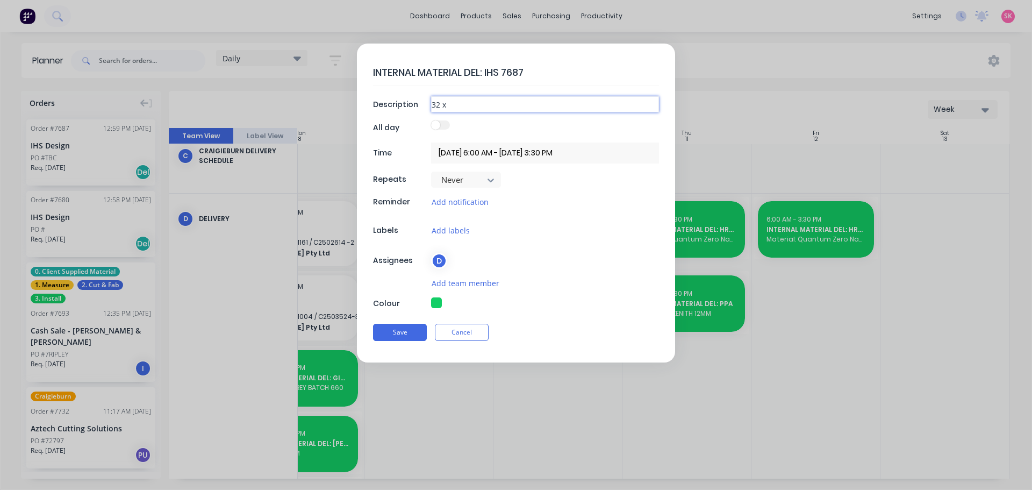
type textarea "x"
type input "32 x N"
type textarea "x"
type input "32 x NE"
type textarea "x"
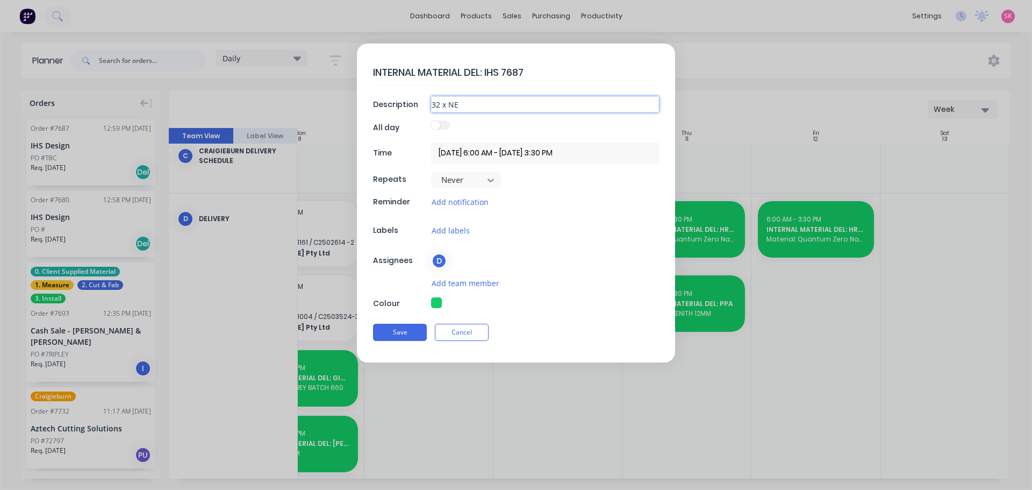
type input "32 x NEO"
type textarea "x"
type input "32 x NEOL"
type textarea "x"
type input "32 x NEOLI"
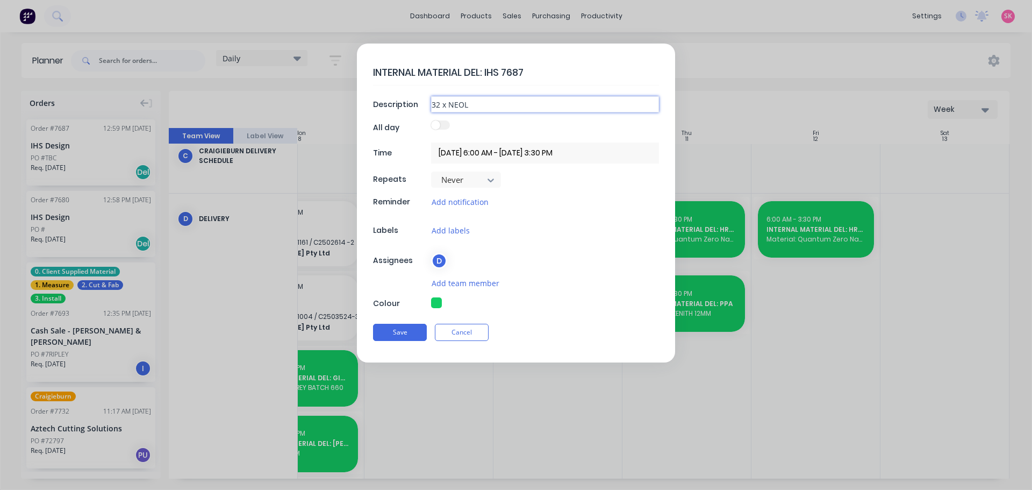
type textarea "x"
type input "32 x NEOLIT"
type textarea "x"
type input "32 x NEOLITH"
type textarea "x"
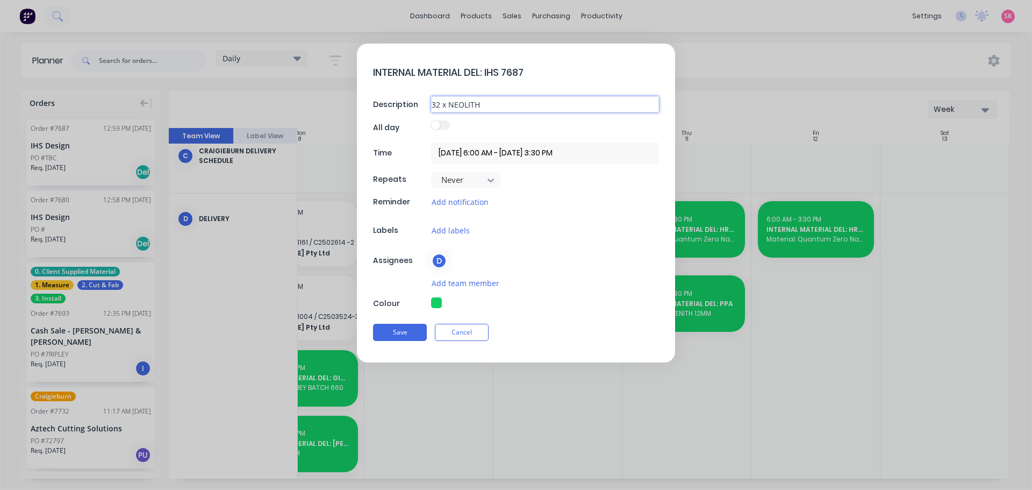
type input "32 x NEOLITH"
type textarea "x"
type input "32 x NEOLITH C"
type textarea "x"
type input "32 x NEOLITH CA"
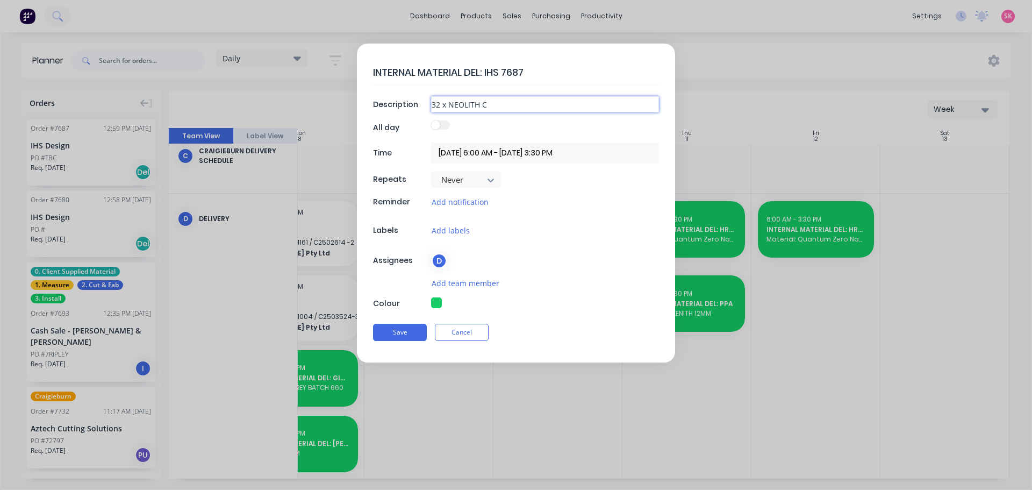
type textarea "x"
type input "32 x NEOLITH CAL"
type textarea "x"
type input "32 x NEOLITH CALA"
type textarea "x"
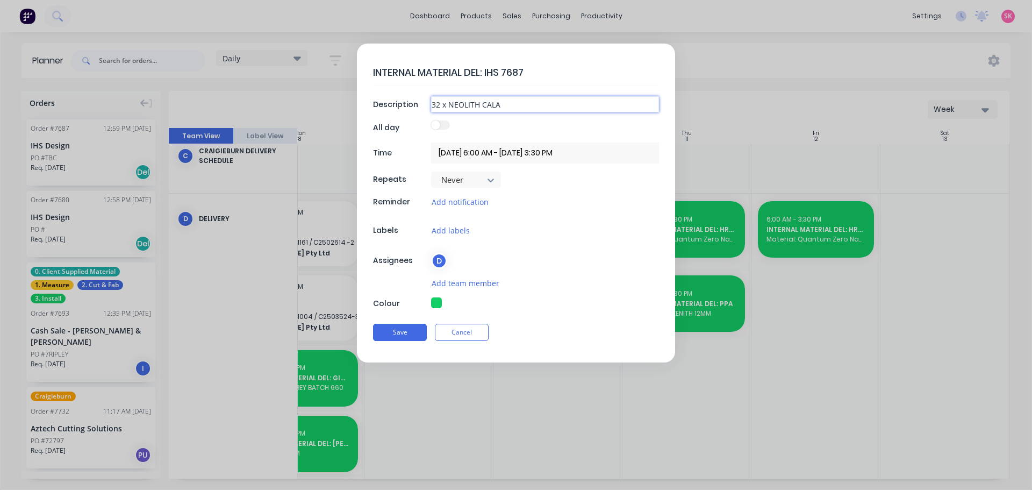
type input "32 x NEOLITH CALAC"
type textarea "x"
type input "32 x NEOLITH CALACA"
type textarea "x"
type input "32 x NEOLITH CALACAT"
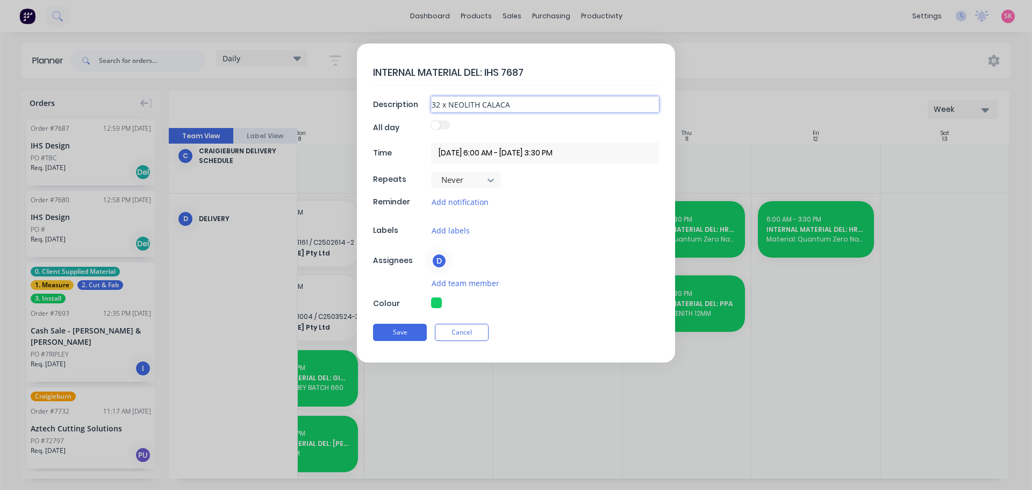
type textarea "x"
type input "32 x NEOLITH CALACATT"
type textarea "x"
type input "32 x NEOLITH CALACATTA"
type textarea "x"
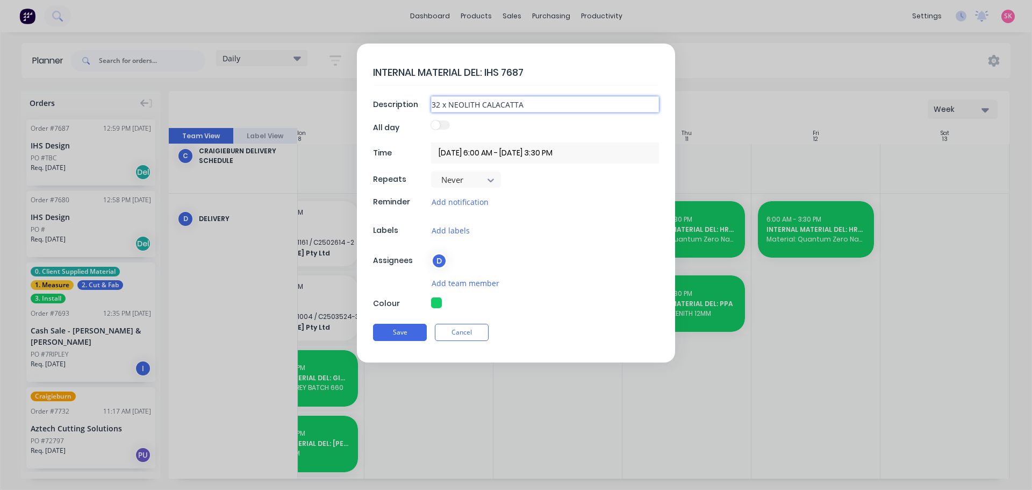
type input "32 x NEOLITH CALACATTA"
type textarea "x"
type input "32 x NEOLITH CALACATTA G"
type textarea "x"
type input "32 x NEOLITH CALACATTA GO"
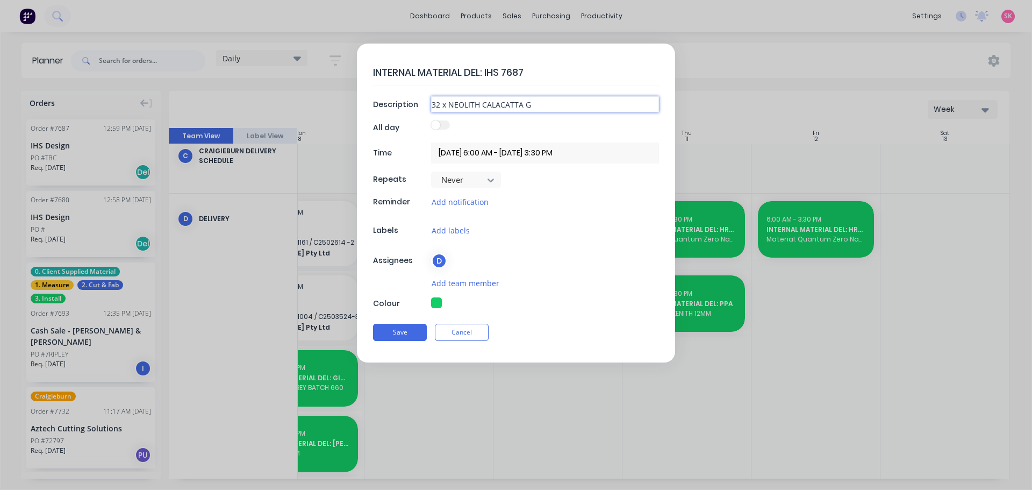
type textarea "x"
type input "32 x NEOLITH CALACATTA GOL"
type textarea "x"
type input "32 x NEOLITH CALACATTA GOLD"
type textarea "x"
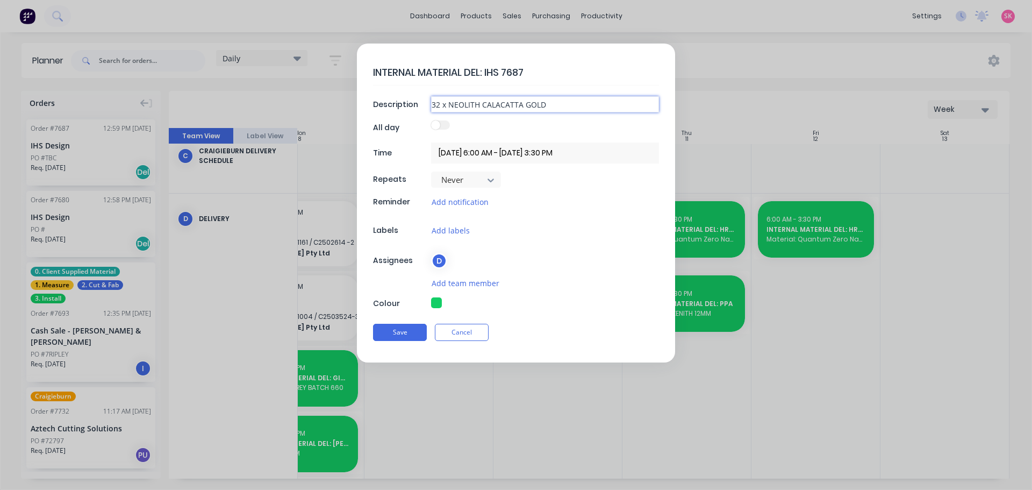
type input "32 x NEOLITH CALACATTA GOLD"
type textarea "x"
type input "32 x NEOLITH CALACATTA GOLD Q"
type textarea "x"
type input "32 x NEOLITH CALACATTA GOLD QW"
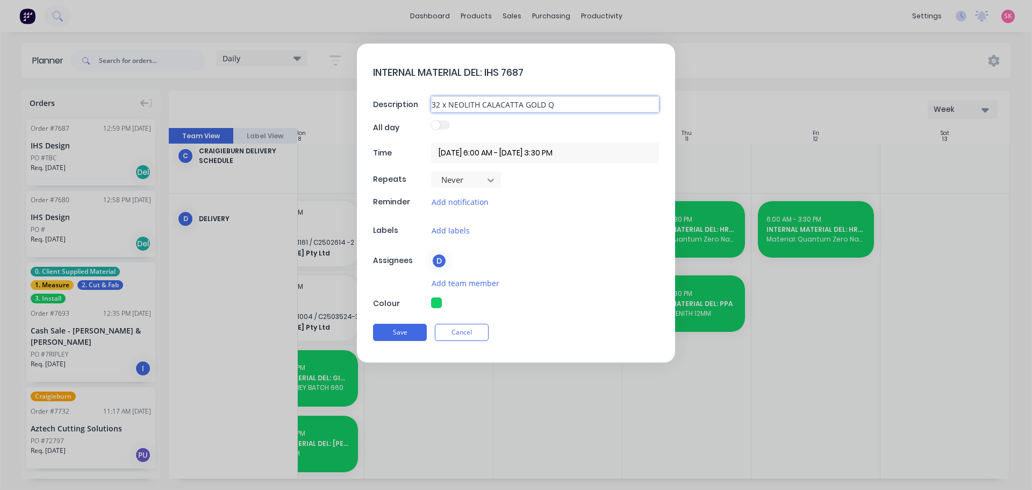
type textarea "x"
type input "32 x NEOLITH CALACATTA GOLD QWM"
type textarea "x"
type input "32 x NEOLITH CALACATTA GOLD QW"
type textarea "x"
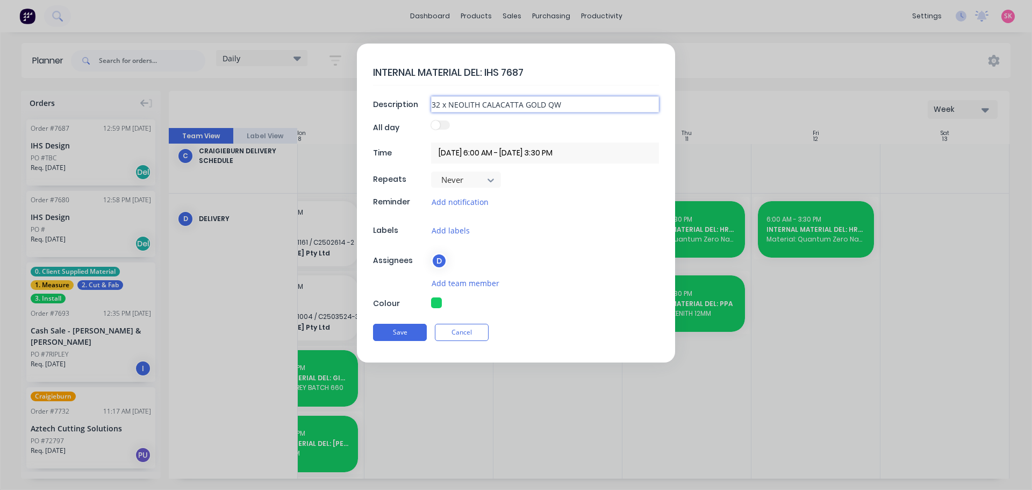
type input "32 x NEOLITH CALACATTA GOLD Q"
type textarea "x"
type input "32 x NEOLITH CALACATTA GOLD"
type textarea "x"
type input "32 x NEOLITH CALACATTA GOLD 1"
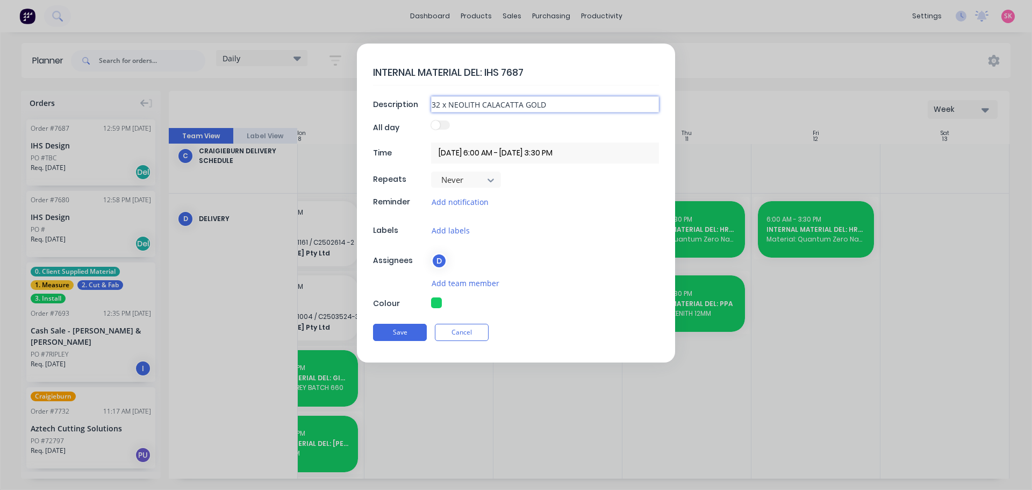
type textarea "x"
type input "32 x NEOLITH CALACATTA GOLD 12"
type textarea "x"
type input "32 x NEOLITH CALACATTA GOLD 12M"
type textarea "x"
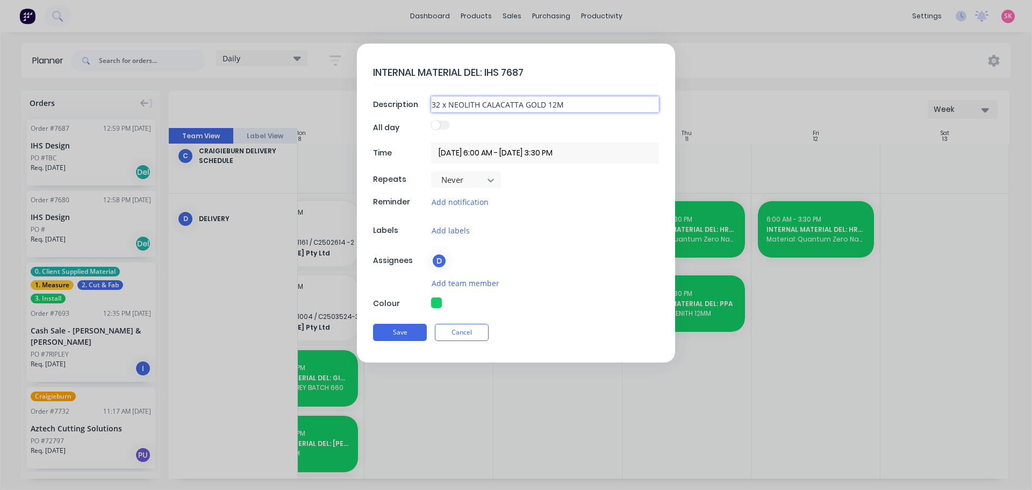
type input "32 x NEOLITH CALACATTA GOLD 12MM"
type textarea "x"
type input "32 x NEOLITH CALACATTA GOLD 12MM"
type textarea "x"
type input "32 x NEOLITH CALACATTA GOLD 12MM"
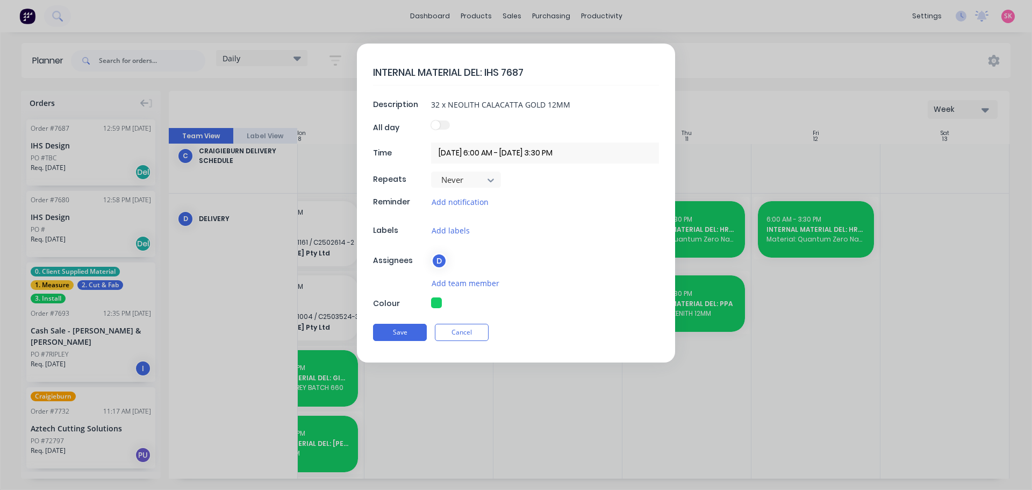
type textarea "x"
drag, startPoint x: 569, startPoint y: 105, endPoint x: 546, endPoint y: 106, distance: 23.1
click at [546, 106] on input "32 x NEOLITH CALACATTA GOLD 12MM" at bounding box center [545, 104] width 228 height 16
type input "32 x NEOLITH CALACATTA GOLD 6"
type textarea "x"
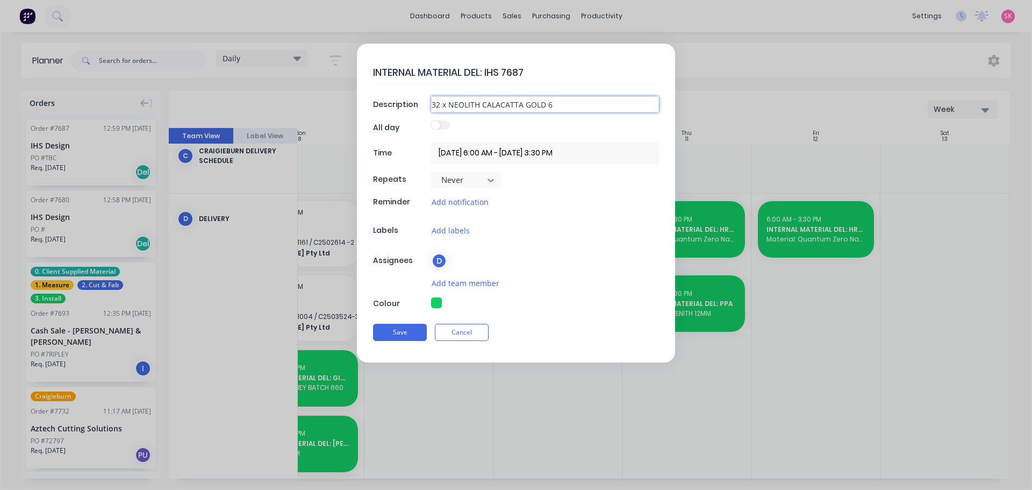
type input "32 x NEOLITH CALACATTA GOLD 6m"
type textarea "x"
type input "32 x NEOLITH CALACATTA GOLD 6mm"
type textarea "x"
type input "32 x NEOLITH CALACATTA GOLD 6mm"
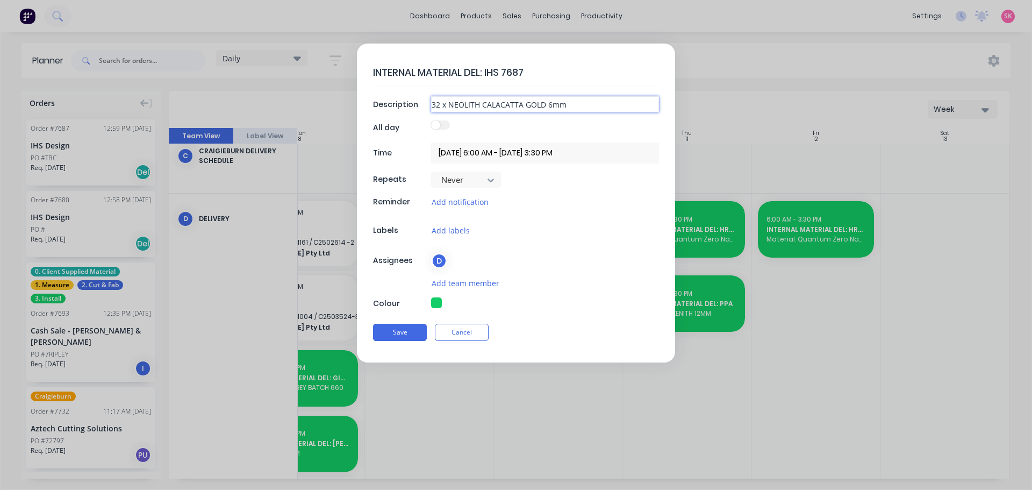
type textarea "x"
type input "32 x NEOLITH CALACATTA GOLD 6mm /"
type textarea "x"
type input "32 x NEOLITH CALACATTA GOLD 6mm /"
type textarea "x"
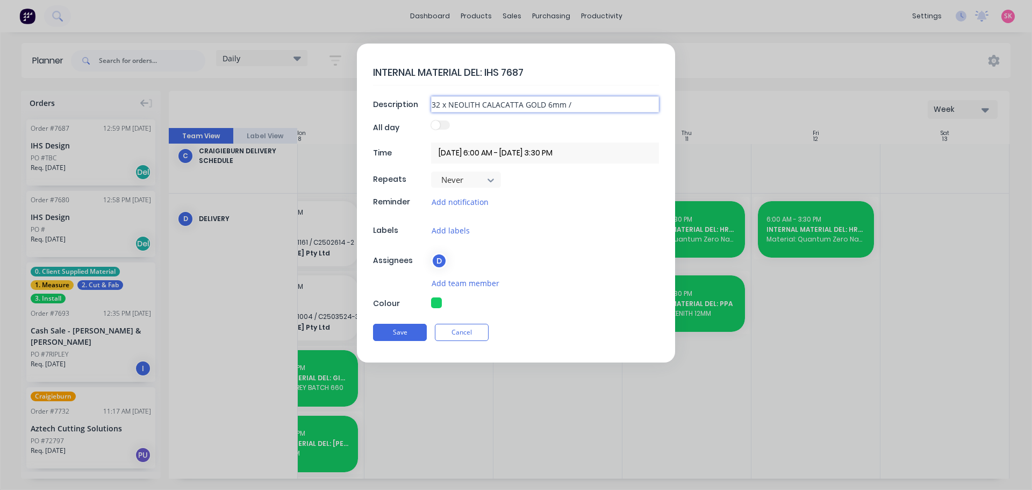
type input "32 x NEOLITH CALACATTA GOLD 6mm / N"
type textarea "x"
type input "32 x NEOLITH CALACATTA GOLD 6mm / NE"
type textarea "x"
type input "32 x NEOLITH CALACATTA GOLD 6mm / NEO"
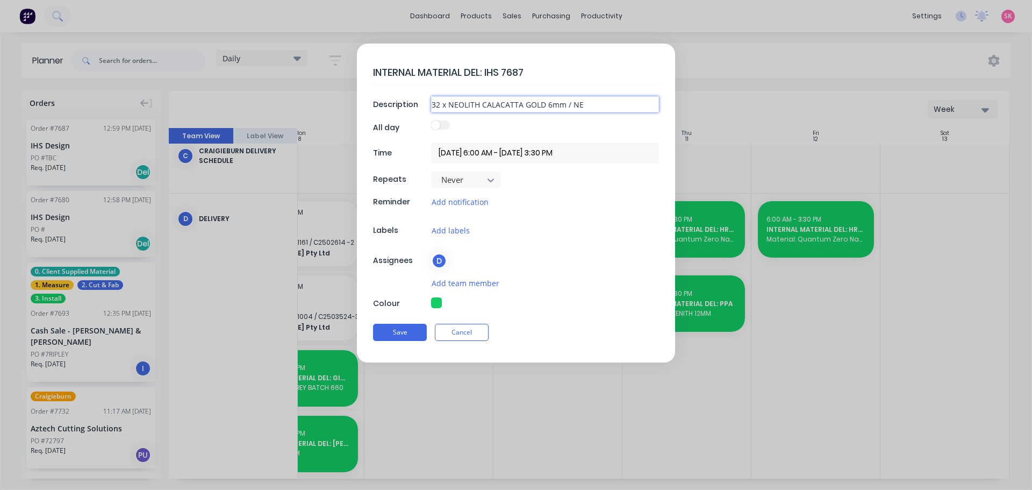
type textarea "x"
type input "32 x NEOLITH CALACATTA GOLD 6mm / NEOL"
type textarea "x"
type input "32 x NEOLITH CALACATTA GOLD 6mm / NEOLI"
type textarea "x"
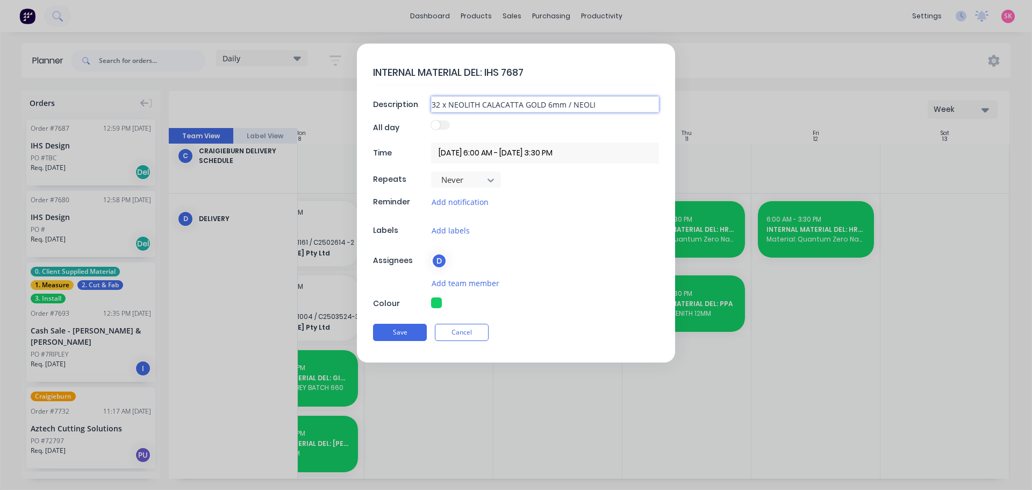
type input "32 x NEOLITH CALACATTA GOLD 6mm / NEOLIT"
type textarea "x"
type input "32 x NEOLITH CALACATTA GOLD 6mm / NEOLITH"
type textarea "x"
type input "32 x NEOLITH CALACATTA GOLD 6mm / NEOLITH"
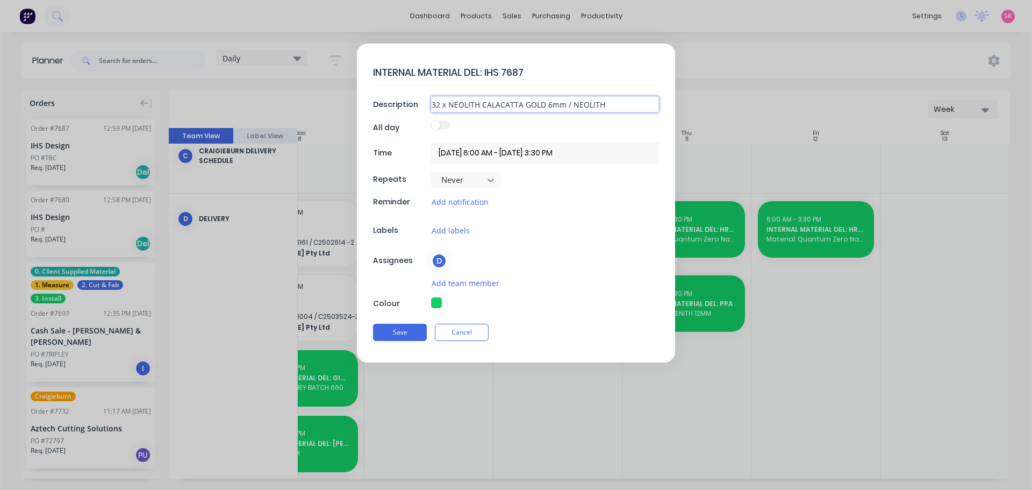
type textarea "x"
type input "32 x NEOLITH CALACATTA GOLD 6mm / NEOLITH C"
type textarea "x"
type input "32 x NEOLITH CALACATTA GOLD 6mm / NEOLITH CA"
type textarea "x"
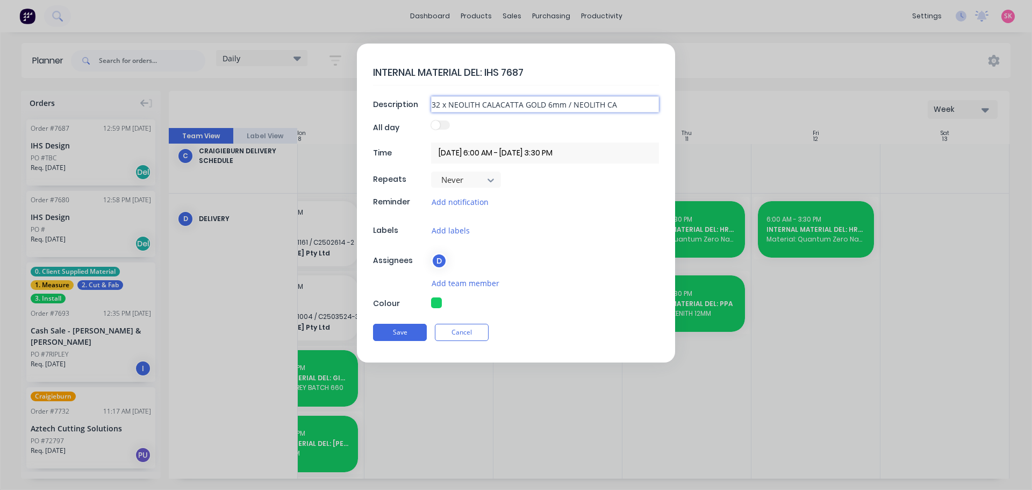
type input "32 x NEOLITH CALACATTA GOLD 6mm / NEOLITH CAL"
type textarea "x"
type input "32 x NEOLITH CALACATTA GOLD 6mm / NEOLITH CALA"
type textarea "x"
type input "32 x NEOLITH CALACATTA GOLD 6mm / NEOLITH CALAC"
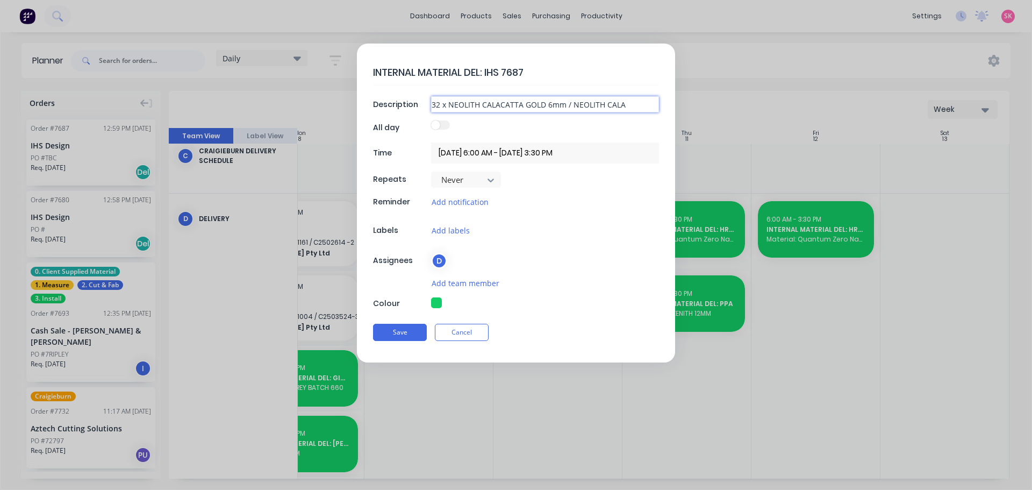
type textarea "x"
type input "32 x NEOLITH CALACATTA GOLD 6mm / NEOLITH CALACA"
type textarea "x"
type input "32 x NEOLITH CALACATTA GOLD 6mm / NEOLITH CALACAT"
type textarea "x"
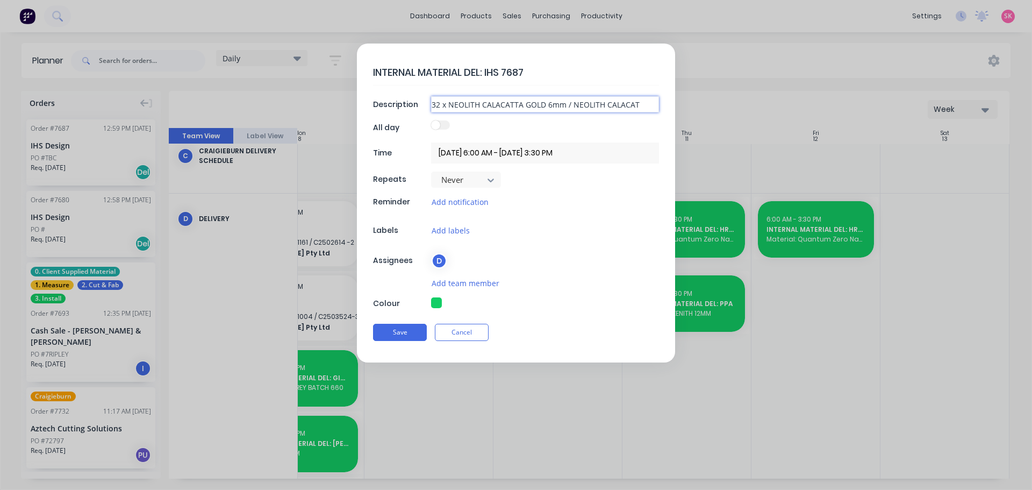
type input "32 x NEOLITH CALACATTA GOLD 6mm / NEOLITH CALACATT"
type textarea "x"
type input "32 x NEOLITH CALACATTA GOLD 6mm / NEOLITH CALACATTA"
type textarea "x"
type input "32 x NEOLITH CALACATTA GOLD 6mm / NEOLITH CALACATTA"
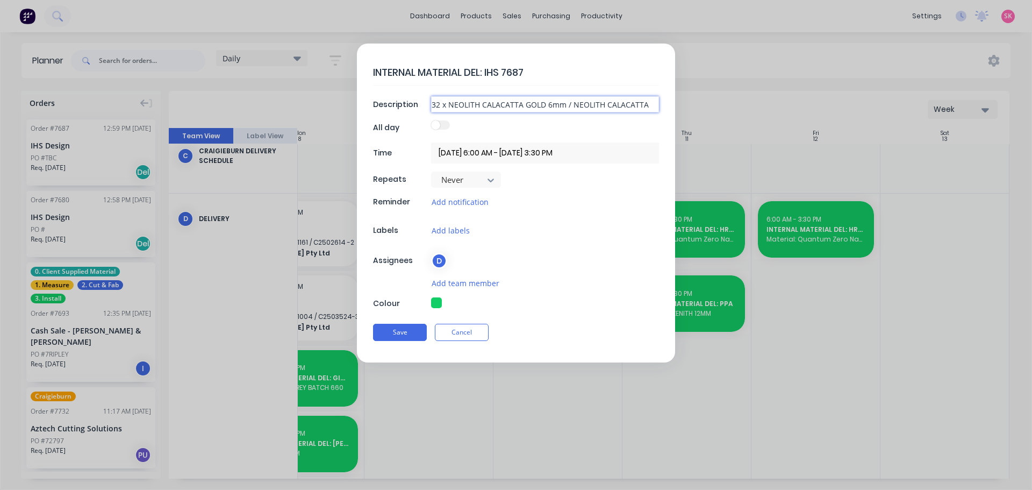
type textarea "x"
type input "32 x NEOLITH CALACATTA GOLD 6mm / NEOLITH CALACATTA G"
type textarea "x"
type input "32 x NEOLITH CALACATTA GOLD 6mm / NEOLITH CALACATTA GO"
type textarea "x"
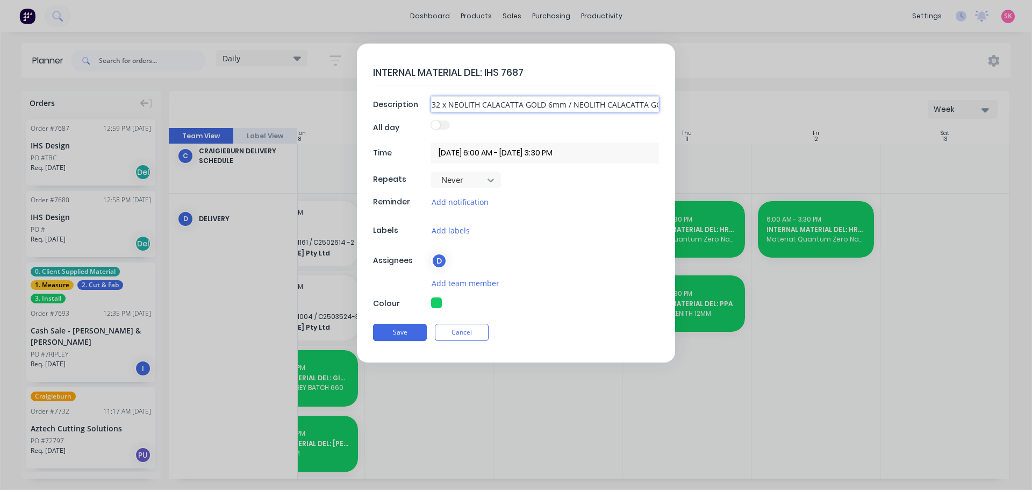
type input "32 x NEOLITH CALACATTA GOLD 6mm / NEOLITH CALACATTA GOL"
type textarea "x"
type input "32 x NEOLITH CALACATTA GOLD 6mm / NEOLITH CALACATTA GOLD"
type textarea "x"
type input "32 x NEOLITH CALACATTA GOLD 6mm / NEOLITH CALACATTA GOLD"
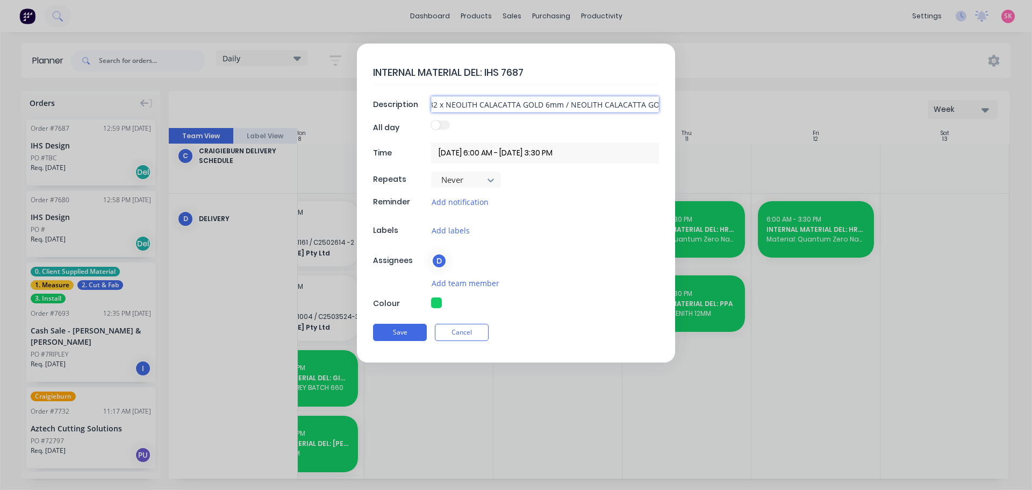
type textarea "x"
type input "32 x NEOLITH CALACATTA GOLD 6mm / NEOLITH CALACATTA GOLD 1"
type textarea "x"
type input "32 x NEOLITH CALACATTA GOLD 6mm / NEOLITH CALACATTA GOLD 12"
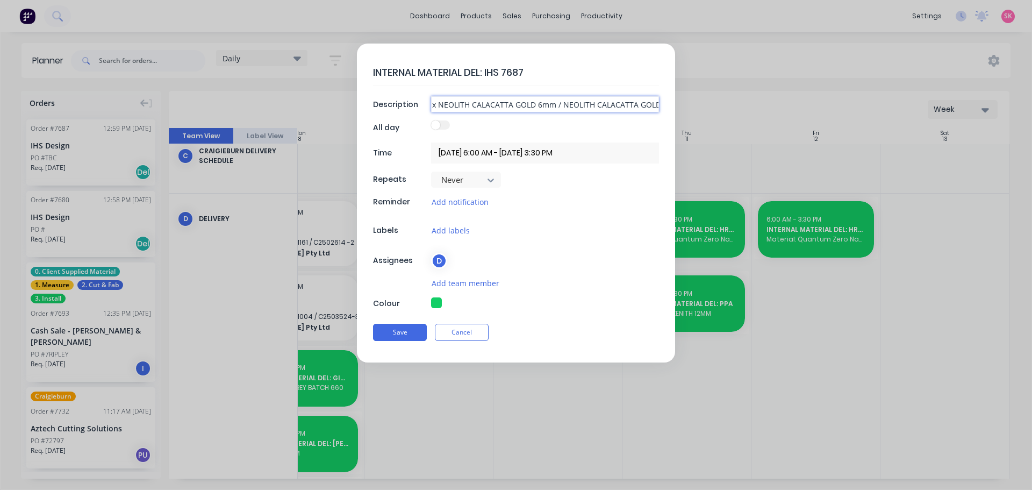
type textarea "x"
type input "32 x NEOLITH CALACATTA GOLD 6mm / NEOLITH CALACATTA GOLD 12m"
type textarea "x"
type input "32 x NEOLITH CALACATTA GOLD 6mm / NEOLITH CALACATTA GOLD 12mm"
type textarea "x"
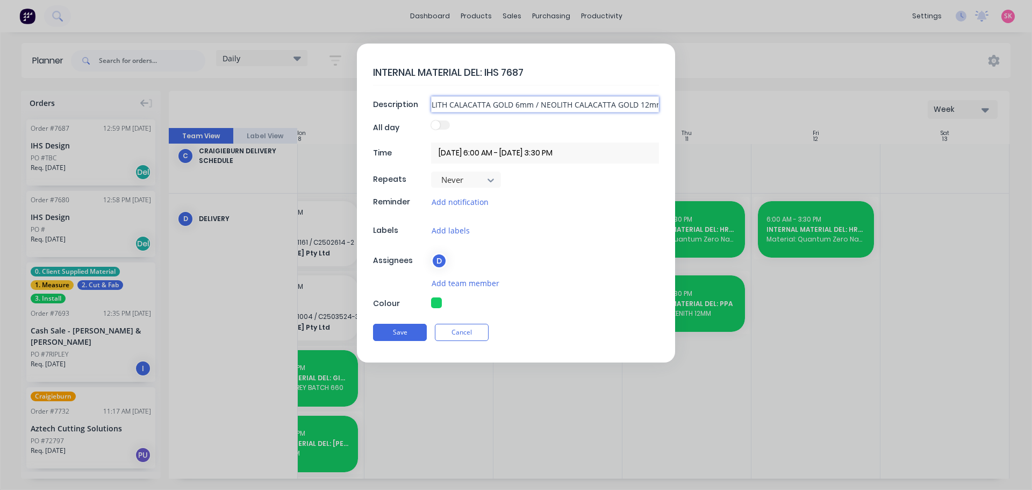
type input "32 x NEOLITH CALACATTA GOLD 6mm / NEOLITH CALACATTA GOLD 12mm"
click at [540, 65] on textarea "INTERNAL MATERIAL DEL: IHS 7687" at bounding box center [516, 72] width 286 height 25
click at [573, 102] on input "32 x NEOLITH CALACATTA GOLD 6mm / NEOLITH CALACATTA GOLD 12mm" at bounding box center [545, 104] width 228 height 16
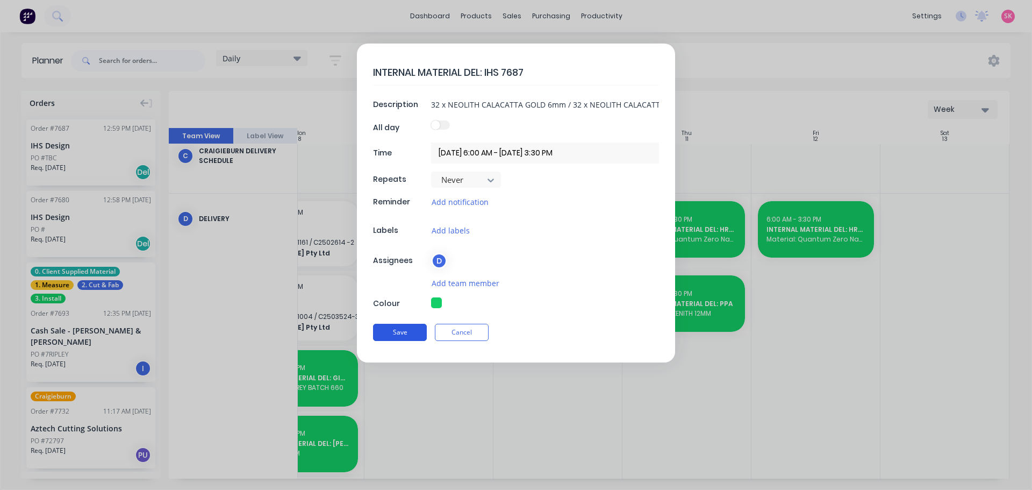
click at [391, 333] on button "Save" at bounding box center [400, 332] width 54 height 17
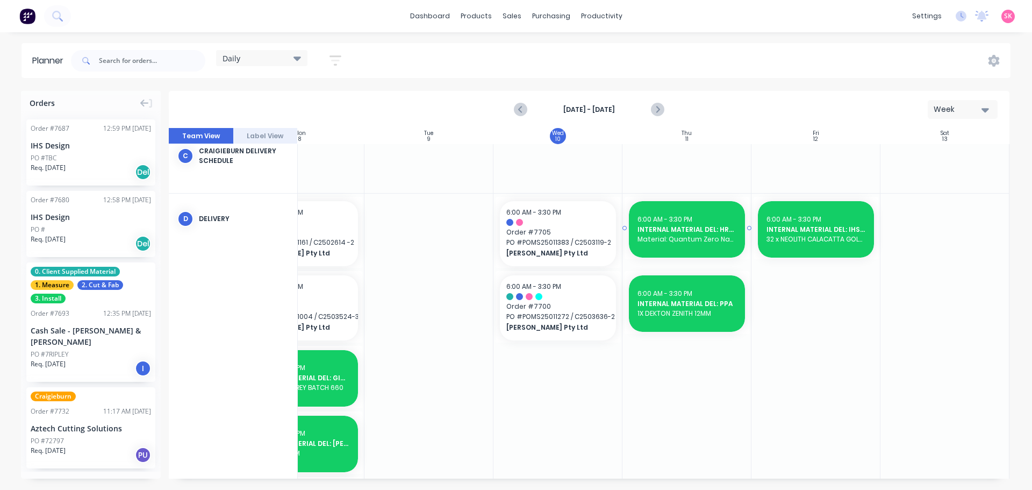
click at [672, 224] on div "INTERNAL MATERIAL DEL: HRT > Craigiburn 7583" at bounding box center [687, 229] width 99 height 10
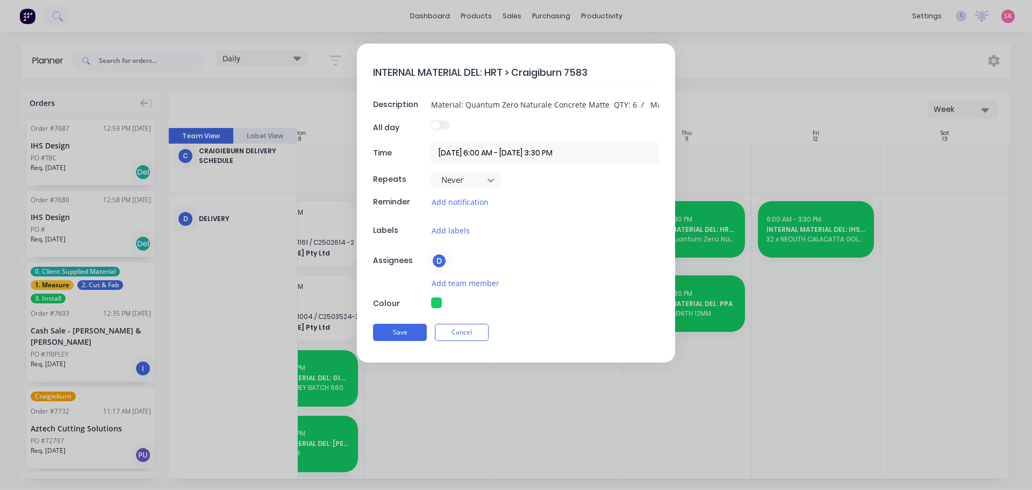
drag, startPoint x: 503, startPoint y: 72, endPoint x: 485, endPoint y: 69, distance: 18.4
click at [485, 69] on textarea "INTERNAL MATERIAL DEL: HRT > Craigiburn 7583" at bounding box center [516, 72] width 286 height 25
click at [419, 332] on button "Save" at bounding box center [400, 332] width 54 height 17
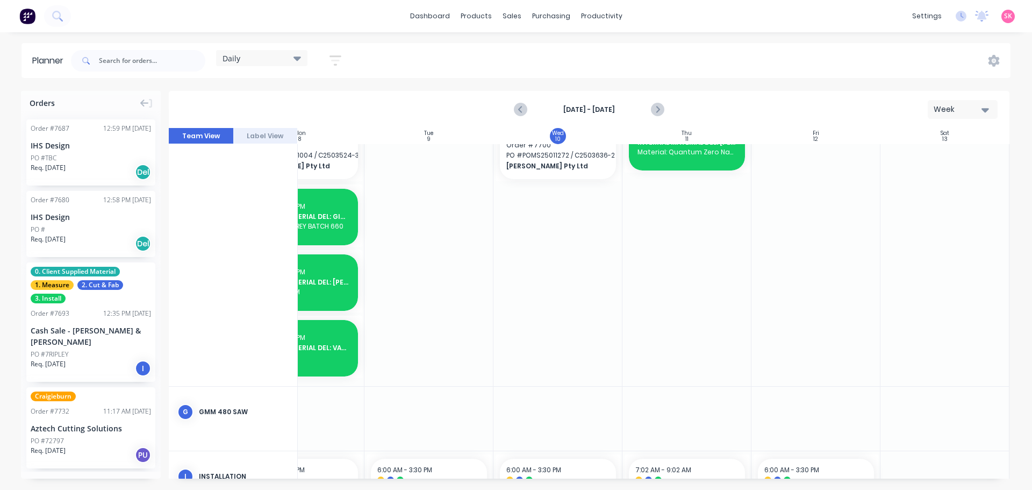
scroll to position [227, 196]
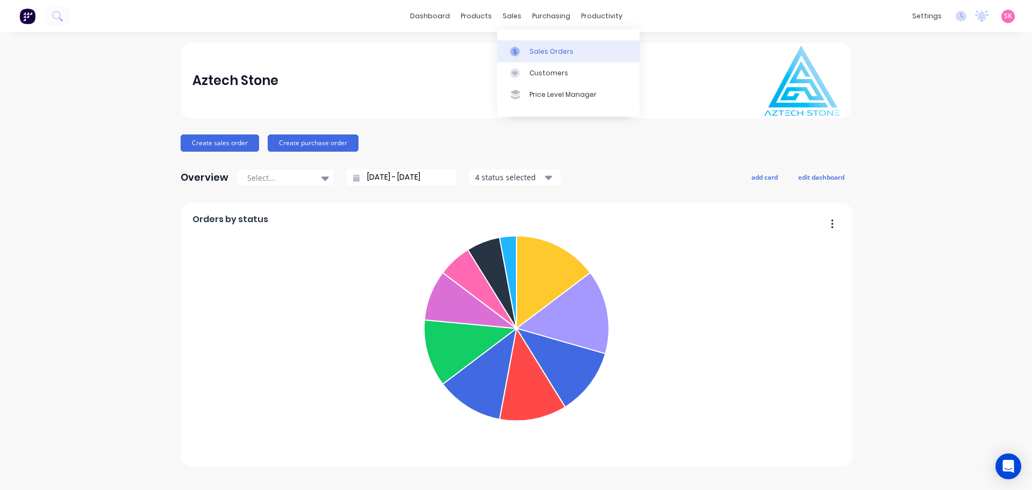
click at [511, 44] on link "Sales Orders" at bounding box center [568, 51] width 142 height 22
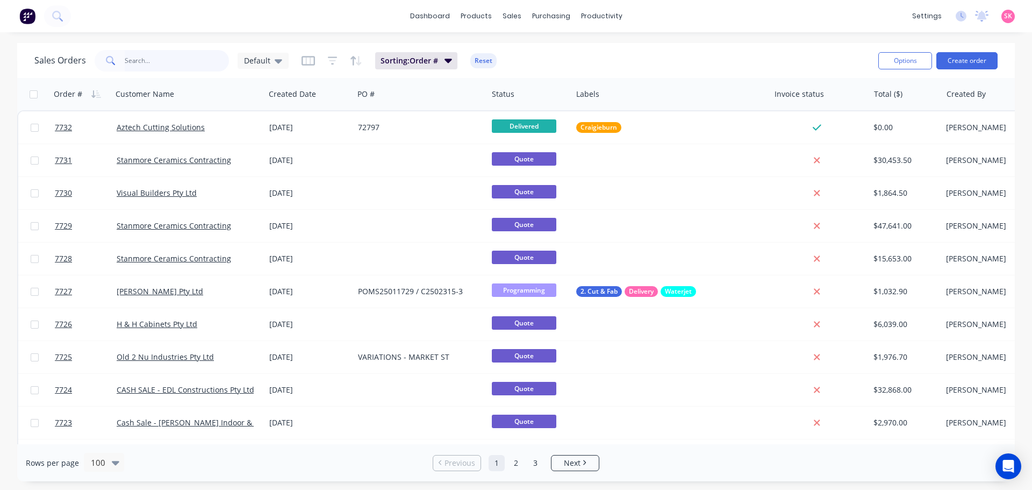
click at [162, 65] on input "text" at bounding box center [177, 61] width 105 height 22
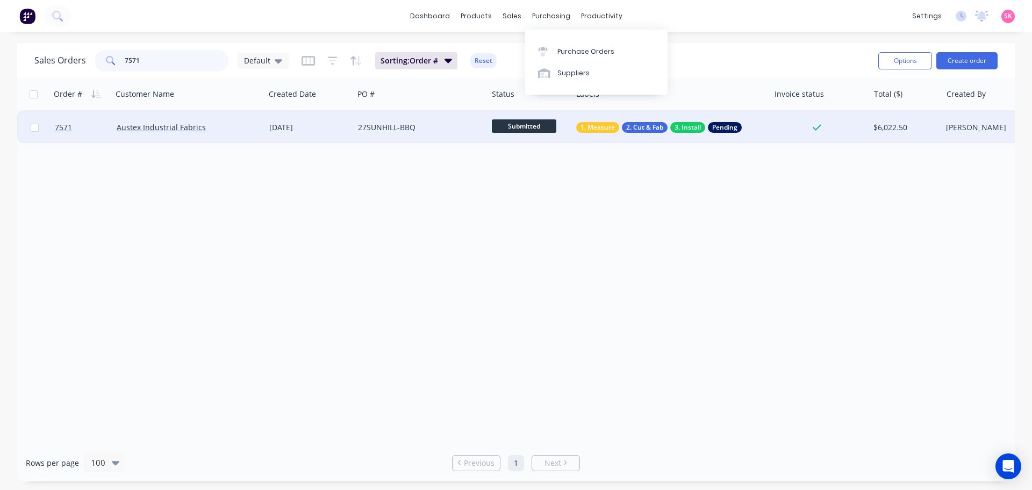
type input "7571"
click at [476, 130] on div "27SUNHILL-BBQ" at bounding box center [417, 127] width 119 height 11
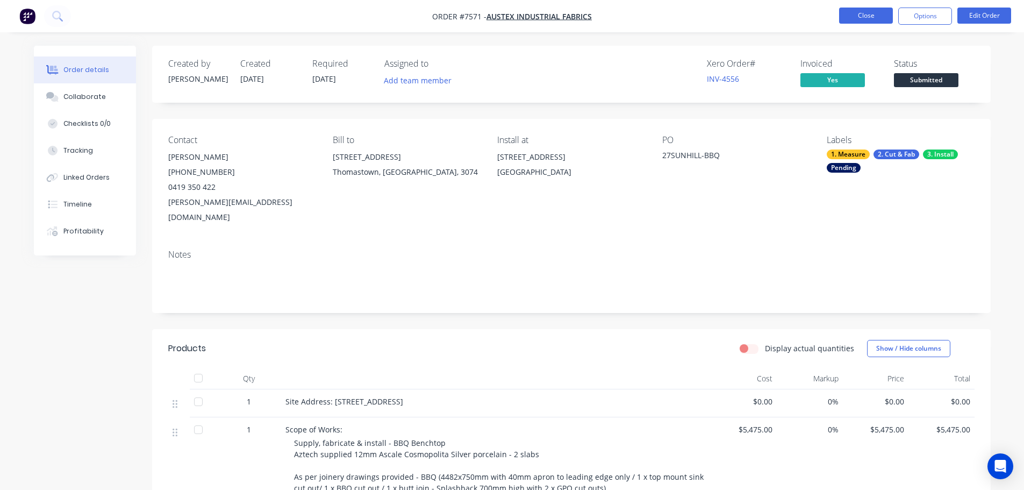
click at [871, 22] on button "Close" at bounding box center [866, 16] width 54 height 16
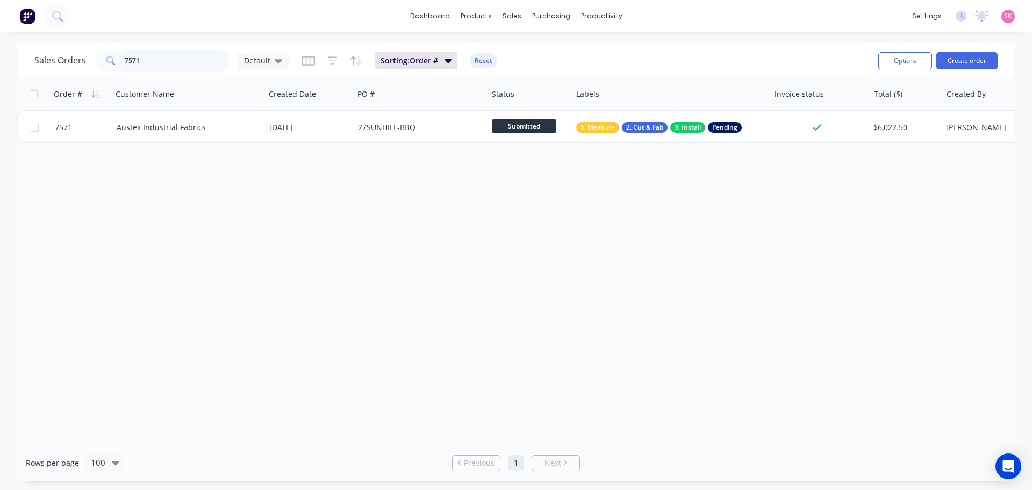
drag, startPoint x: 149, startPoint y: 56, endPoint x: 110, endPoint y: 59, distance: 38.8
click at [110, 59] on div "7571" at bounding box center [162, 61] width 134 height 22
type input "7"
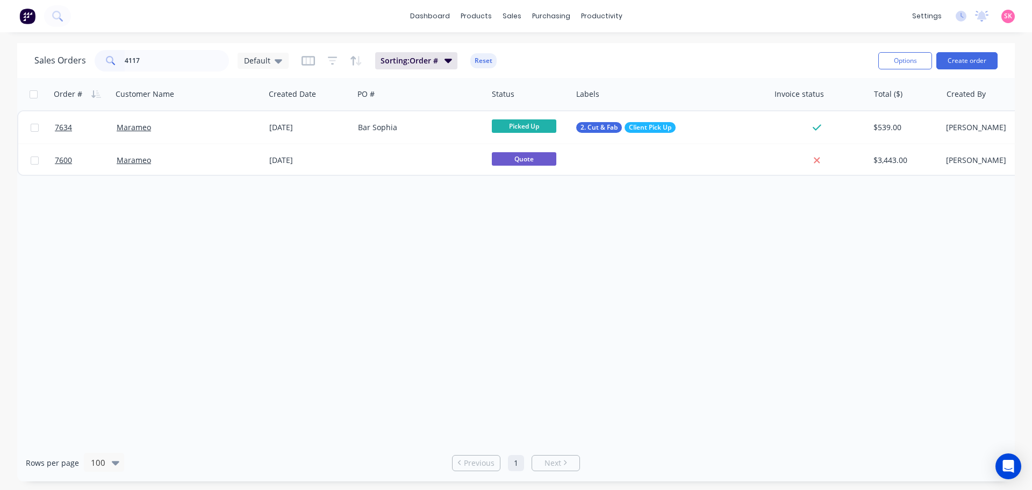
click at [236, 60] on div "Sales Orders 4117 Default" at bounding box center [161, 61] width 254 height 22
click at [182, 54] on input "4117" at bounding box center [177, 61] width 105 height 22
type input "4227"
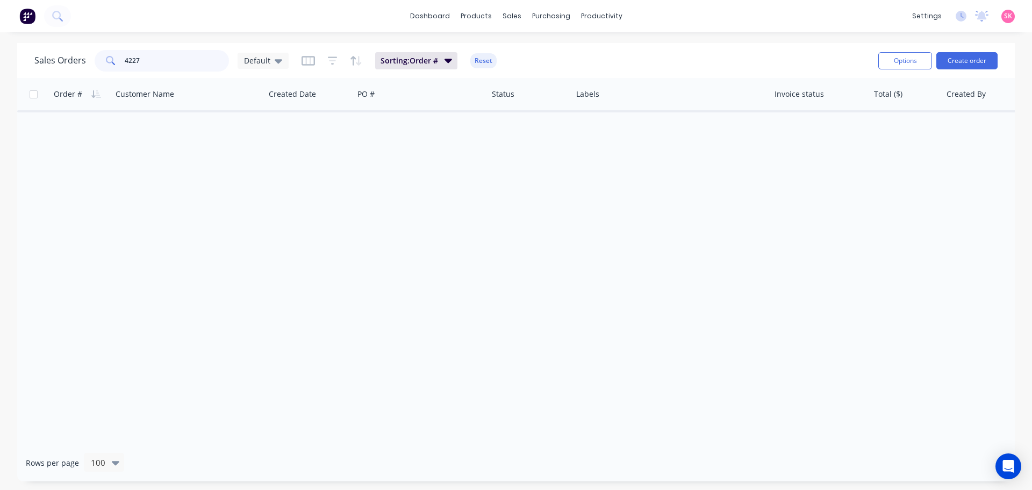
drag, startPoint x: 176, startPoint y: 62, endPoint x: 90, endPoint y: 70, distance: 86.9
click at [106, 66] on div "4227" at bounding box center [162, 61] width 134 height 22
type input "old2nu"
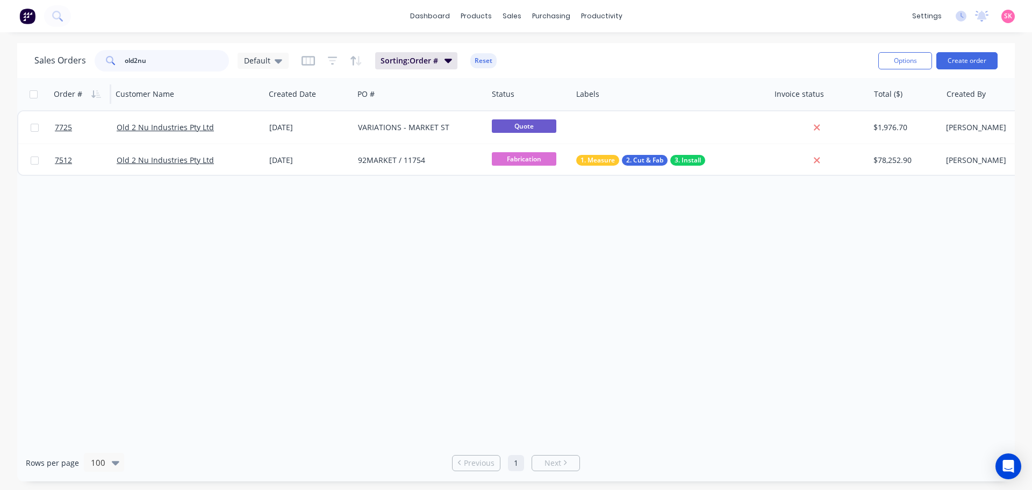
drag, startPoint x: 169, startPoint y: 61, endPoint x: 84, endPoint y: 78, distance: 86.6
click at [84, 78] on div "Sales Orders old2nu Default Sorting: Order # Reset Options Create order Order #…" at bounding box center [516, 262] width 998 height 438
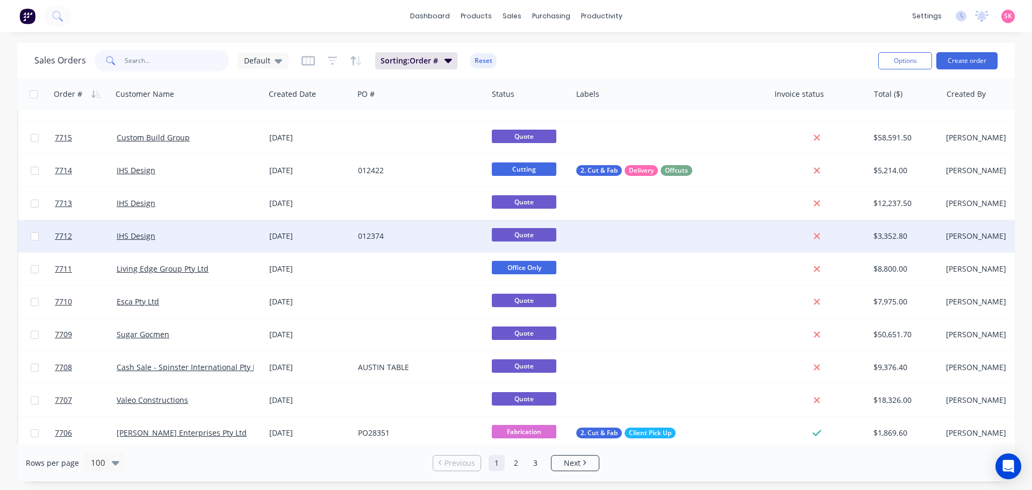
scroll to position [376, 0]
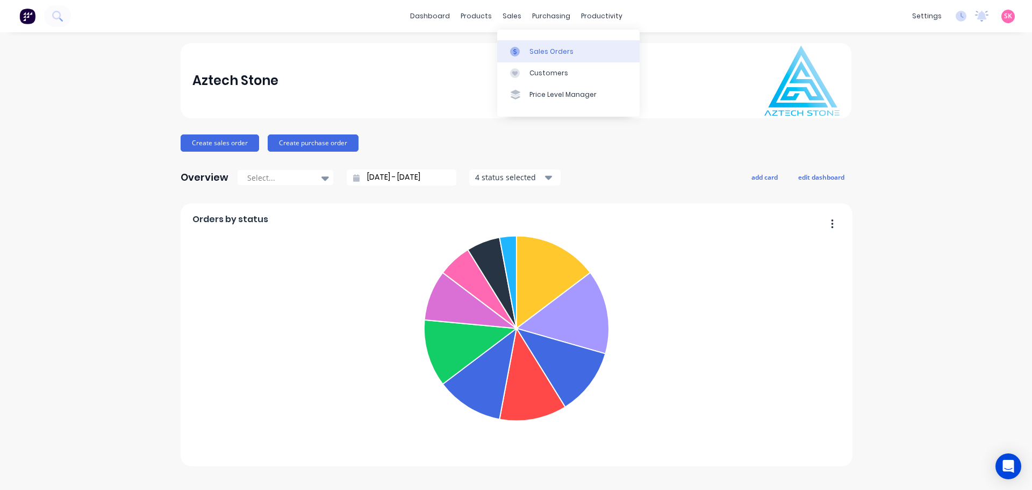
click at [531, 57] on link "Sales Orders" at bounding box center [568, 51] width 142 height 22
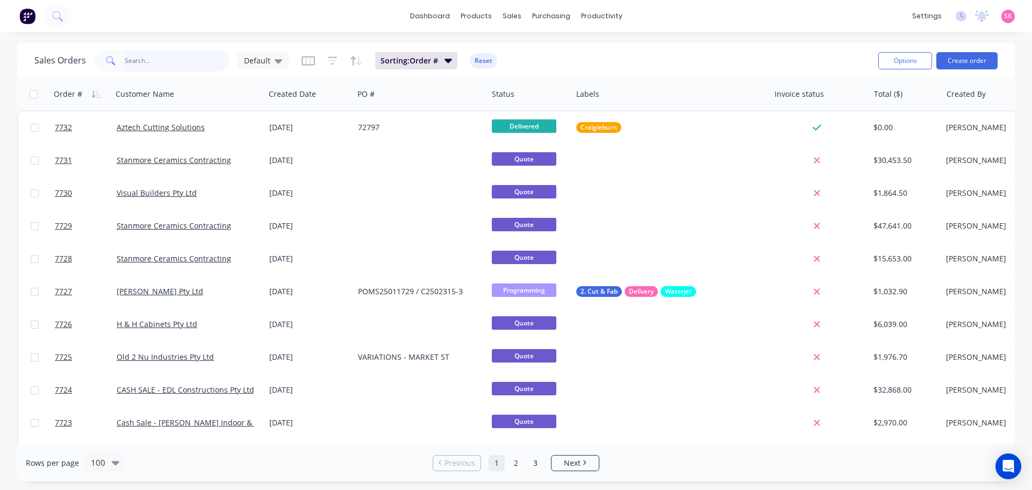
click at [179, 68] on input "text" at bounding box center [177, 61] width 105 height 22
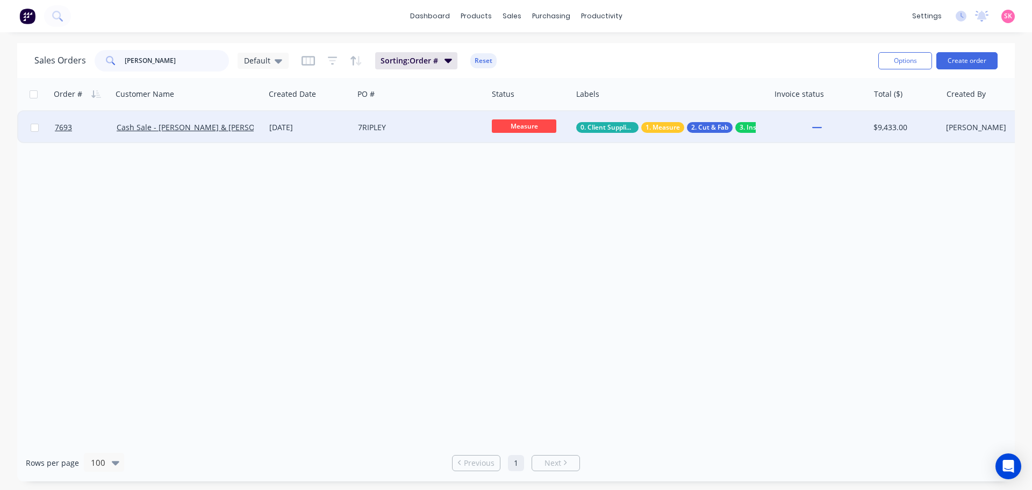
type input "josh"
click at [409, 129] on div "7RIPLEY" at bounding box center [417, 127] width 119 height 11
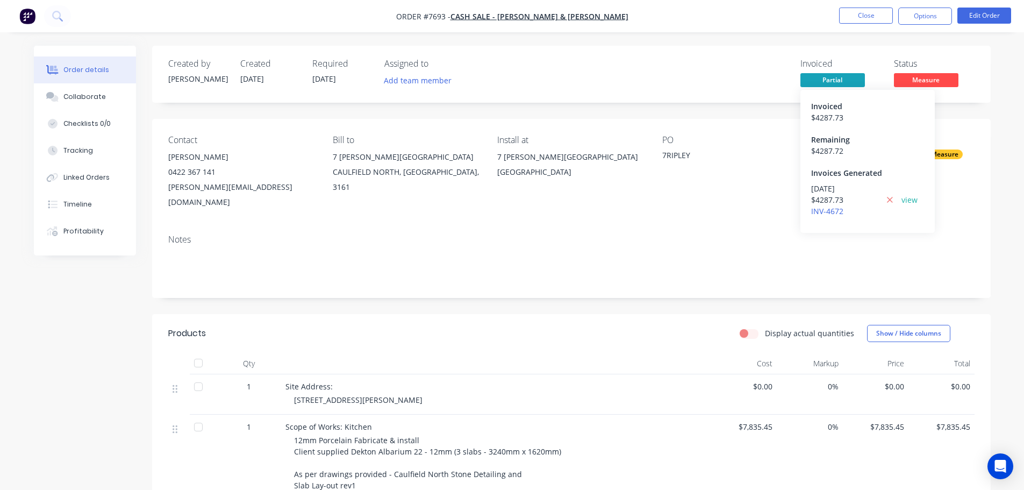
click at [843, 77] on span "Partial" at bounding box center [833, 79] width 65 height 13
click at [859, 140] on div "Remaining" at bounding box center [867, 139] width 113 height 11
click at [838, 201] on div "$ 4287.73" at bounding box center [845, 199] width 68 height 11
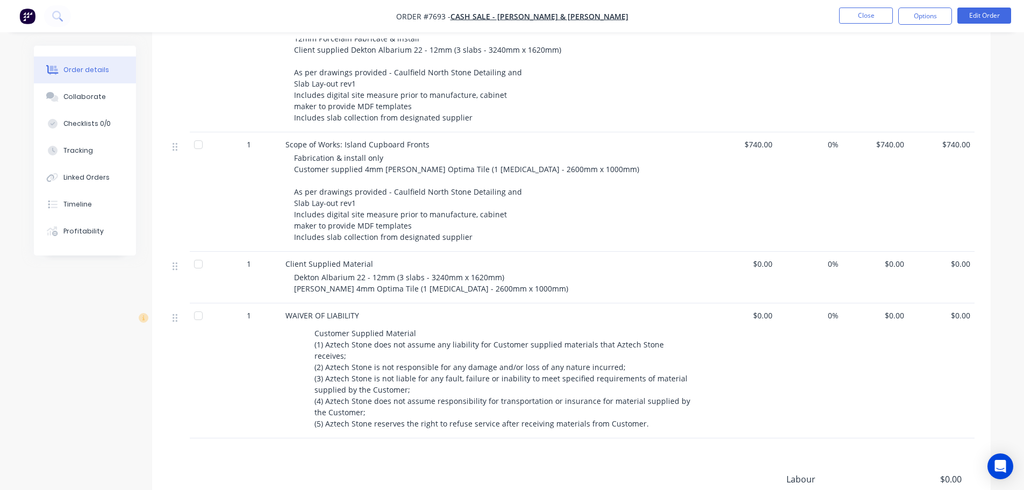
scroll to position [484, 0]
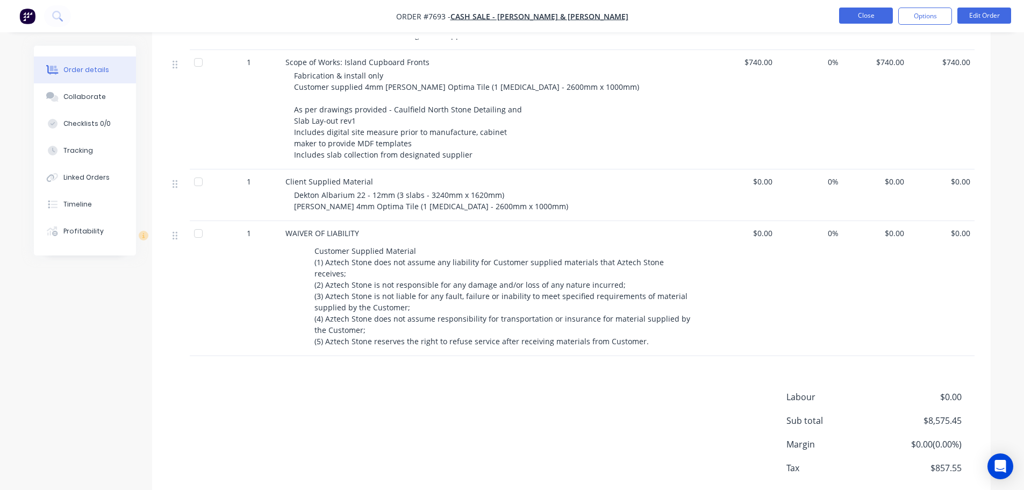
click at [853, 16] on button "Close" at bounding box center [866, 16] width 54 height 16
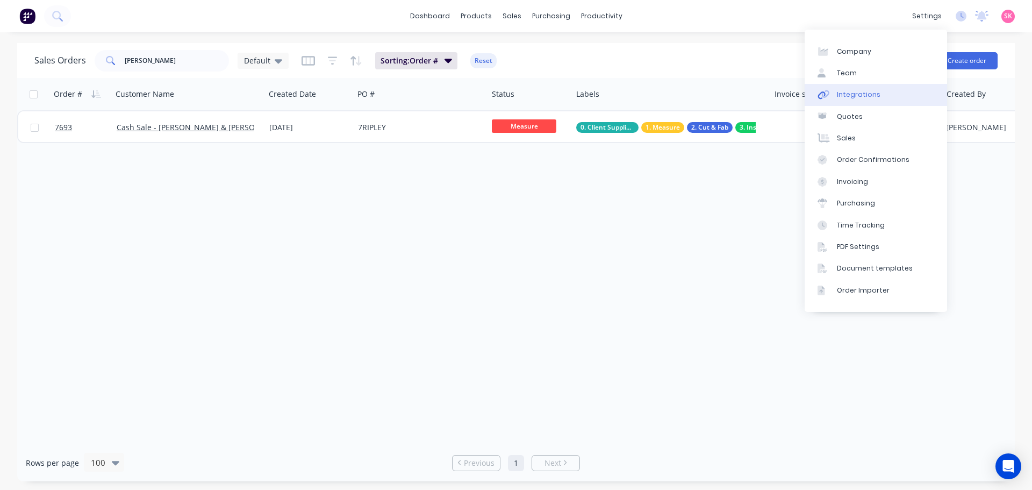
click at [894, 89] on link "Integrations" at bounding box center [876, 95] width 142 height 22
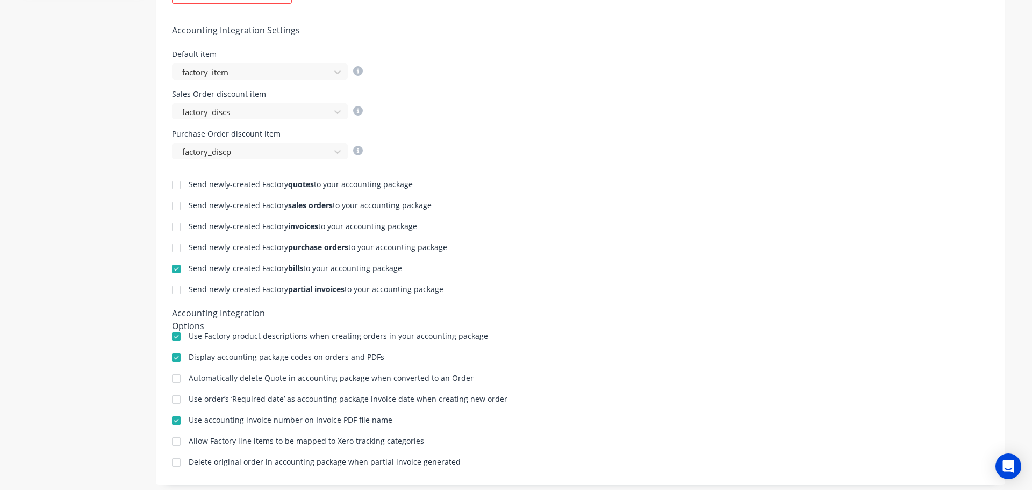
scroll to position [419, 0]
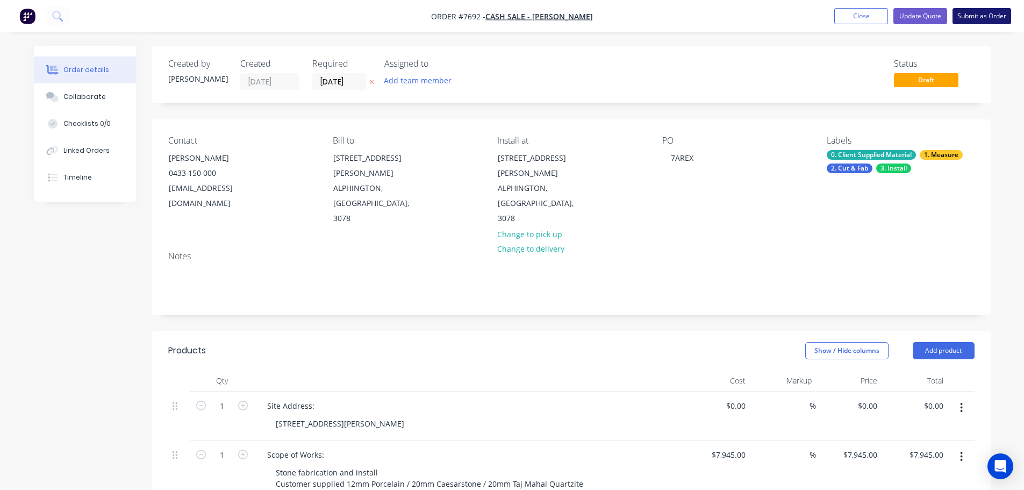
click at [970, 15] on button "Submit as Order" at bounding box center [982, 16] width 59 height 16
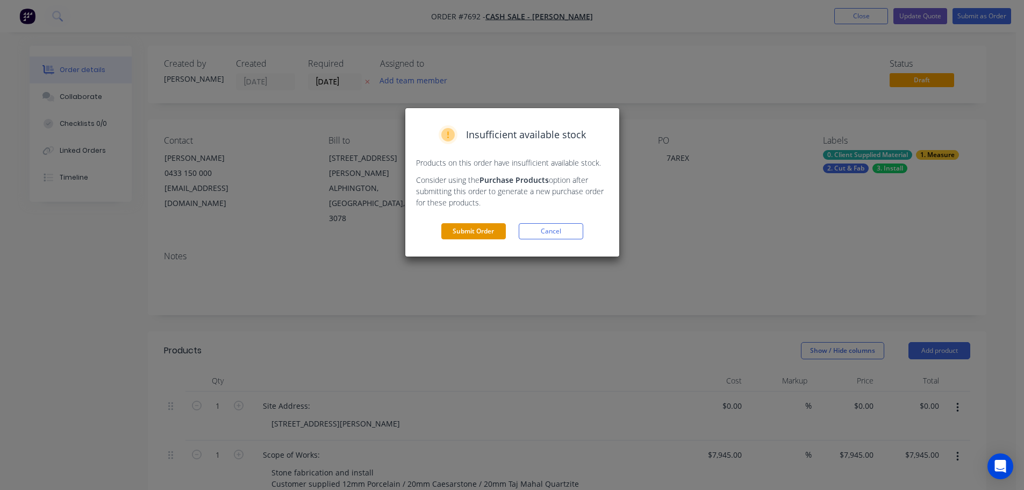
click at [469, 237] on button "Submit Order" at bounding box center [473, 231] width 65 height 16
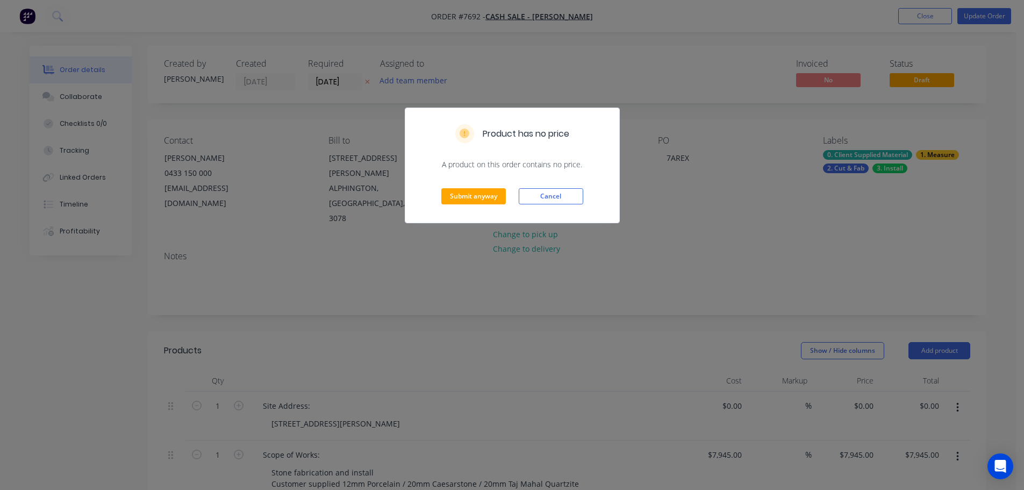
click at [484, 205] on div "Submit anyway Cancel" at bounding box center [512, 196] width 214 height 53
click at [492, 195] on button "Submit anyway" at bounding box center [473, 196] width 65 height 16
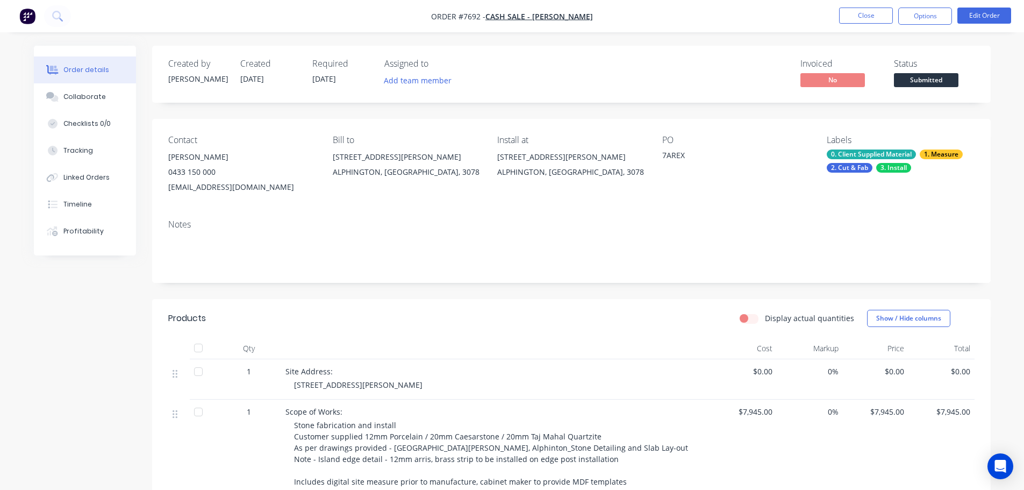
click at [930, 74] on span "Submitted" at bounding box center [926, 79] width 65 height 13
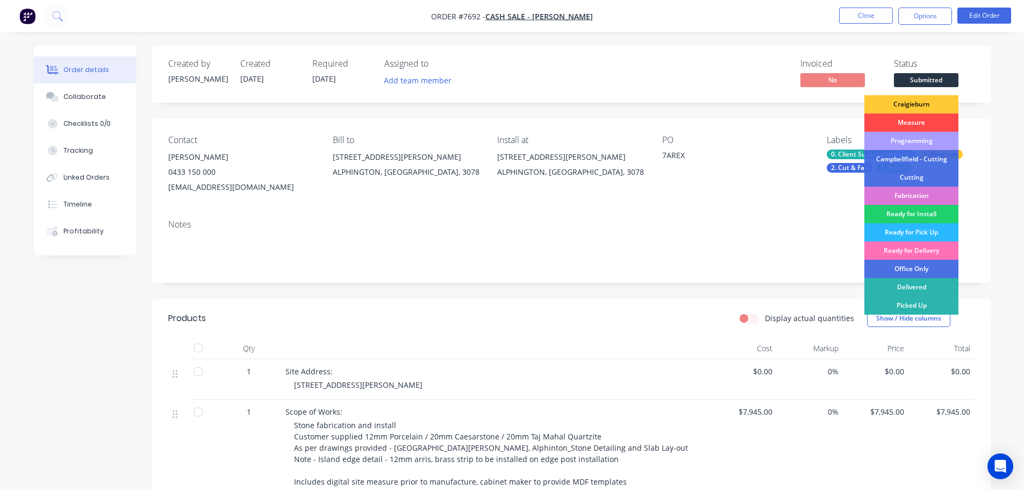
click at [931, 121] on div "Measure" at bounding box center [912, 122] width 94 height 18
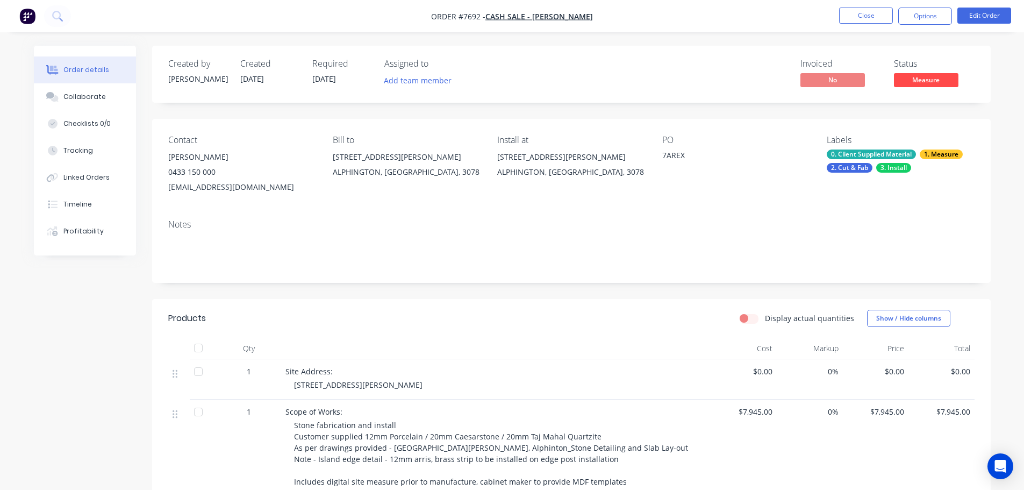
click at [918, 79] on span "Measure" at bounding box center [926, 79] width 65 height 13
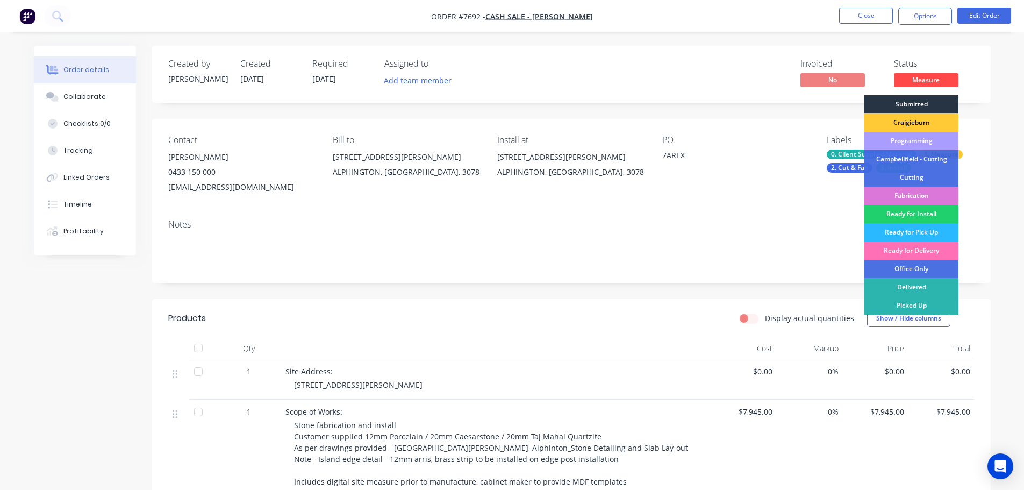
click at [907, 106] on div "Submitted" at bounding box center [912, 104] width 94 height 18
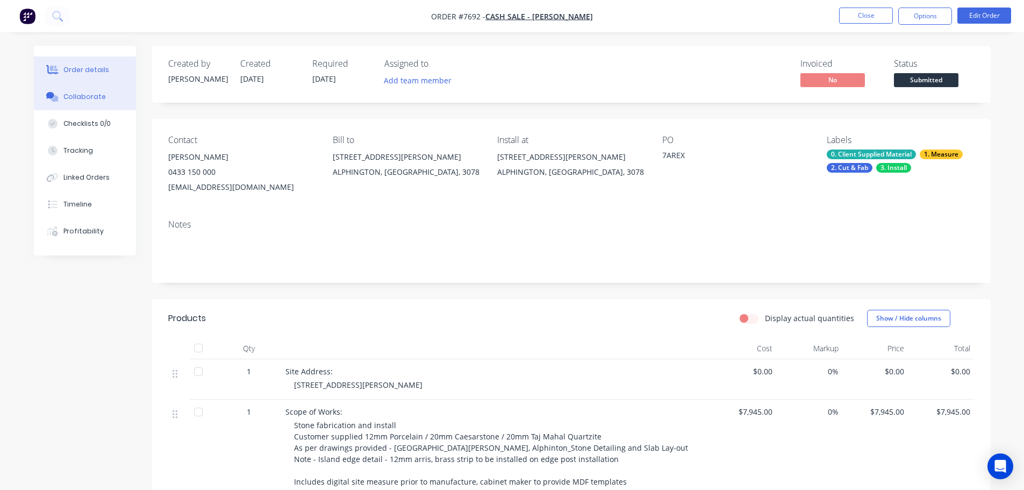
click at [111, 103] on button "Collaborate" at bounding box center [85, 96] width 102 height 27
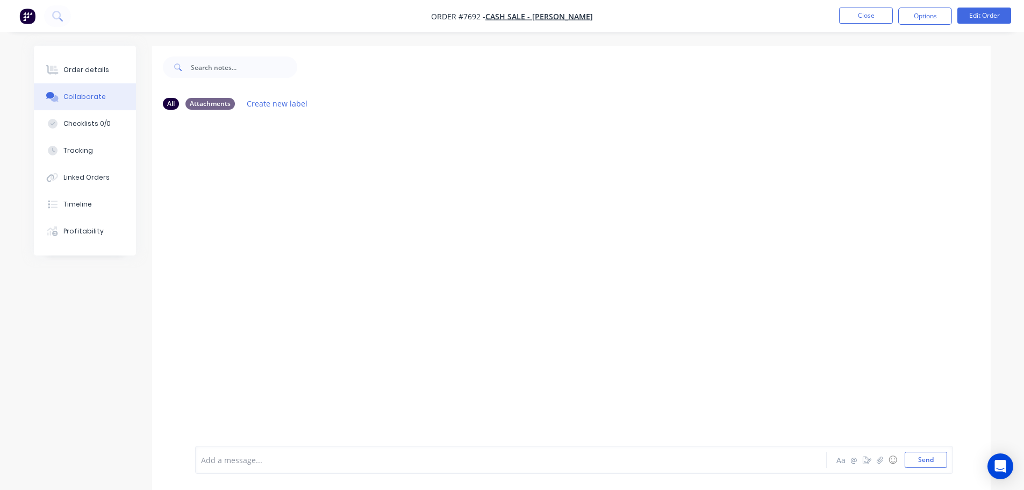
click at [294, 453] on div "Add a message..." at bounding box center [481, 460] width 560 height 16
click at [880, 12] on button "Close" at bounding box center [866, 16] width 54 height 16
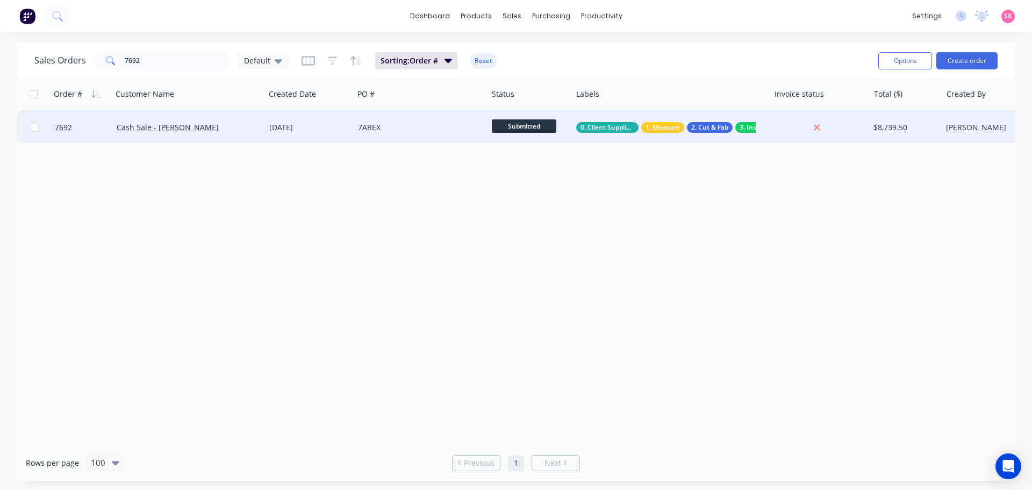
click at [385, 139] on div "7AREX" at bounding box center [421, 127] width 134 height 32
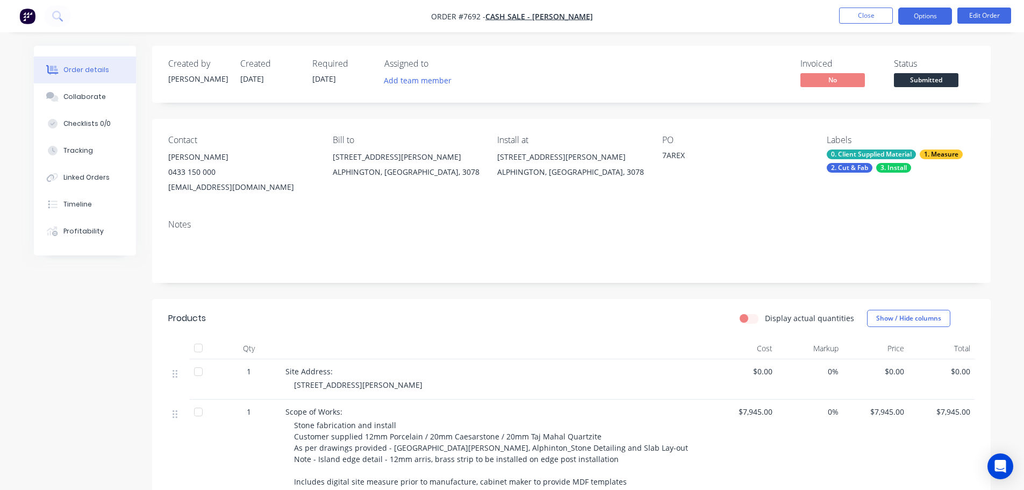
click at [931, 16] on button "Options" at bounding box center [925, 16] width 54 height 17
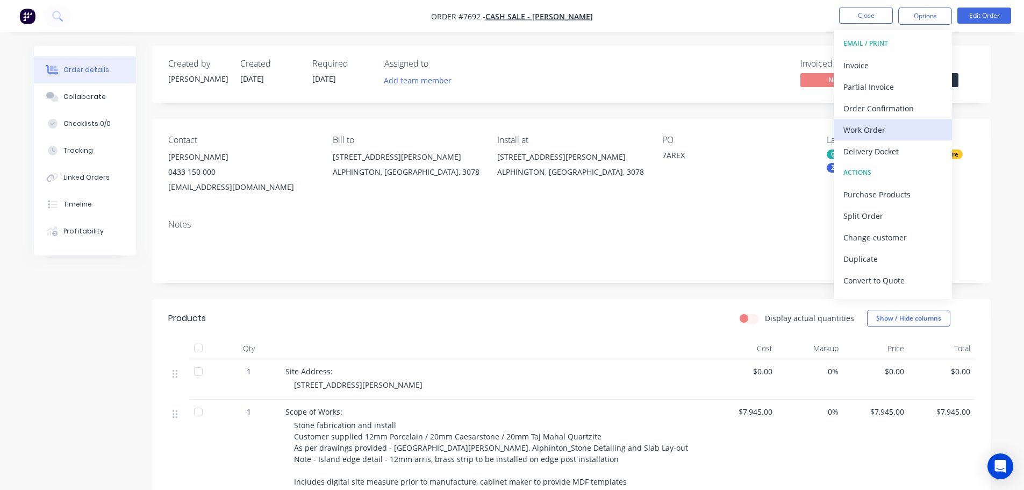
click at [905, 126] on div "Work Order" at bounding box center [893, 130] width 99 height 16
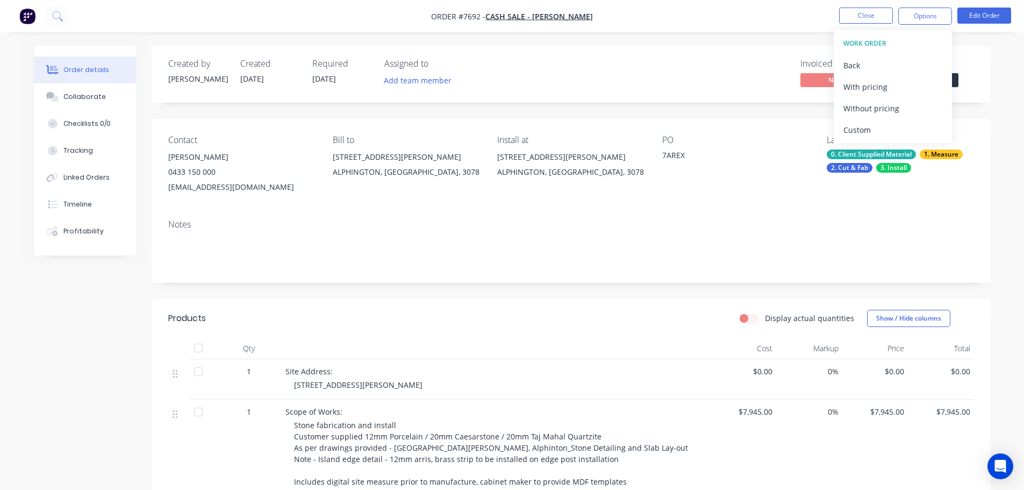
click at [905, 127] on div "Custom" at bounding box center [893, 130] width 99 height 16
click at [909, 110] on div "Without pricing" at bounding box center [893, 109] width 99 height 16
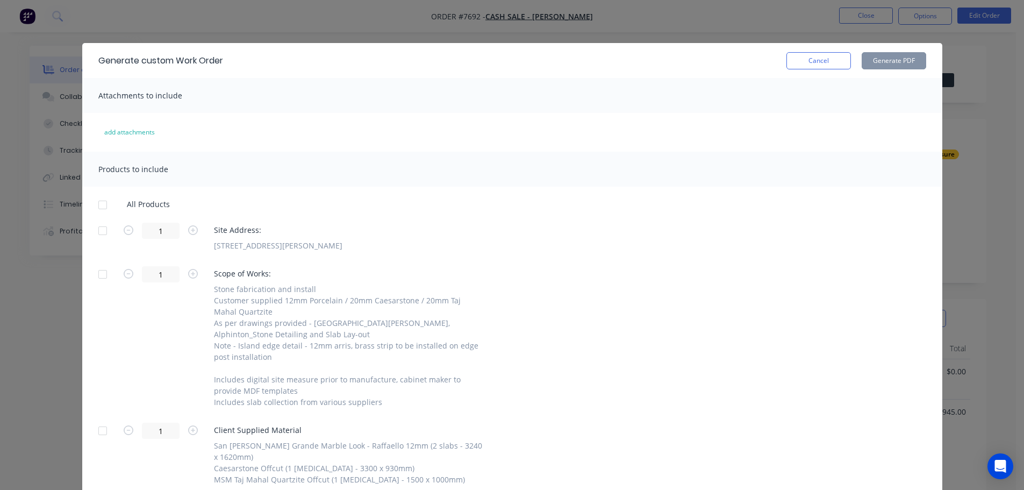
click at [103, 230] on div at bounding box center [103, 231] width 22 height 22
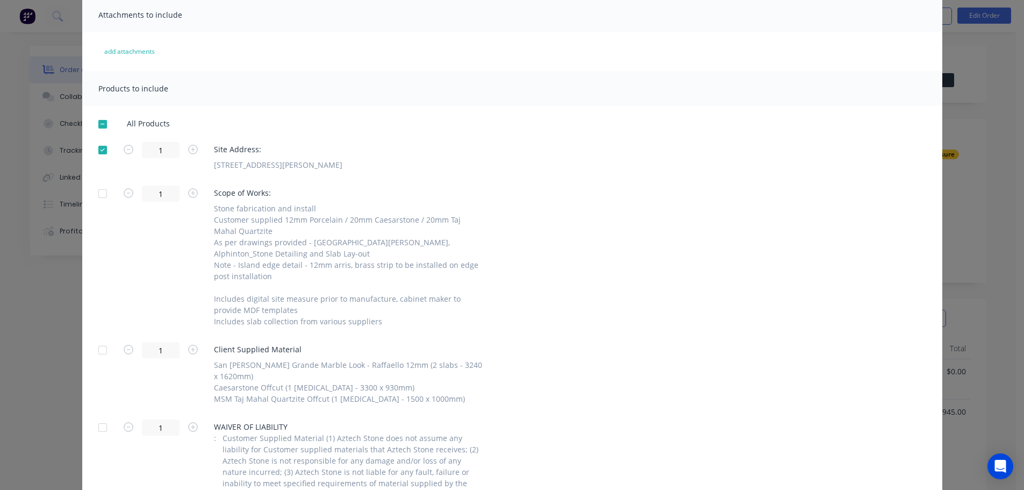
scroll to position [172, 0]
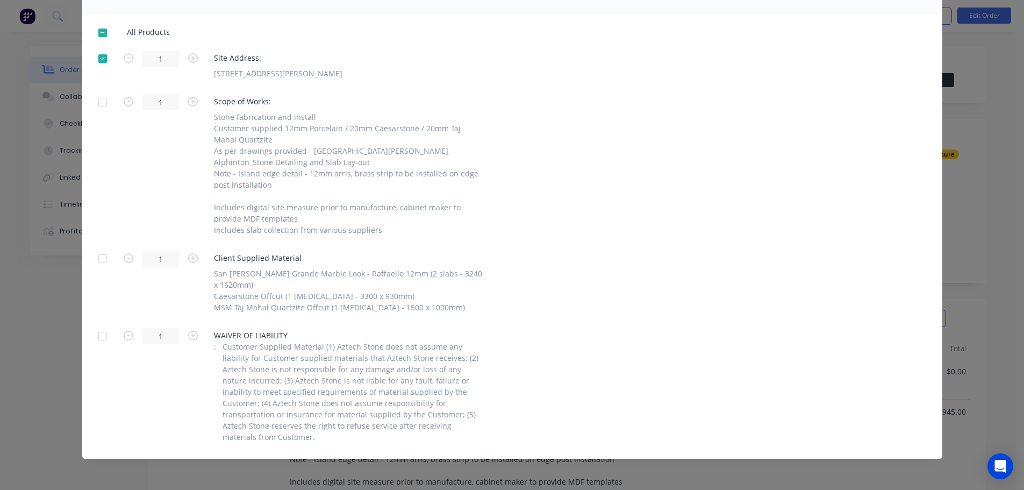
click at [98, 257] on div at bounding box center [103, 259] width 22 height 22
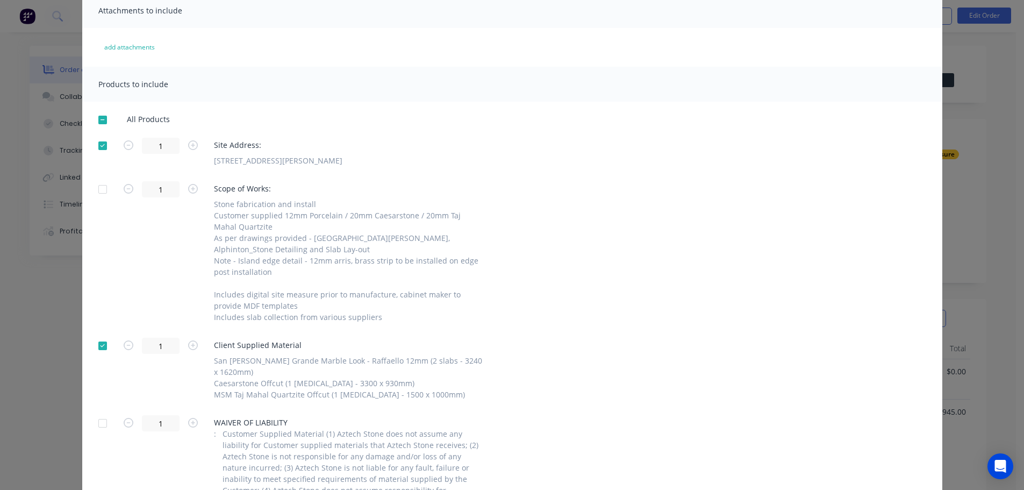
scroll to position [0, 0]
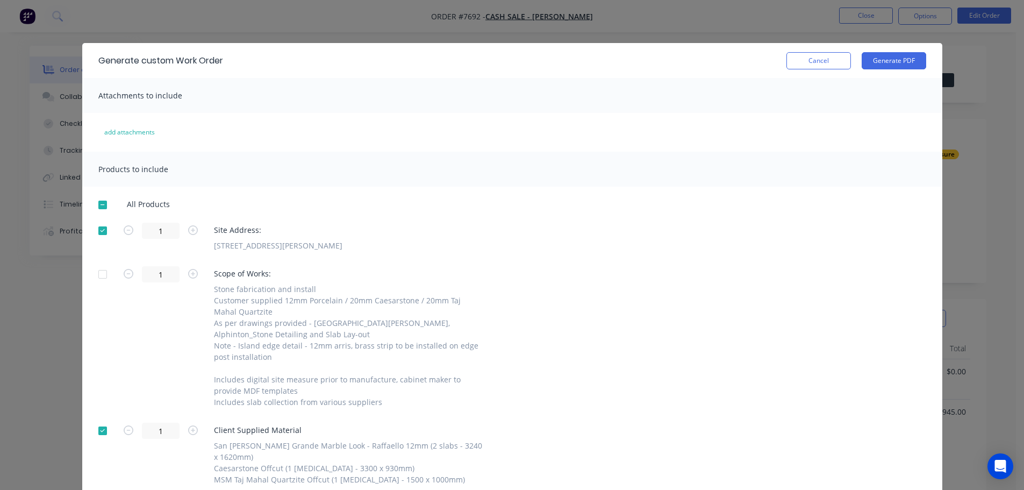
click at [889, 51] on div "Generate custom Work Order Cancel Generate PDF" at bounding box center [512, 60] width 860 height 35
click at [892, 62] on button "Generate PDF" at bounding box center [894, 60] width 65 height 17
click at [822, 52] on button "Cancel" at bounding box center [819, 60] width 65 height 17
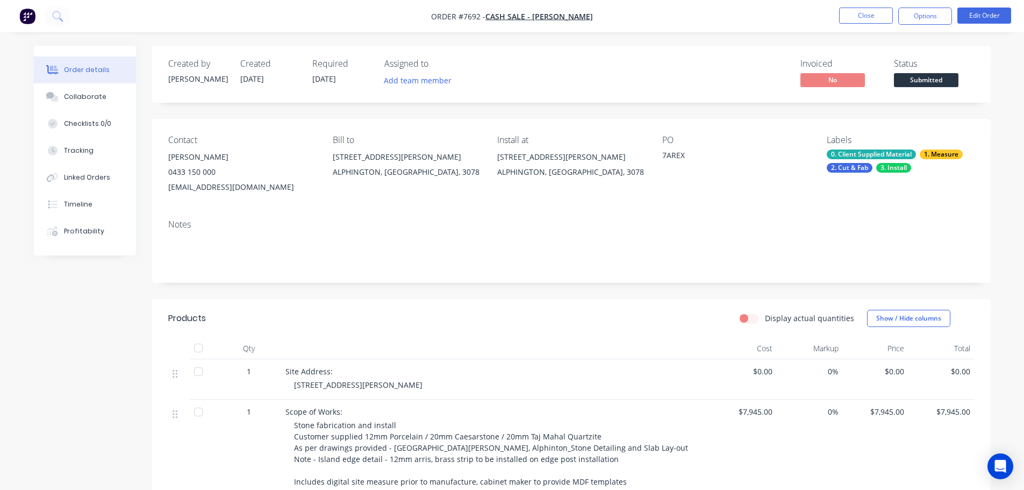
click at [824, 62] on div "Invoiced" at bounding box center [841, 64] width 81 height 10
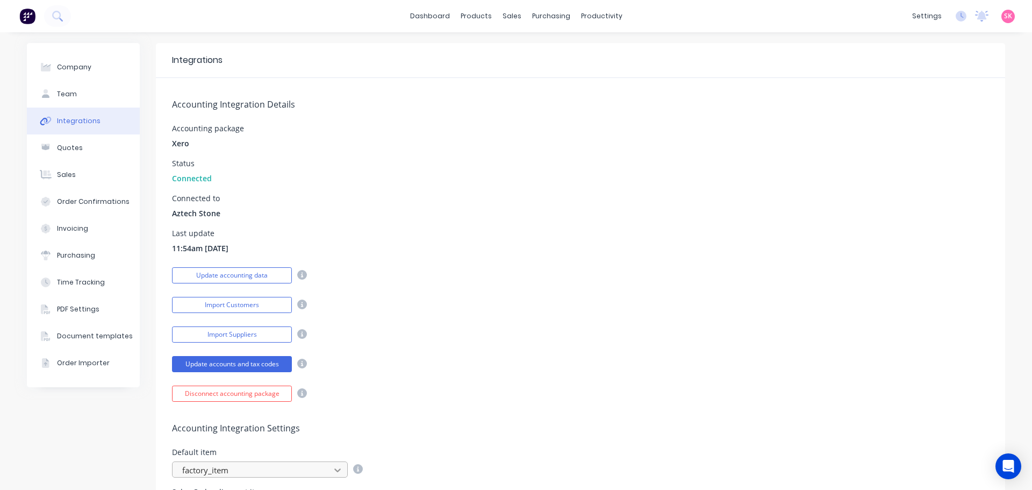
scroll to position [419, 0]
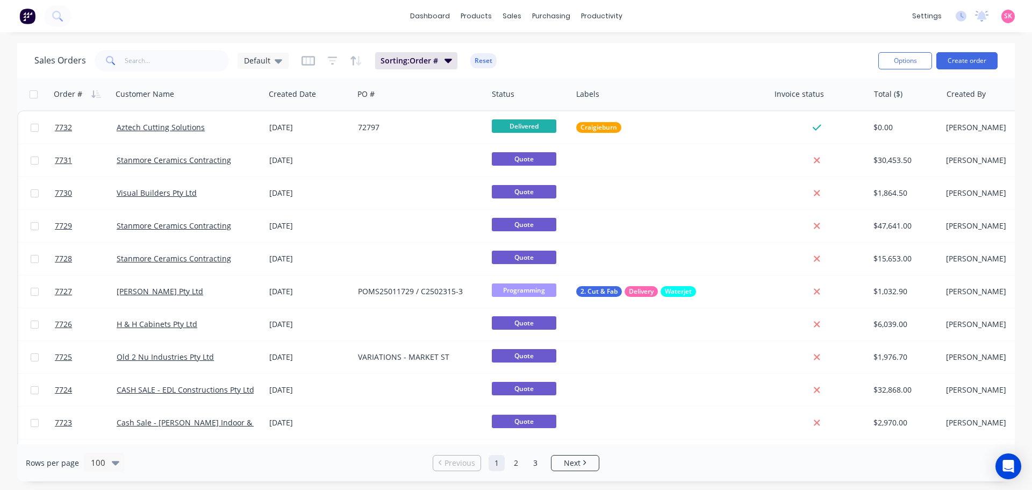
scroll to position [376, 0]
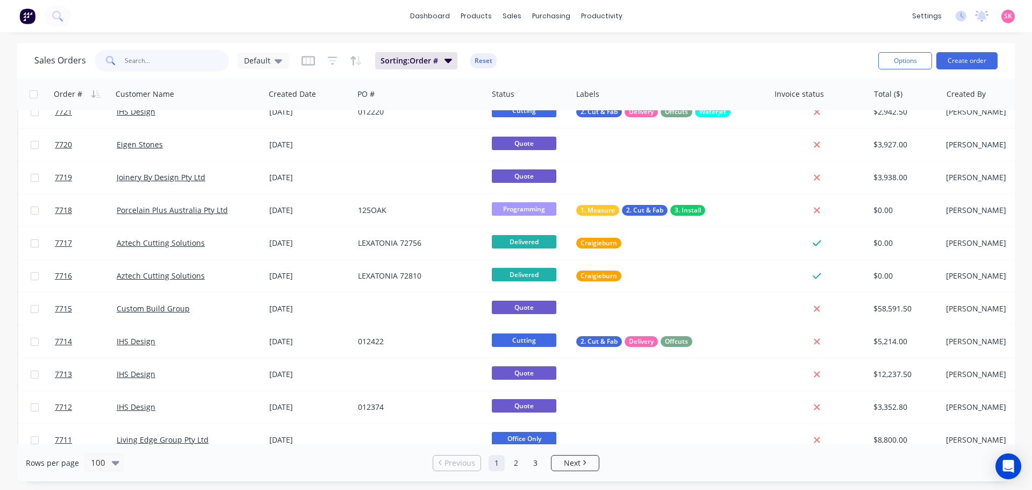
click at [188, 67] on input "text" at bounding box center [177, 61] width 105 height 22
type input "[PERSON_NAME]"
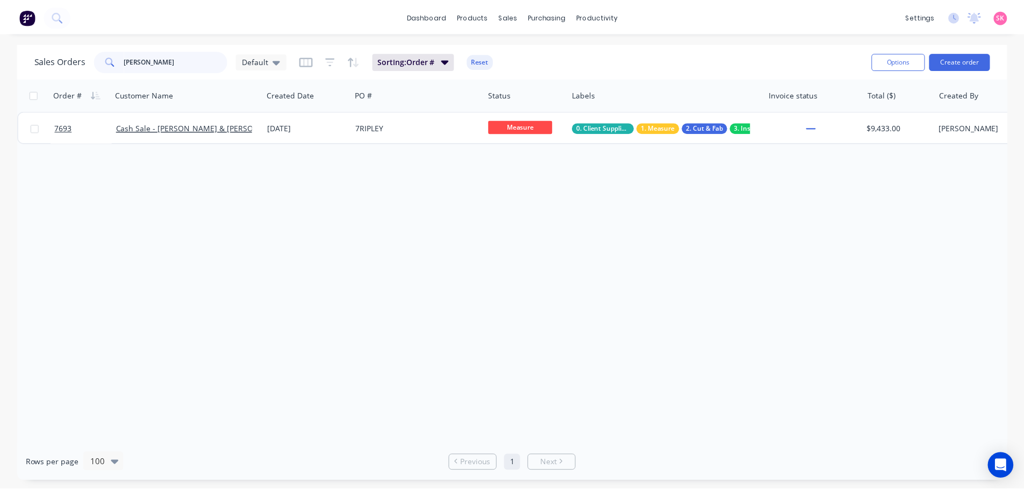
scroll to position [0, 0]
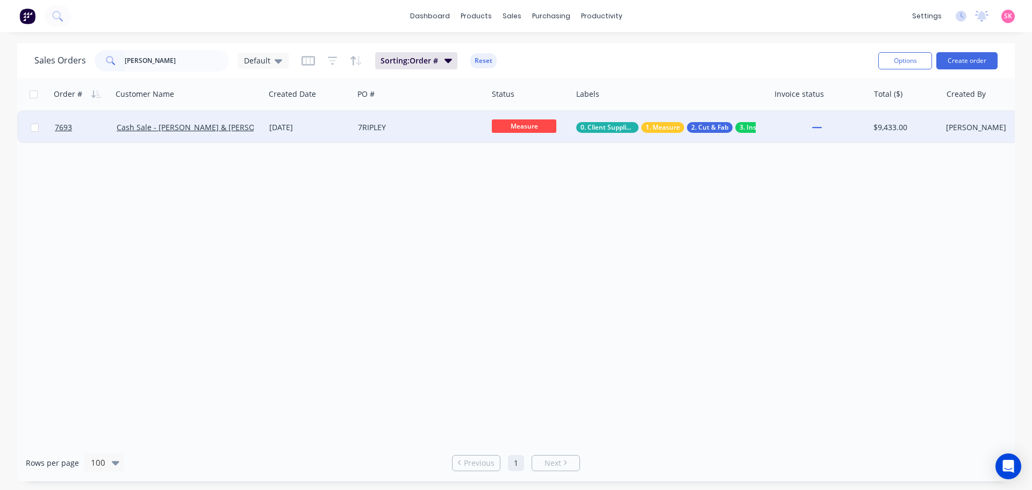
click at [266, 125] on div "[DATE]" at bounding box center [309, 127] width 89 height 32
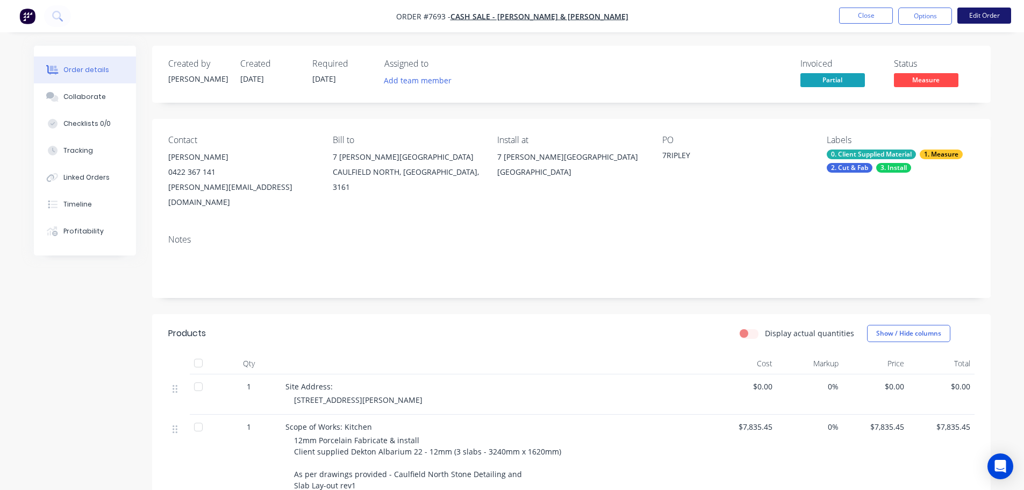
click at [988, 13] on button "Edit Order" at bounding box center [985, 16] width 54 height 16
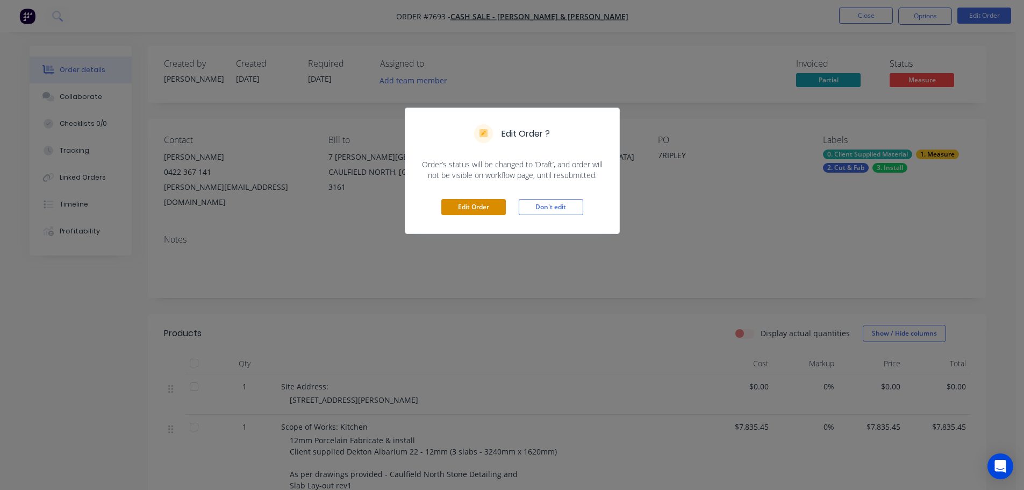
click at [468, 213] on button "Edit Order" at bounding box center [473, 207] width 65 height 16
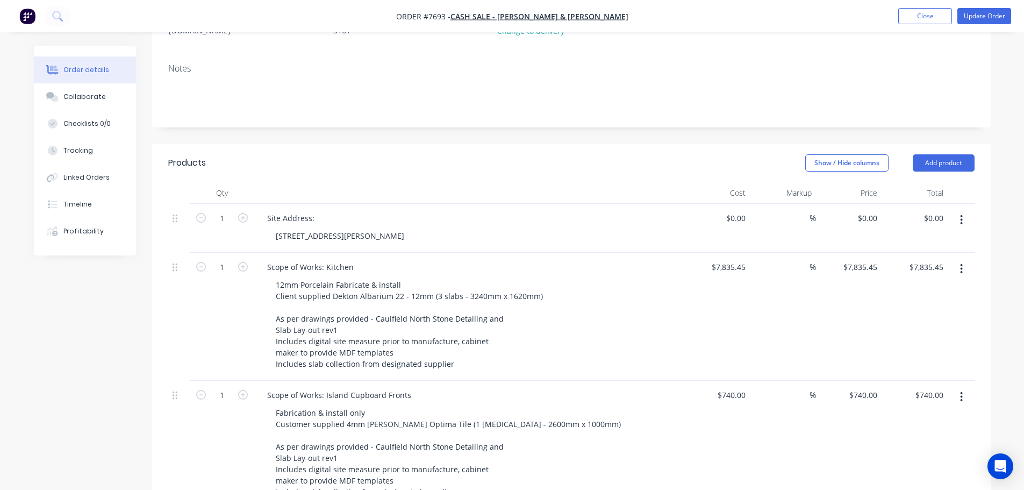
scroll to position [269, 0]
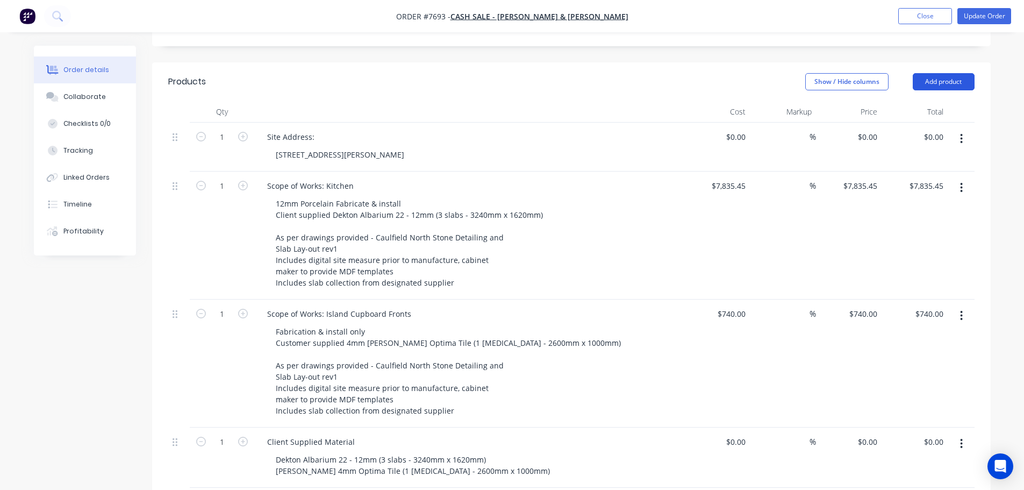
click at [938, 73] on button "Add product" at bounding box center [944, 81] width 62 height 17
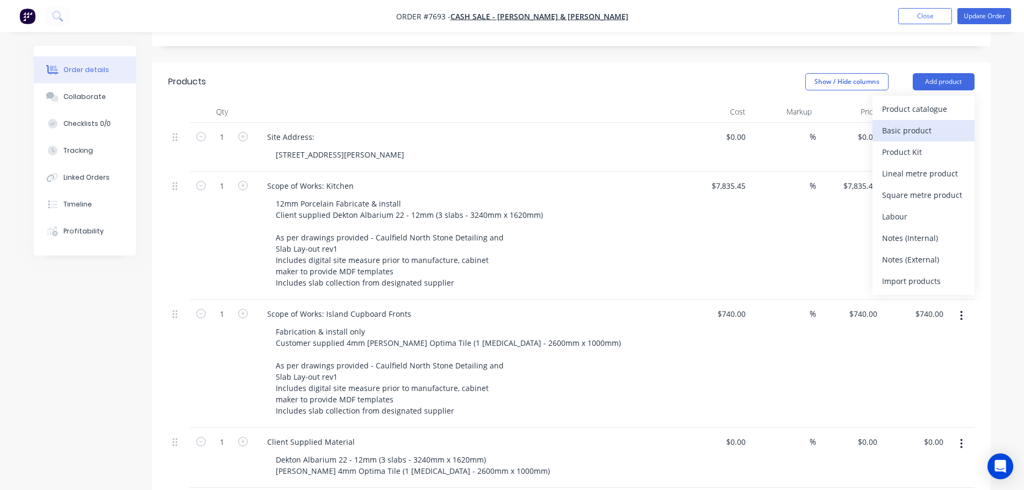
click at [916, 123] on div "Basic product" at bounding box center [923, 131] width 83 height 16
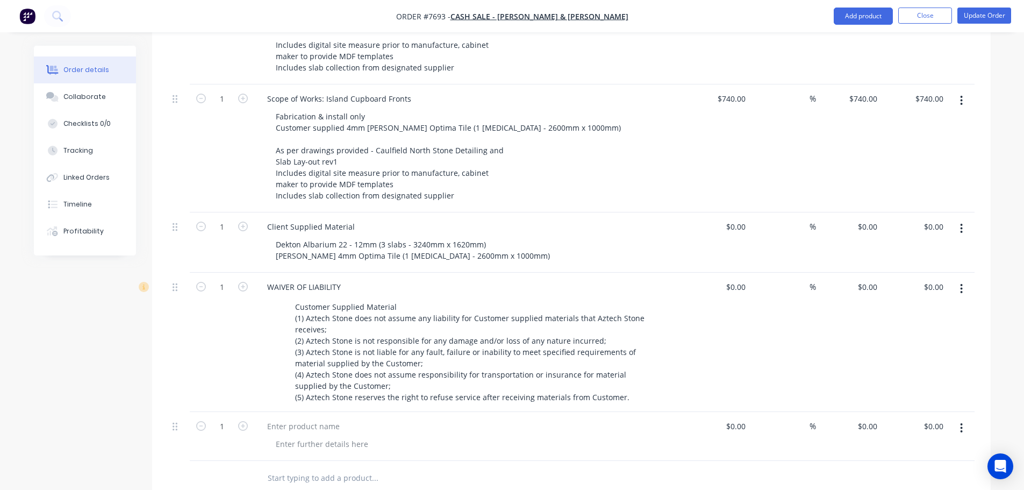
scroll to position [487, 0]
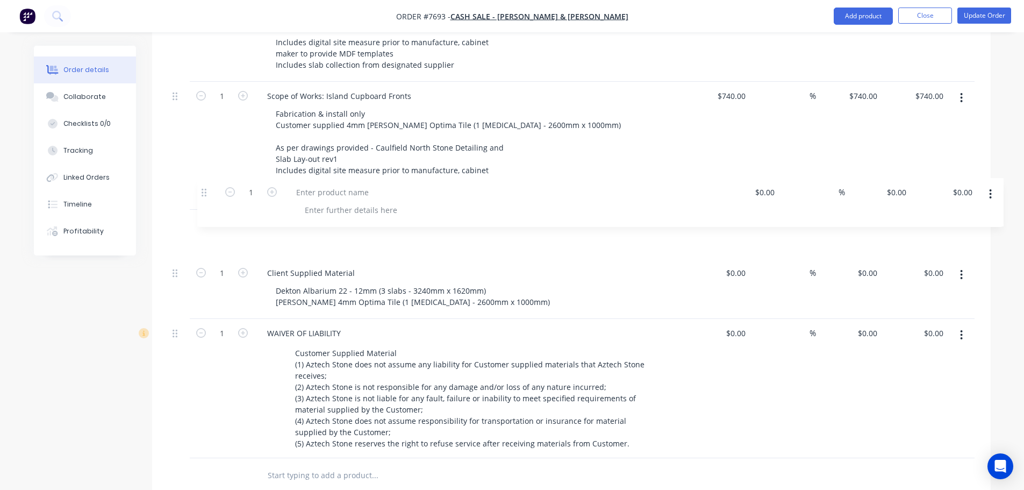
drag, startPoint x: 176, startPoint y: 396, endPoint x: 206, endPoint y: 189, distance: 209.2
click at [206, 189] on div "1 Site Address: [STREET_ADDRESS][PERSON_NAME] $0.00 $0.00 % $0.00 $0.00 $0.00 $…" at bounding box center [571, 181] width 807 height 553
click at [296, 190] on div at bounding box center [304, 194] width 90 height 16
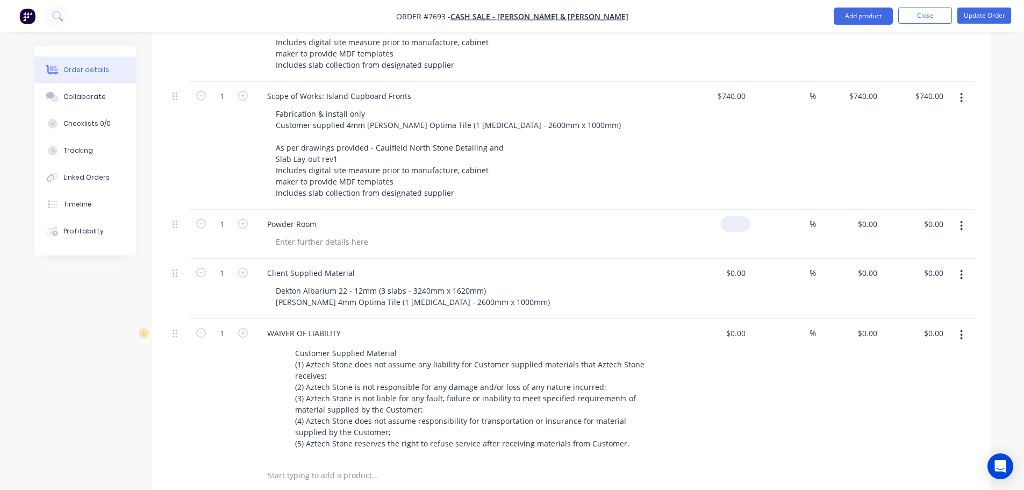
click at [729, 210] on div "$0.00" at bounding box center [717, 234] width 66 height 49
type input "$435.00"
click at [356, 234] on div at bounding box center [322, 242] width 110 height 16
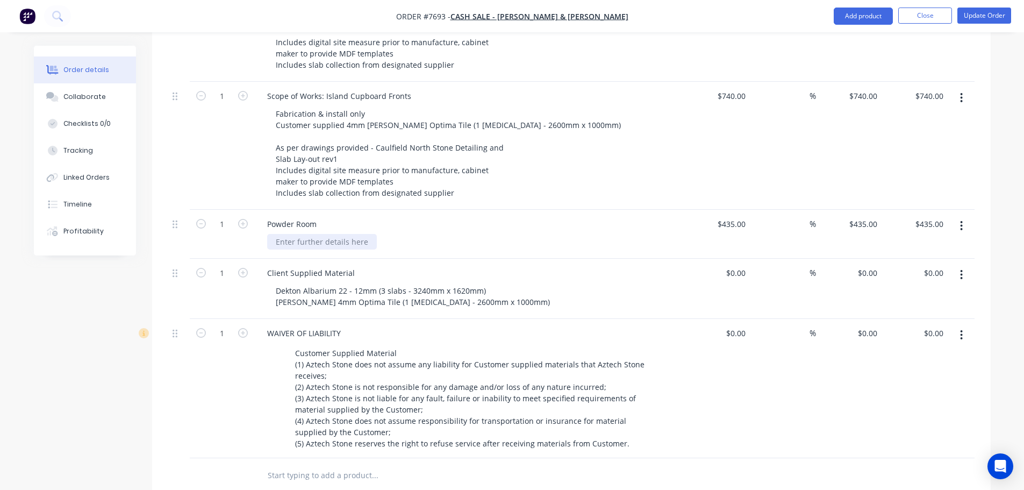
click at [356, 234] on div at bounding box center [322, 242] width 110 height 16
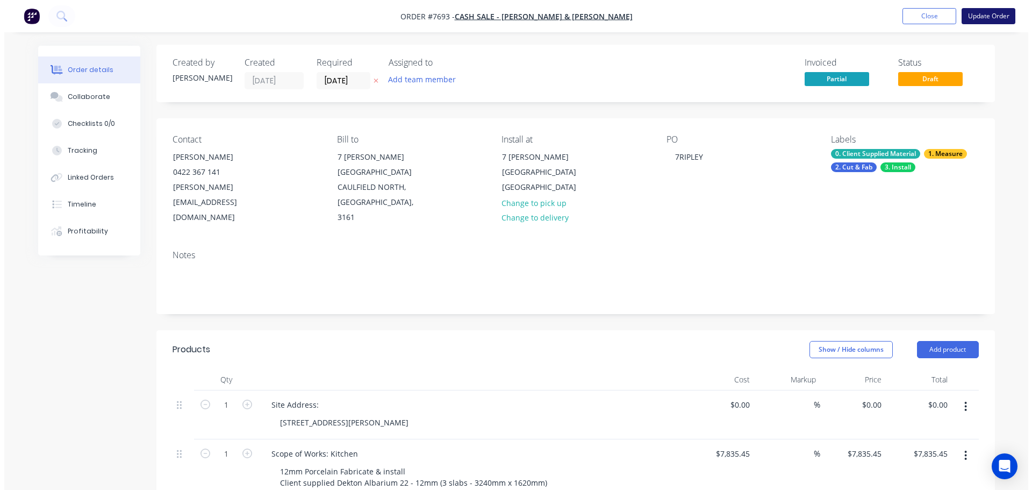
scroll to position [0, 0]
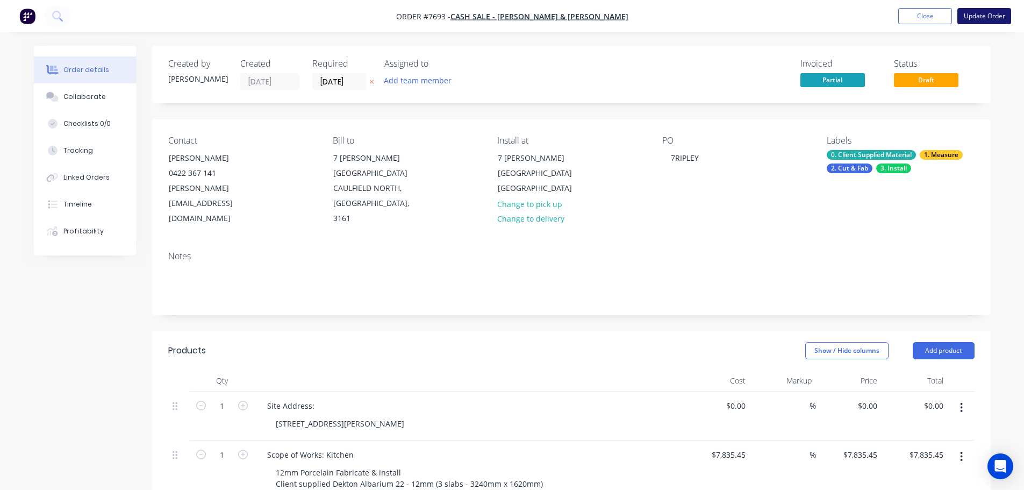
click at [988, 13] on button "Update Order" at bounding box center [985, 16] width 54 height 16
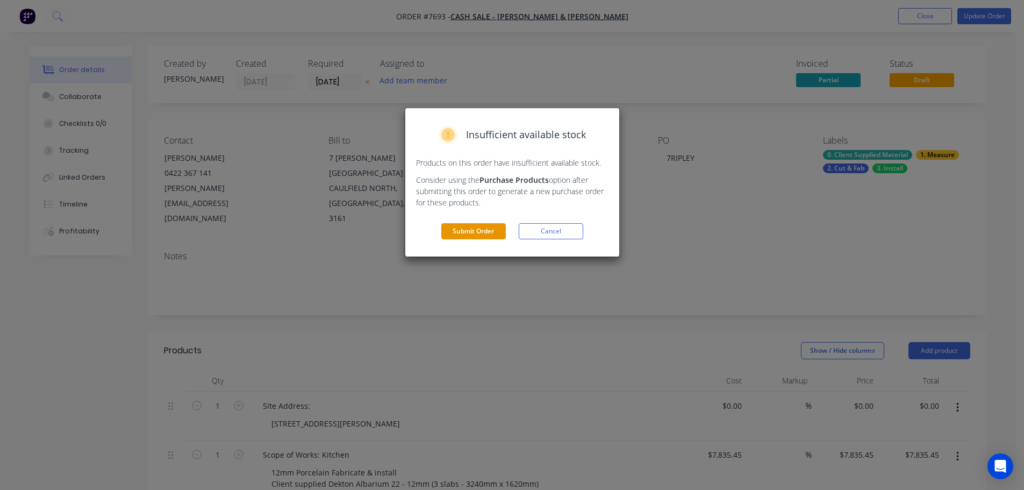
click at [476, 234] on button "Submit Order" at bounding box center [473, 231] width 65 height 16
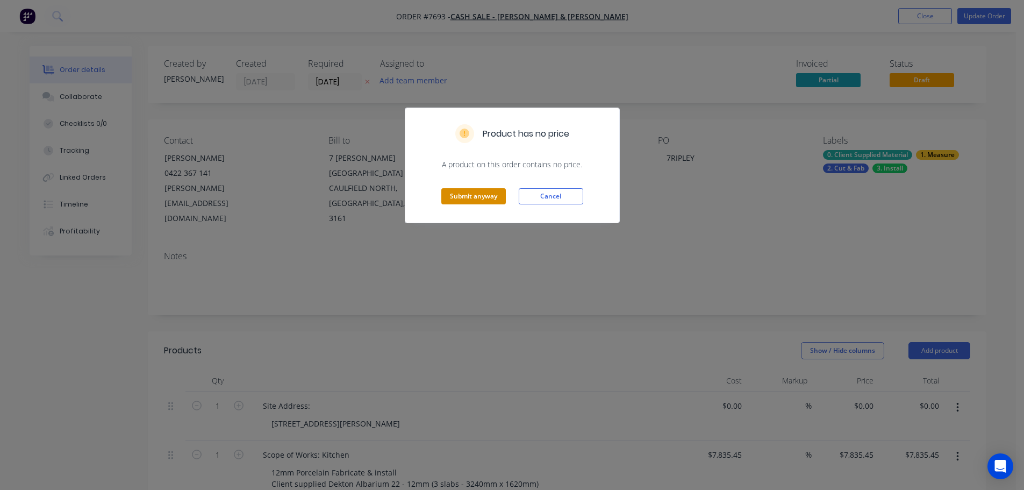
click at [487, 201] on button "Submit anyway" at bounding box center [473, 196] width 65 height 16
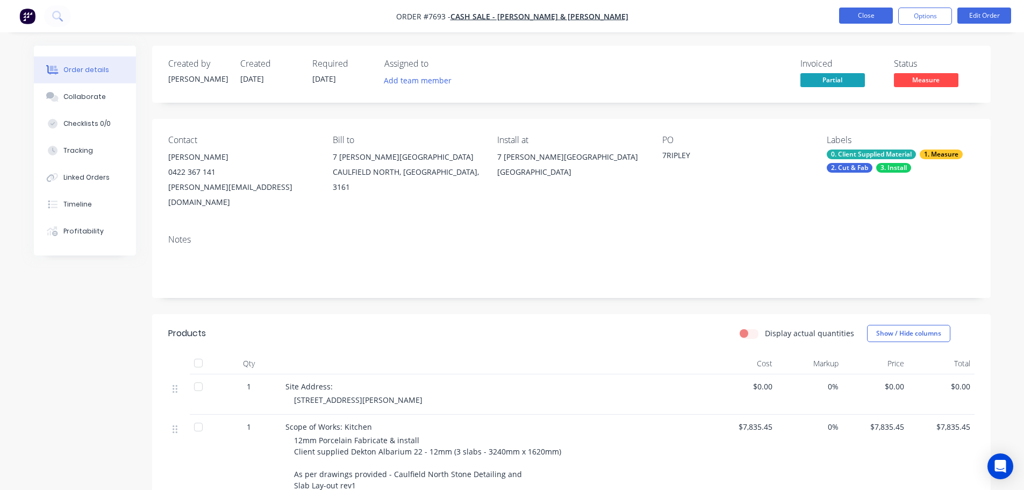
click at [876, 19] on button "Close" at bounding box center [866, 16] width 54 height 16
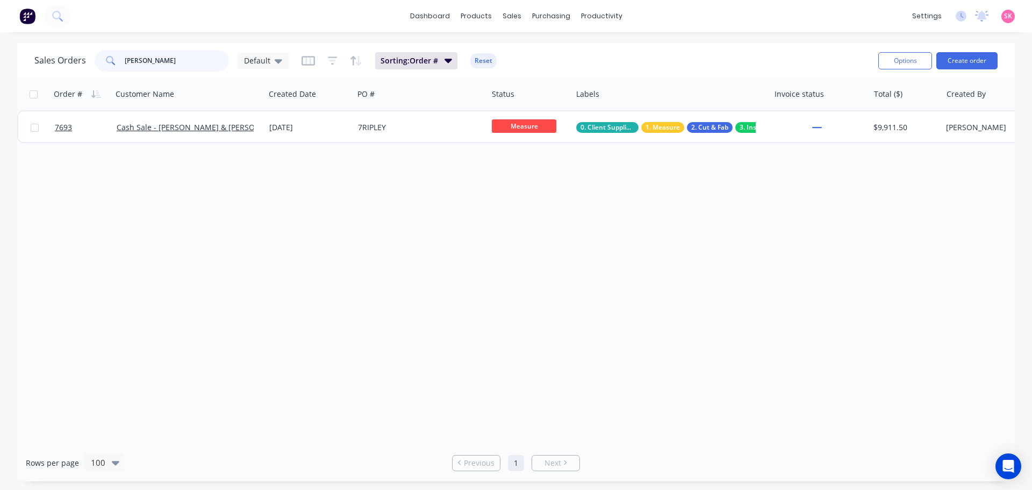
drag, startPoint x: 156, startPoint y: 59, endPoint x: 52, endPoint y: 61, distance: 104.3
click at [55, 59] on div "Sales Orders [PERSON_NAME]" at bounding box center [161, 61] width 254 height 22
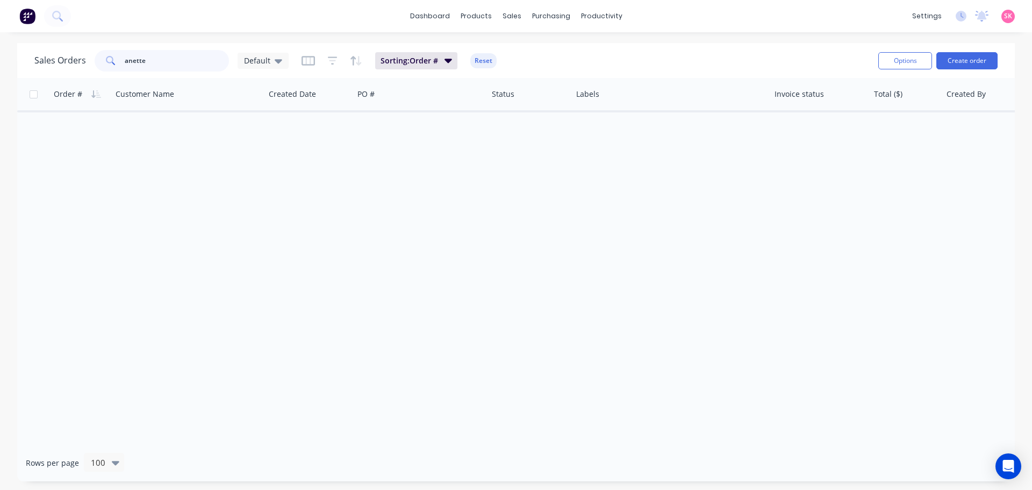
click at [131, 62] on input "anette" at bounding box center [177, 61] width 105 height 22
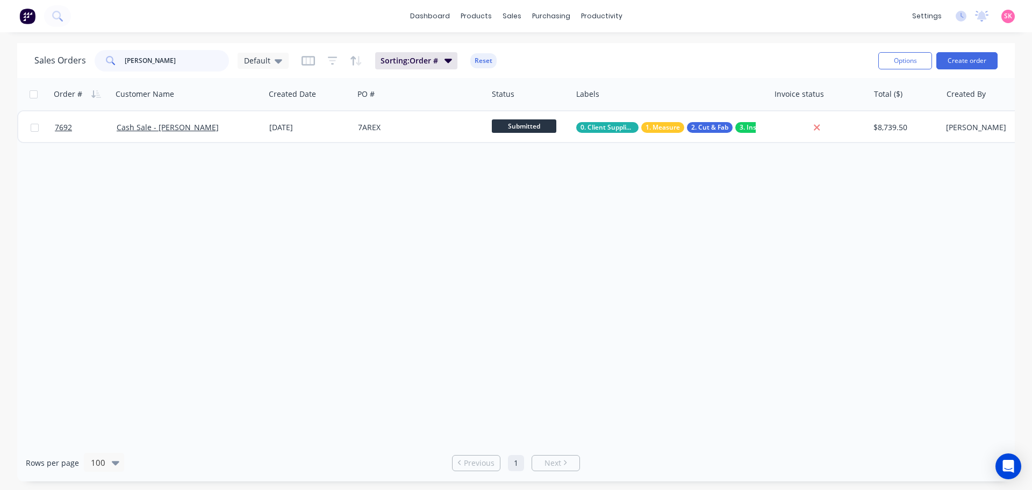
type input "[PERSON_NAME]"
drag, startPoint x: 174, startPoint y: 61, endPoint x: 84, endPoint y: 62, distance: 89.8
click at [84, 62] on div "Sales Orders [PERSON_NAME]" at bounding box center [161, 61] width 254 height 22
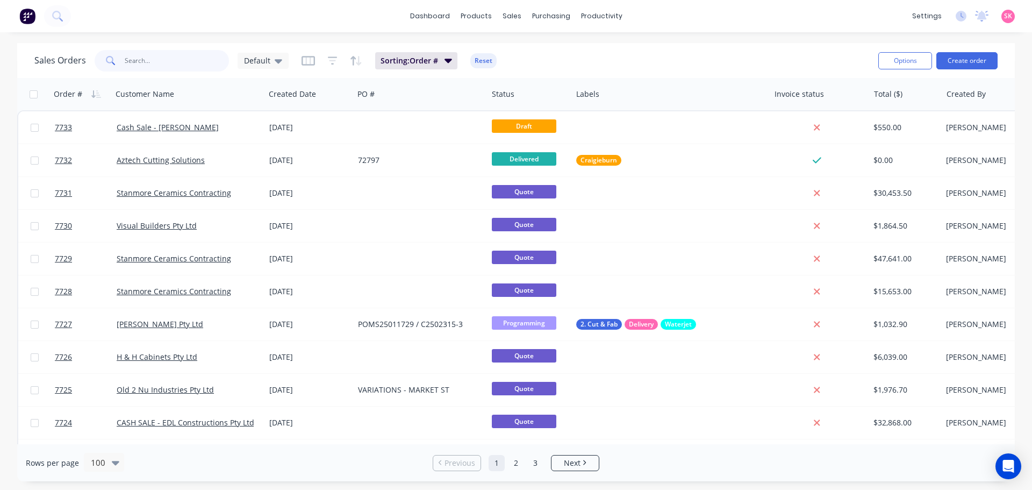
click at [151, 62] on input "text" at bounding box center [177, 61] width 105 height 22
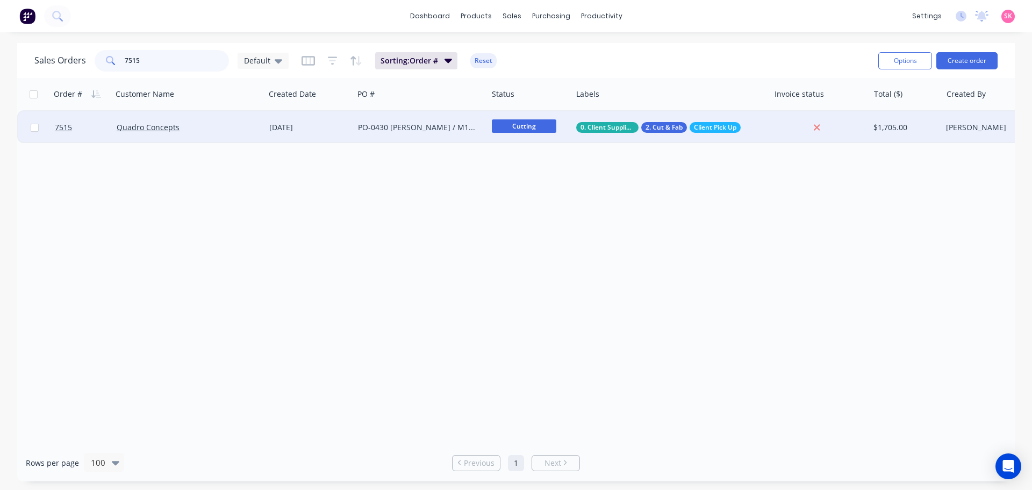
type input "7515"
click at [340, 138] on div "[DATE]" at bounding box center [309, 127] width 89 height 32
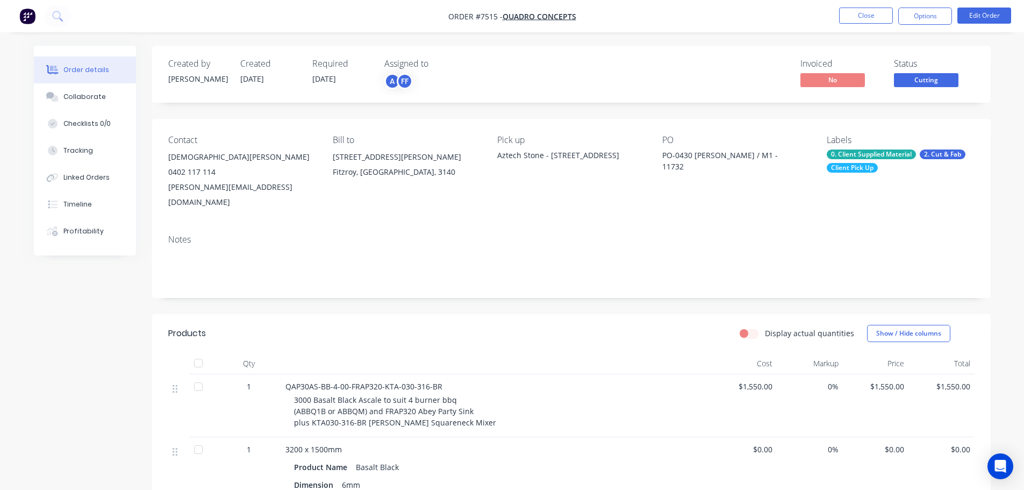
click at [912, 78] on span "Cutting" at bounding box center [926, 79] width 65 height 13
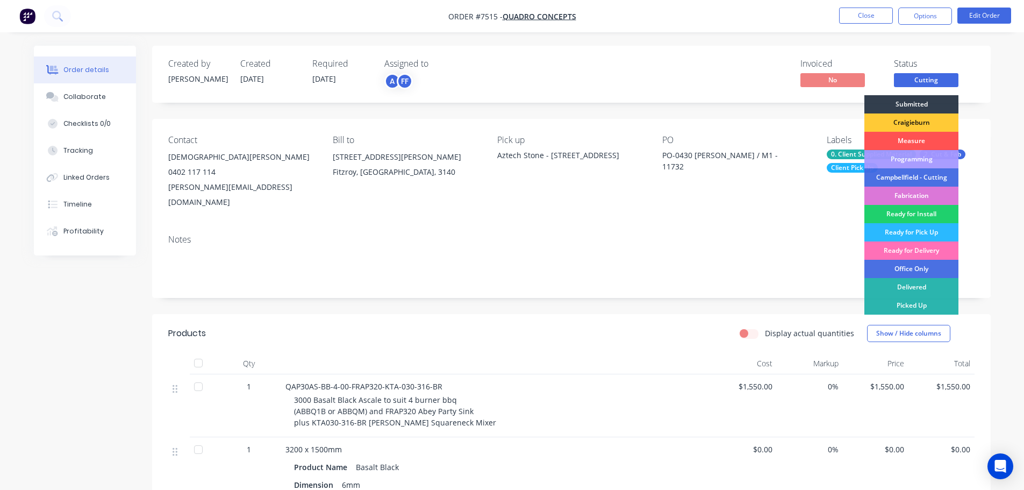
click at [675, 94] on div "Created by [PERSON_NAME] Created [DATE] Required [DATE] Assigned to A FF Invoic…" at bounding box center [571, 74] width 839 height 57
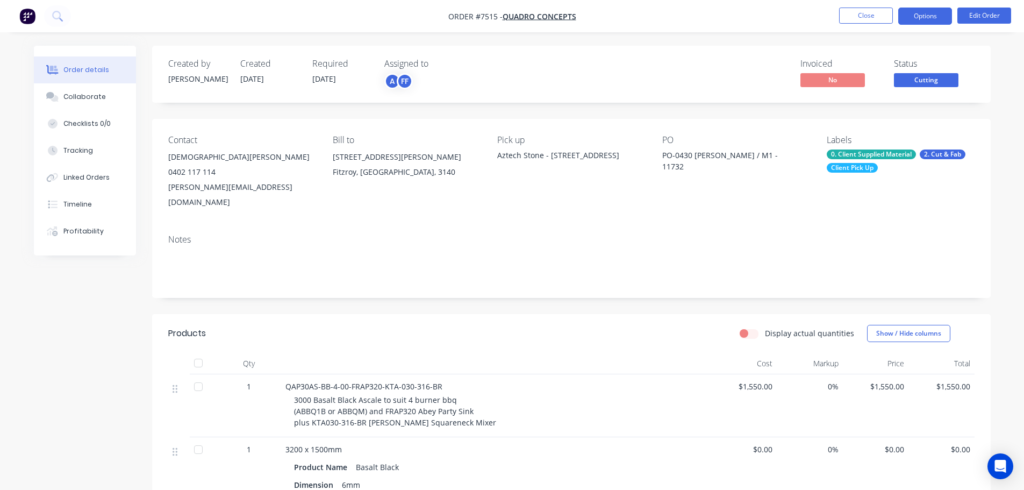
click at [938, 21] on button "Options" at bounding box center [925, 16] width 54 height 17
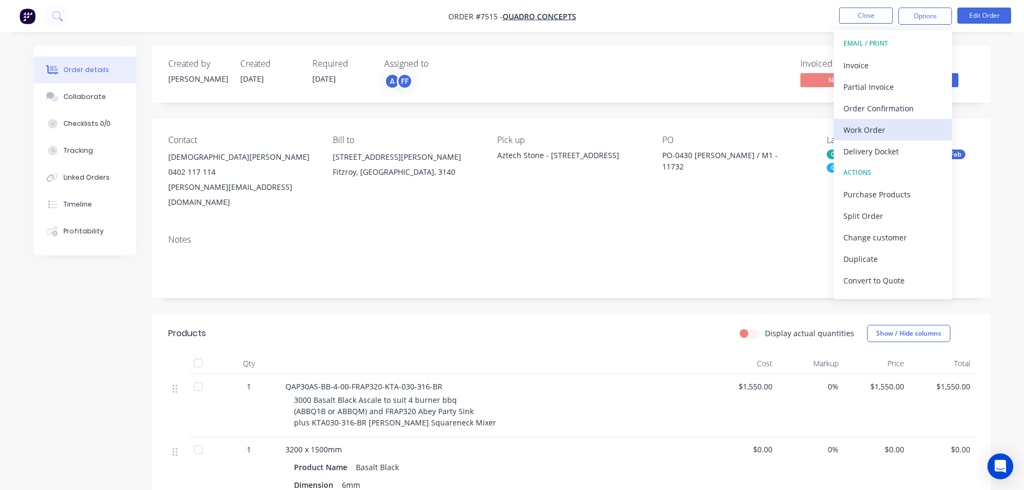
click at [908, 128] on div "Work Order" at bounding box center [893, 130] width 99 height 16
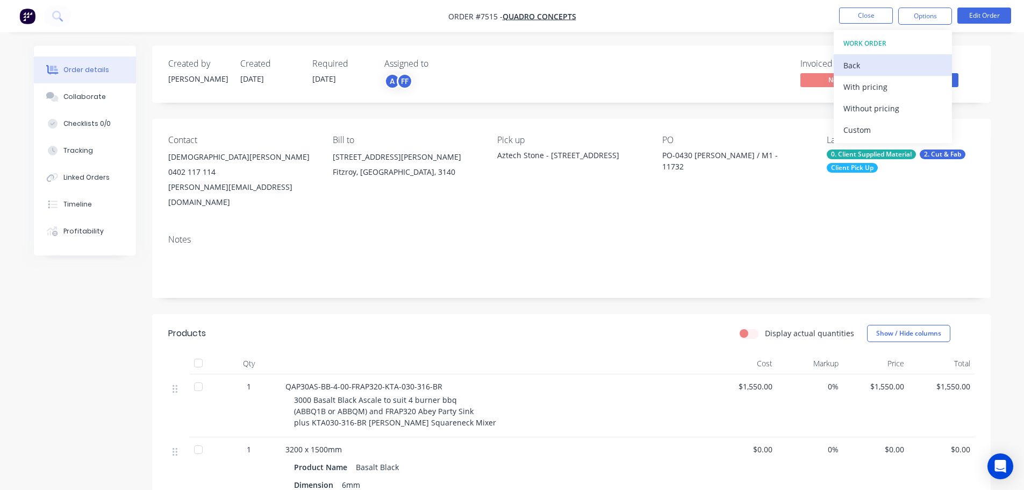
click at [854, 62] on div "Back" at bounding box center [893, 66] width 99 height 16
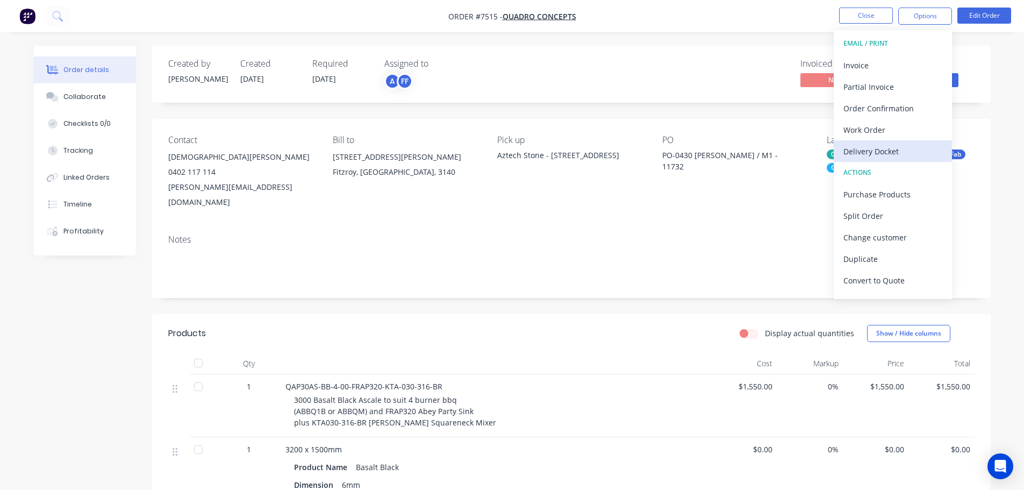
click at [881, 147] on div "Delivery Docket" at bounding box center [893, 152] width 99 height 16
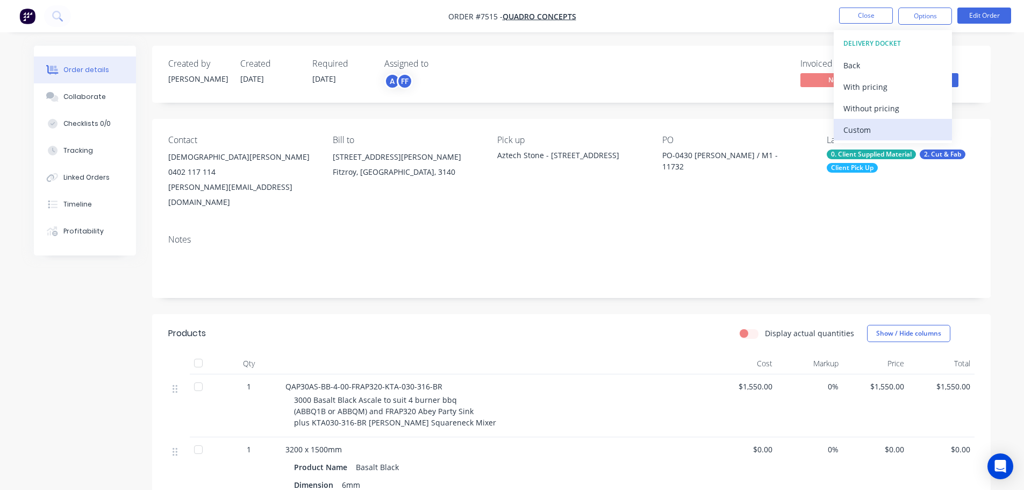
click at [883, 129] on div "Custom" at bounding box center [893, 130] width 99 height 16
click at [886, 105] on div "Without pricing" at bounding box center [893, 109] width 99 height 16
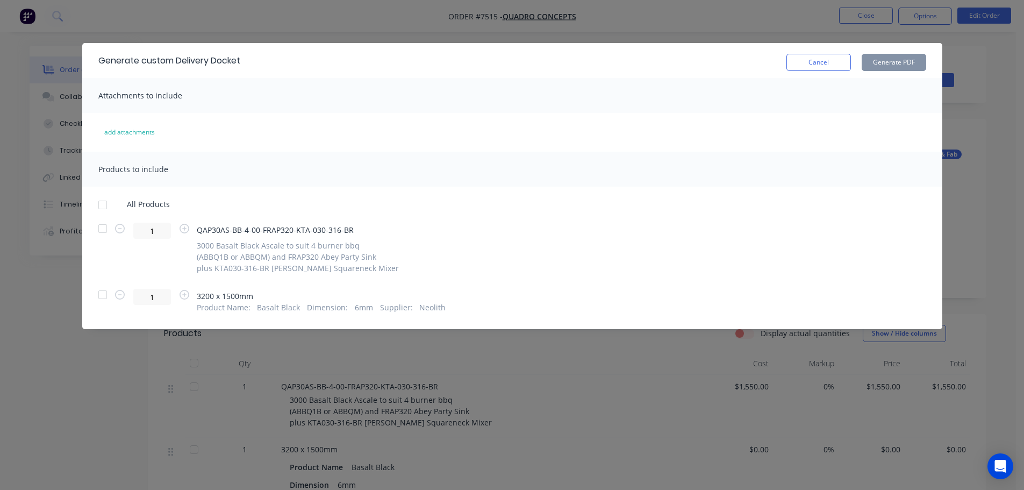
click at [99, 202] on div at bounding box center [103, 205] width 22 height 22
click at [886, 65] on button "Generate PDF" at bounding box center [894, 62] width 65 height 17
click at [826, 63] on button "Cancel" at bounding box center [819, 62] width 65 height 17
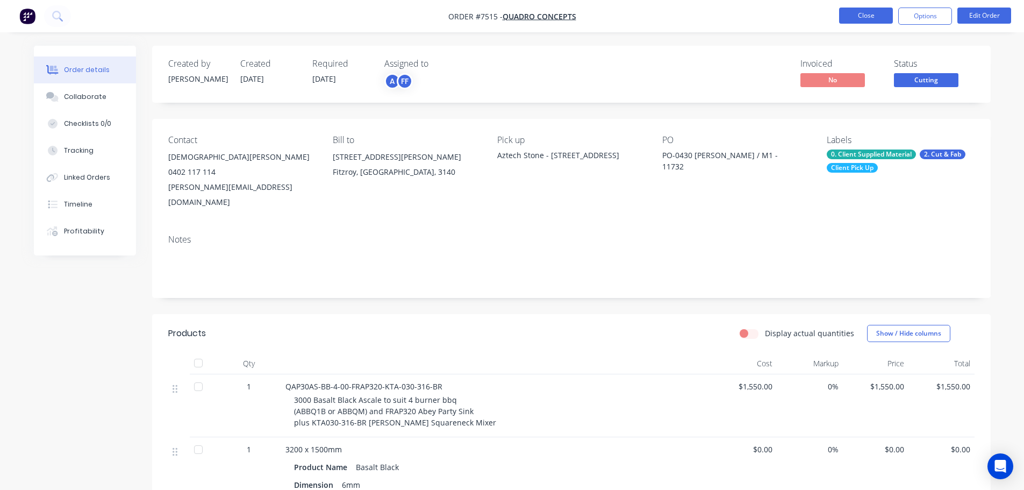
click at [883, 19] on button "Close" at bounding box center [866, 16] width 54 height 16
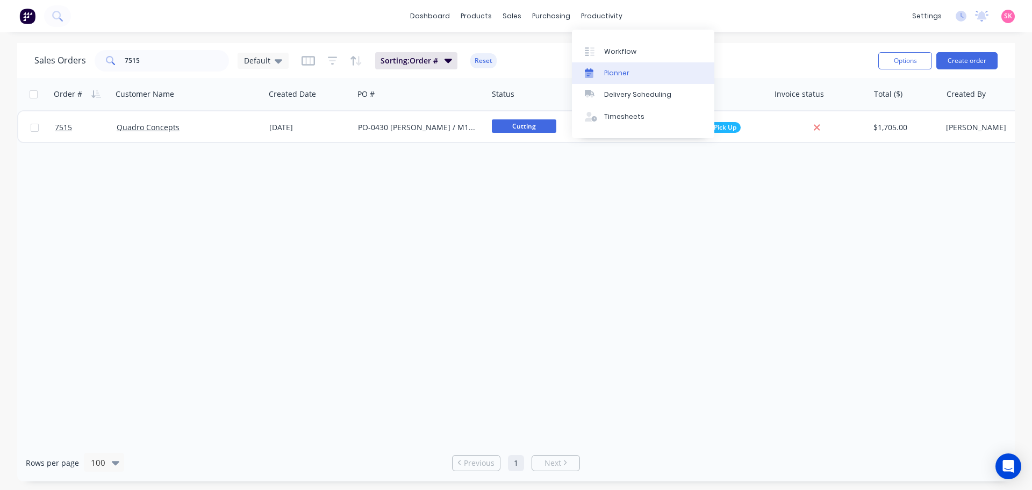
click at [621, 75] on div "Planner" at bounding box center [616, 73] width 25 height 10
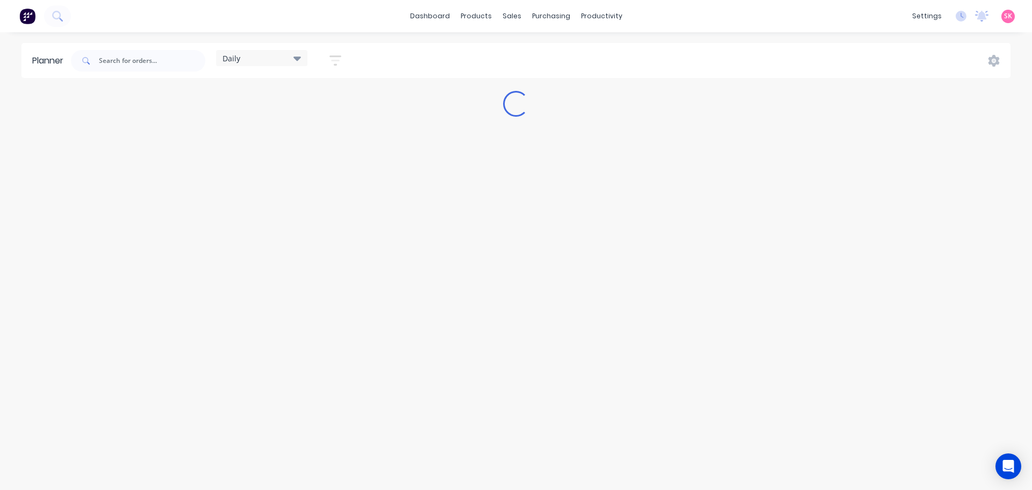
type input "7588"
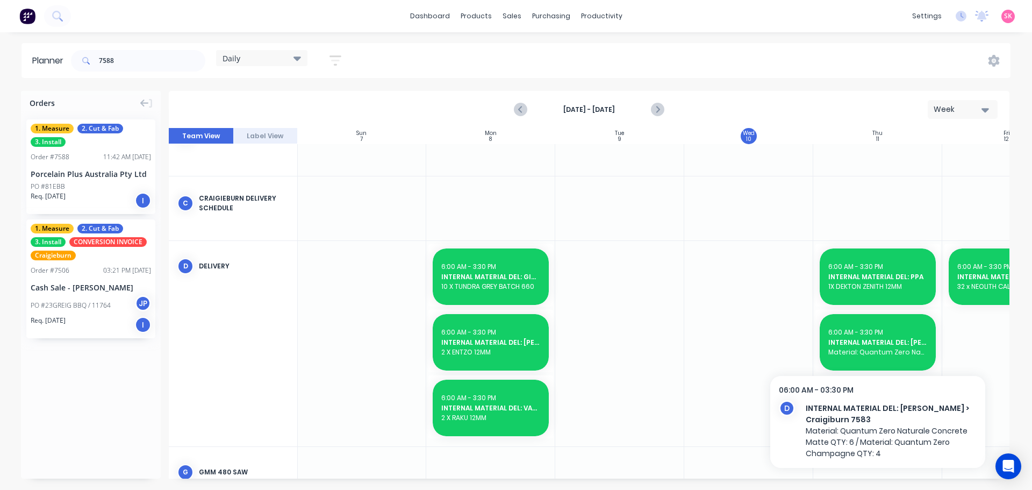
scroll to position [345, 1]
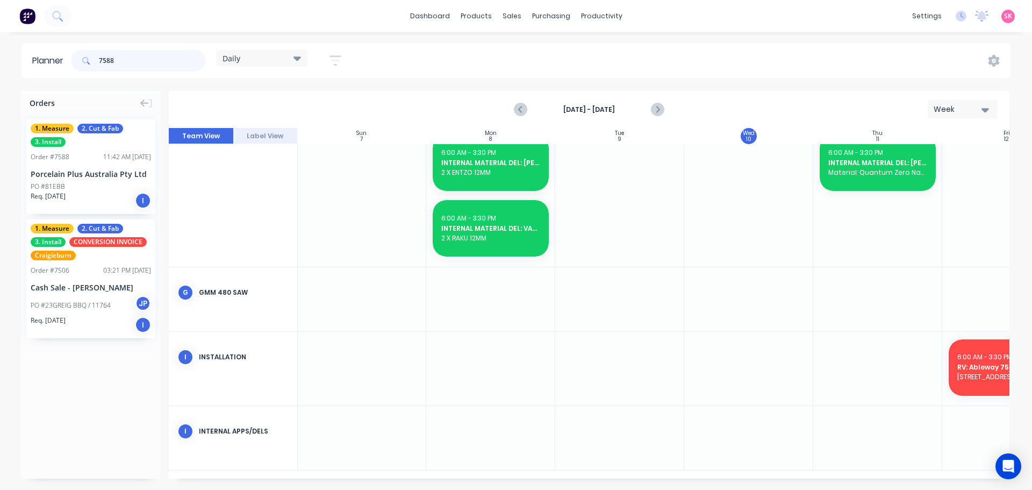
drag, startPoint x: 159, startPoint y: 65, endPoint x: -10, endPoint y: 64, distance: 168.8
click at [0, 64] on html "dashboard products sales purchasing productivity dashboard products Product Cat…" at bounding box center [516, 245] width 1032 height 490
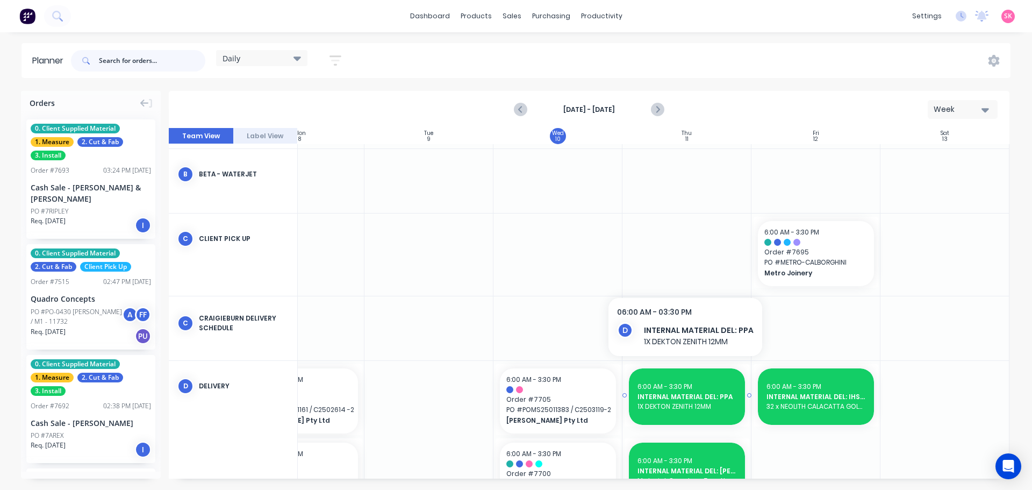
scroll to position [0, 196]
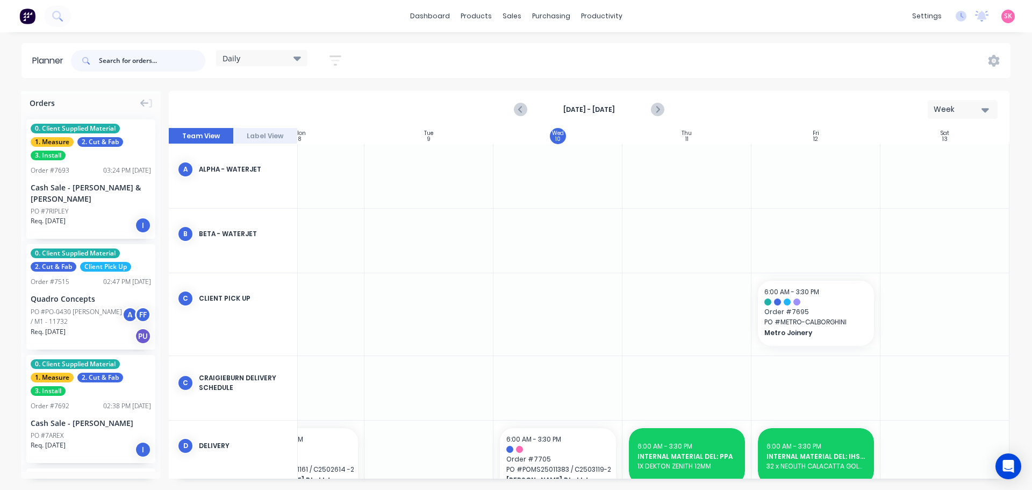
click at [153, 50] on input "text" at bounding box center [152, 61] width 106 height 22
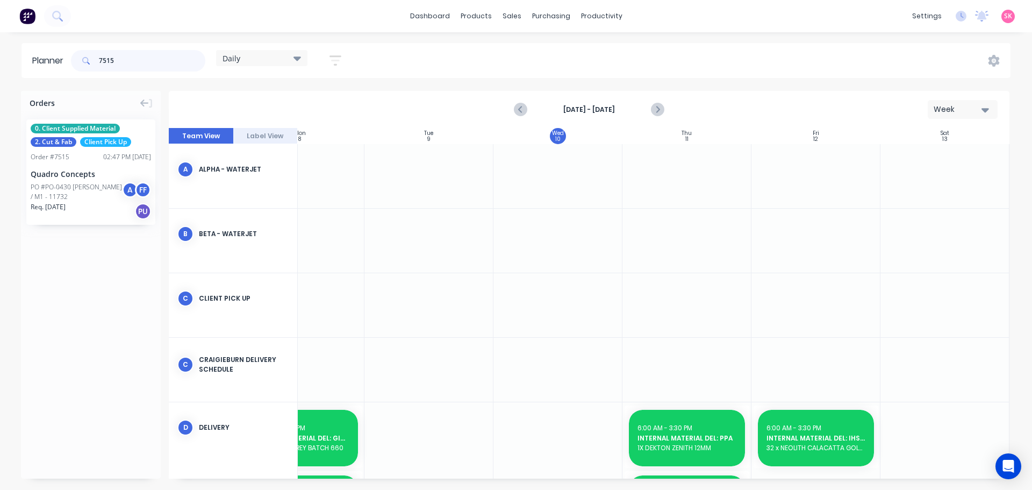
type input "7515"
drag, startPoint x: 101, startPoint y: 185, endPoint x: 712, endPoint y: 311, distance: 624.3
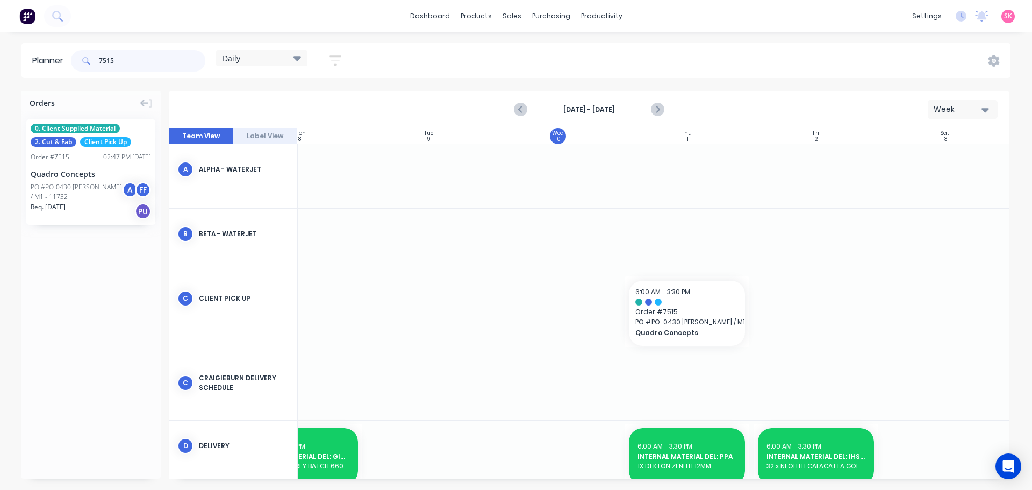
drag, startPoint x: 131, startPoint y: 58, endPoint x: 76, endPoint y: 56, distance: 54.3
click at [76, 56] on div "7515" at bounding box center [138, 61] width 134 height 22
